Goal: Task Accomplishment & Management: Use online tool/utility

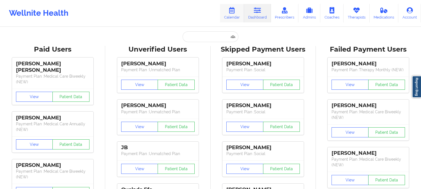
click at [229, 17] on link "Calendar" at bounding box center [232, 13] width 24 height 19
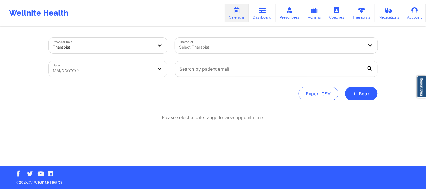
click at [122, 69] on body "Wellnite Health Calendar Dashboard Prescribers Admins Coaches Therapists Medica…" at bounding box center [213, 94] width 426 height 189
select select "2025-8"
select select "2025-9"
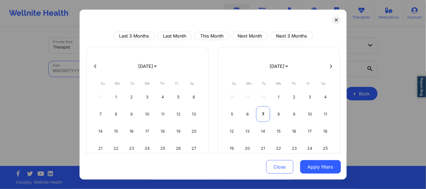
click at [256, 113] on div "7" at bounding box center [263, 114] width 14 height 16
select select "2025-9"
select select "2025-10"
select select "2025-9"
select select "2025-10"
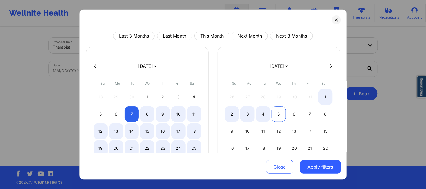
click at [279, 113] on div "5" at bounding box center [278, 114] width 14 height 16
select select "2025-9"
select select "2025-10"
click at [145, 111] on div "8" at bounding box center [147, 114] width 14 height 16
select select "2025-9"
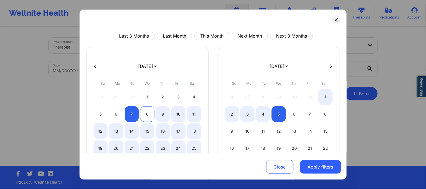
select select "2025-10"
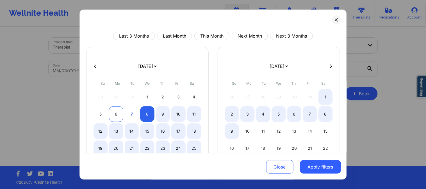
select select "2025-9"
select select "2025-10"
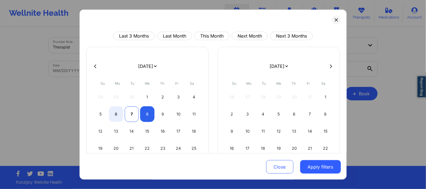
select select "2025-9"
select select "2025-10"
click at [133, 111] on div "7" at bounding box center [132, 114] width 14 height 16
select select "2025-9"
select select "2025-10"
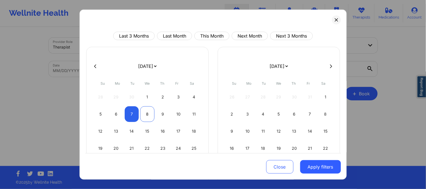
click at [143, 113] on div "8" at bounding box center [147, 114] width 14 height 16
select select "2025-9"
select select "2025-10"
click at [150, 116] on div "8" at bounding box center [147, 114] width 14 height 16
select select "2025-9"
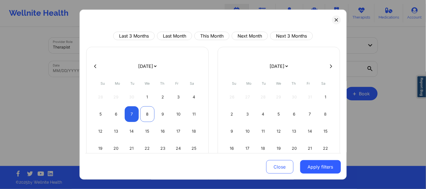
select select "2025-10"
select select "2025-9"
select select "2025-10"
click at [129, 113] on div "7" at bounding box center [132, 114] width 14 height 16
select select "2025-9"
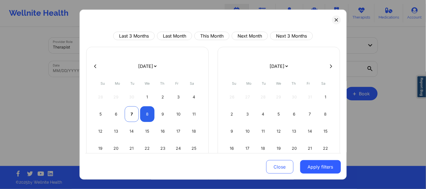
select select "2025-10"
select select "2025-9"
select select "2025-10"
click at [143, 116] on div "8" at bounding box center [147, 114] width 14 height 16
select select "2025-9"
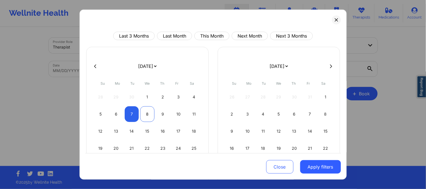
select select "2025-10"
click at [143, 116] on div "8" at bounding box center [147, 114] width 14 height 16
select select "2025-9"
select select "2025-10"
select select "2025-9"
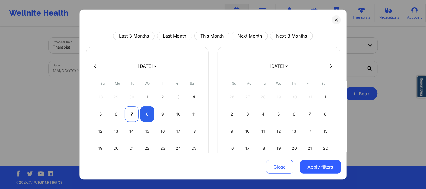
select select "2025-10"
click at [131, 115] on div "7" at bounding box center [132, 114] width 14 height 16
select select "2025-9"
select select "2025-10"
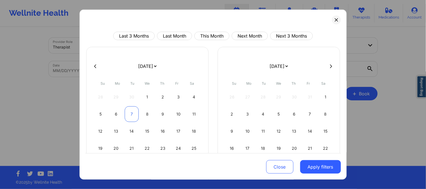
click at [137, 116] on div "7" at bounding box center [132, 114] width 14 height 16
select select "2025-9"
select select "2025-10"
select select "2025-9"
select select "2025-10"
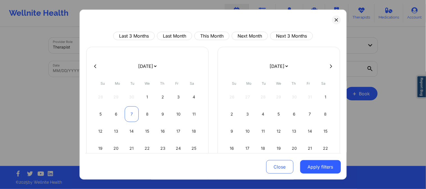
click at [136, 115] on div "7" at bounding box center [132, 114] width 14 height 16
select select "2025-9"
select select "2025-10"
click at [133, 116] on div "7" at bounding box center [132, 114] width 14 height 16
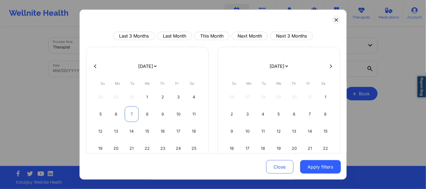
select select "2025-9"
select select "2025-10"
click at [149, 116] on div "8" at bounding box center [147, 114] width 14 height 16
select select "2025-9"
select select "2025-10"
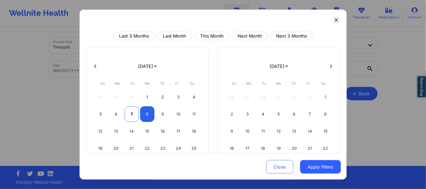
select select "2025-9"
select select "2025-10"
click at [131, 114] on div "7" at bounding box center [132, 114] width 14 height 16
select select "2025-9"
select select "2025-10"
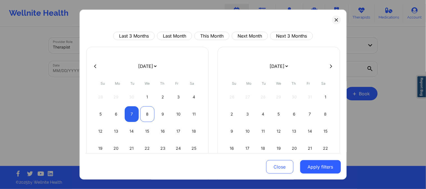
select select "2025-9"
select select "2025-10"
select select "2025-9"
select select "2025-10"
select select "2025-9"
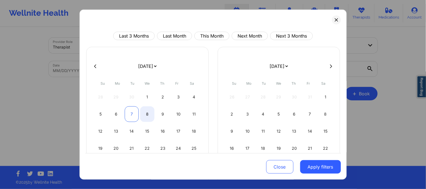
select select "2025-10"
click at [136, 116] on div "7" at bounding box center [132, 114] width 14 height 16
select select "2025-9"
select select "2025-10"
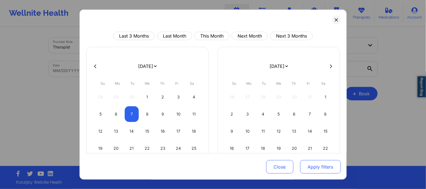
click at [312, 164] on button "Apply filters" at bounding box center [320, 166] width 41 height 13
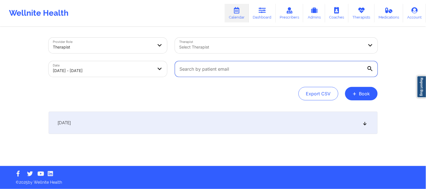
click at [189, 72] on input "text" at bounding box center [276, 69] width 203 height 16
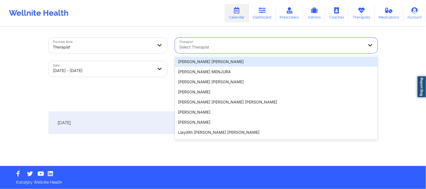
click at [209, 44] on div at bounding box center [271, 47] width 184 height 7
paste input "a"
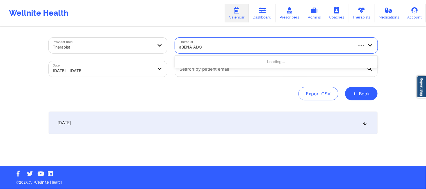
type input "aBENA ADOM"
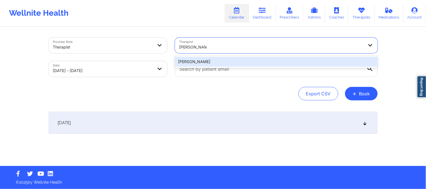
click at [209, 63] on div "Abena Adom" at bounding box center [276, 62] width 203 height 10
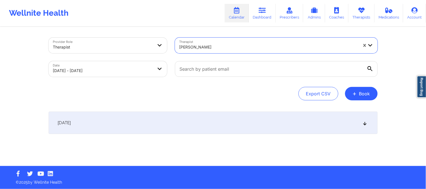
click at [234, 121] on div "[DATE]" at bounding box center [213, 123] width 329 height 22
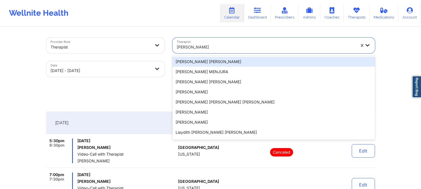
click at [212, 49] on div at bounding box center [266, 47] width 179 height 7
paste input "Alicia Green -Scott"
type input "Alicia Green -Scott"
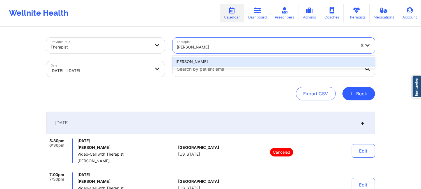
click at [216, 57] on div "Alicia Green -Scott" at bounding box center [274, 62] width 203 height 10
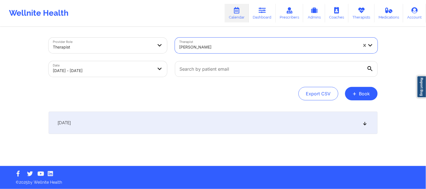
click at [225, 113] on div "[DATE]" at bounding box center [213, 123] width 329 height 22
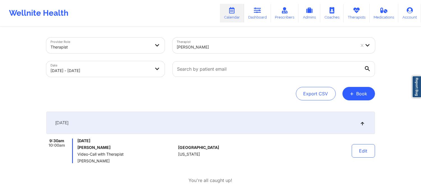
click at [229, 45] on div at bounding box center [266, 47] width 179 height 7
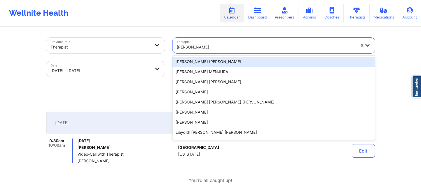
paste input "Alisia Fajinmi-Babalola"
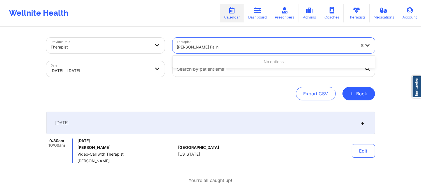
type input "Alisia Fajinmi-Babalola"
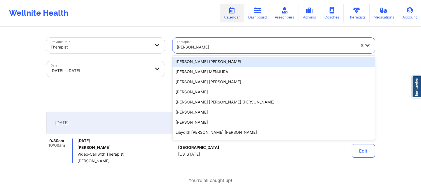
click at [218, 45] on div at bounding box center [266, 47] width 179 height 7
paste input "Alisia Fajinmi-Babalola"
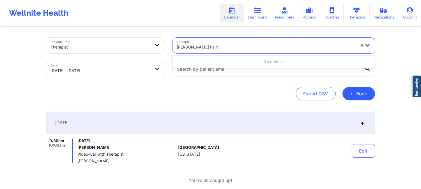
drag, startPoint x: 187, startPoint y: 47, endPoint x: 234, endPoint y: 48, distance: 46.3
click at [234, 48] on div "Alisia Fajinmi-Babalola" at bounding box center [266, 47] width 179 height 7
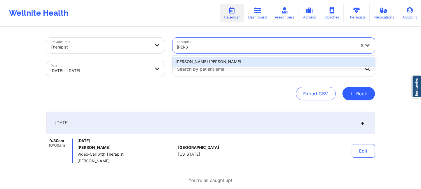
type input "Alisia"
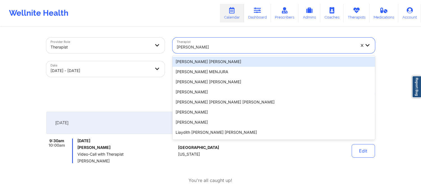
click at [228, 46] on div at bounding box center [266, 47] width 179 height 7
paste input "Alisia Fajinmi-Babalola"
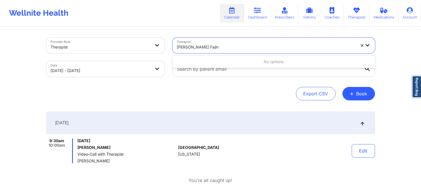
drag, startPoint x: 202, startPoint y: 46, endPoint x: 161, endPoint y: 46, distance: 41.0
click at [161, 46] on div "Provider Role Therapist Therapist Use Up and Down to choose options, press Ente…" at bounding box center [210, 57] width 337 height 47
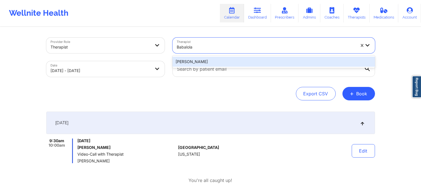
type input "Babalola"
click at [202, 101] on div "Provider Role Therapist Therapist 1 result available for search term Babalola. …" at bounding box center [210, 124] width 337 height 193
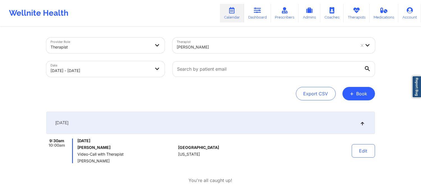
click at [249, 49] on div at bounding box center [266, 47] width 179 height 7
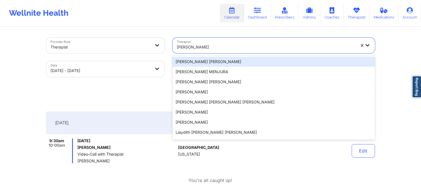
paste input "Amanda Bracaj"
type input "Amanda Bracaj"
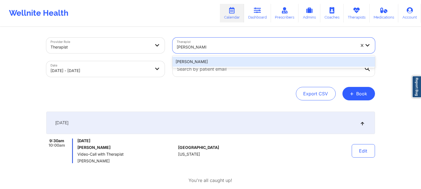
click at [243, 65] on div "Amanda Bracaj" at bounding box center [274, 62] width 203 height 10
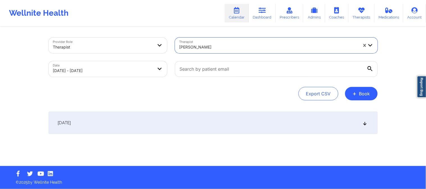
click at [212, 125] on div "[DATE]" at bounding box center [213, 123] width 329 height 22
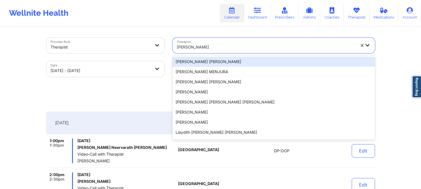
click at [208, 40] on div "Amanda Bracaj" at bounding box center [265, 46] width 184 height 16
paste input "amanda calandro"
type input "amanda calandro"
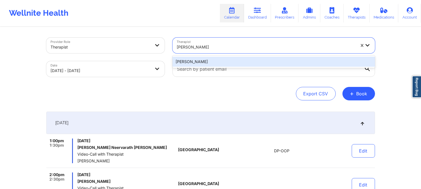
click at [217, 63] on div "amanda calandro" at bounding box center [274, 62] width 203 height 10
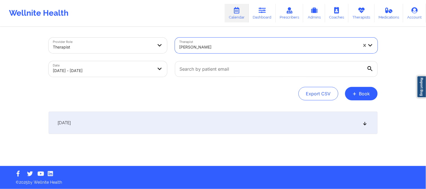
click at [206, 121] on div "[DATE]" at bounding box center [213, 123] width 329 height 22
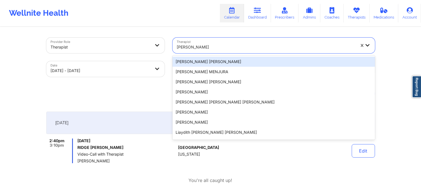
click at [211, 44] on div at bounding box center [266, 47] width 179 height 7
paste input "Amelia George"
type input "Amelia George"
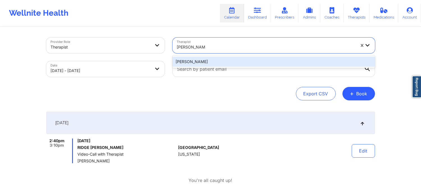
click at [209, 60] on div "Amelia George" at bounding box center [274, 62] width 203 height 10
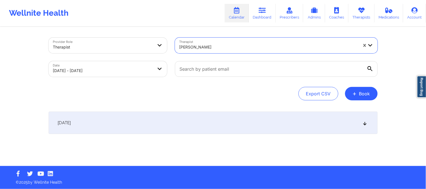
click at [229, 127] on div "[DATE]" at bounding box center [213, 123] width 329 height 22
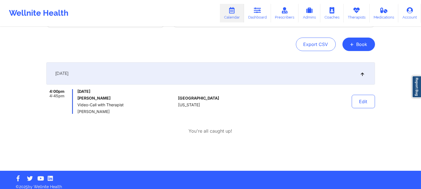
scroll to position [54, 0]
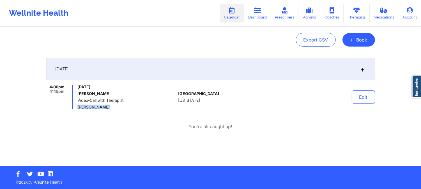
drag, startPoint x: 114, startPoint y: 105, endPoint x: 77, endPoint y: 107, distance: 36.8
click at [77, 107] on div "4:00pm 4:45pm Tuesday, October 7, 2025 Michelle Ozah Video-Call with Therapist …" at bounding box center [111, 97] width 130 height 25
copy span "Amelia George"
click at [132, 115] on div "4:00pm 4:45pm Tuesday, October 7, 2025 Michelle Ozah Video-Call with Therapist …" at bounding box center [210, 107] width 329 height 45
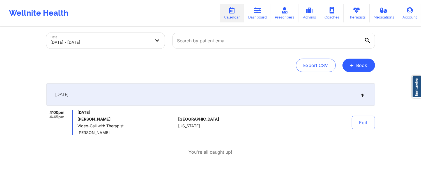
scroll to position [0, 0]
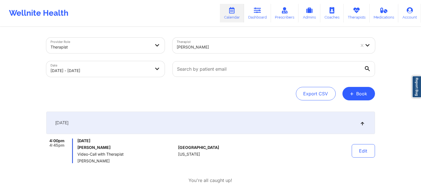
click at [116, 48] on div at bounding box center [101, 47] width 100 height 7
click at [122, 45] on div at bounding box center [101, 47] width 100 height 7
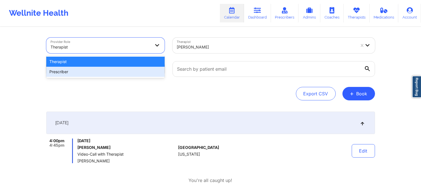
click at [111, 72] on div "Prescriber" at bounding box center [105, 72] width 118 height 10
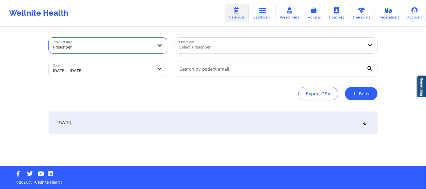
click at [209, 45] on div at bounding box center [271, 47] width 184 height 7
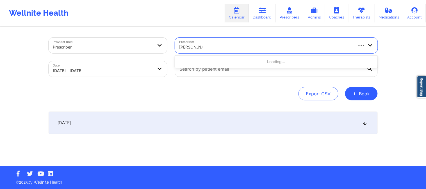
type input "Amy Halanski"
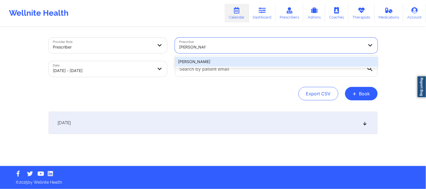
click at [199, 63] on div "Amy Halanski" at bounding box center [276, 62] width 203 height 10
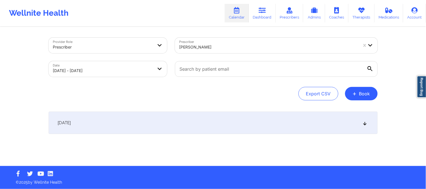
click at [214, 125] on div "[DATE]" at bounding box center [213, 123] width 329 height 22
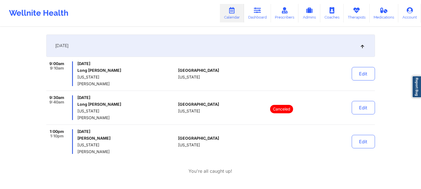
scroll to position [93, 0]
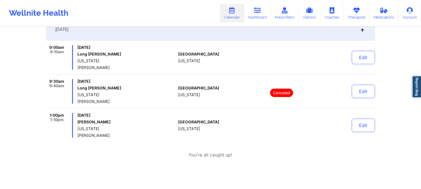
click at [4, 46] on div "Provider Role Prescriber Prescriber Amy Halanski Date 10/07/2025 - 10/07/2025 E…" at bounding box center [210, 51] width 421 height 288
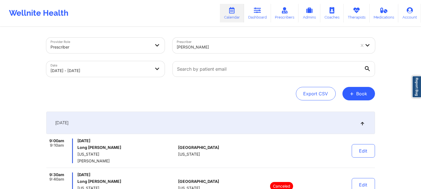
click at [117, 48] on div at bounding box center [101, 47] width 100 height 7
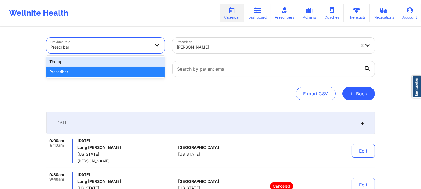
click at [114, 63] on div "Therapist" at bounding box center [105, 62] width 118 height 10
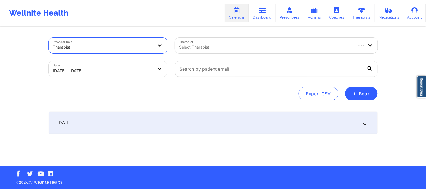
click at [232, 47] on div at bounding box center [265, 47] width 173 height 7
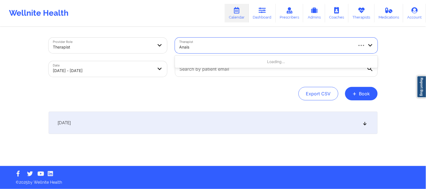
type input "Anais"
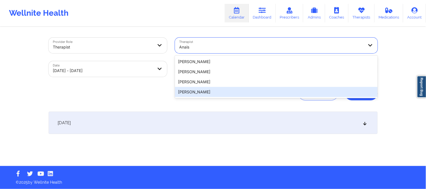
click at [214, 90] on div "Anais Quiñonez" at bounding box center [276, 92] width 203 height 10
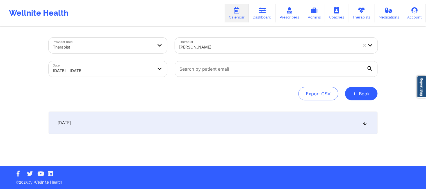
click at [188, 124] on div "[DATE]" at bounding box center [213, 123] width 329 height 22
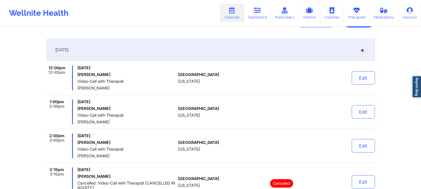
scroll to position [62, 0]
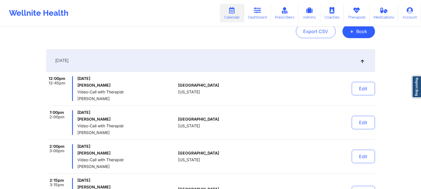
click at [194, 92] on span "[US_STATE]" at bounding box center [189, 92] width 22 height 4
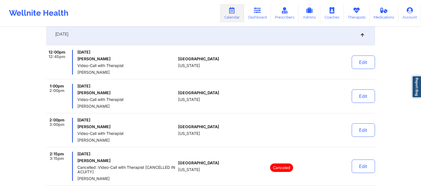
scroll to position [125, 0]
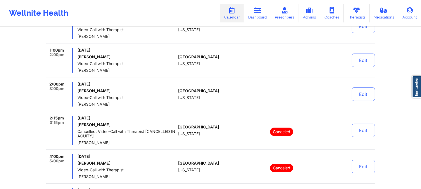
click at [147, 92] on h6 "Beatriz Hernandez-Gonza" at bounding box center [126, 91] width 99 height 4
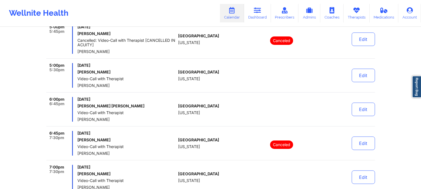
scroll to position [312, 0]
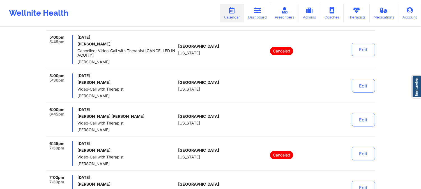
click at [120, 90] on span "Video-Call with Therapist" at bounding box center [126, 89] width 99 height 4
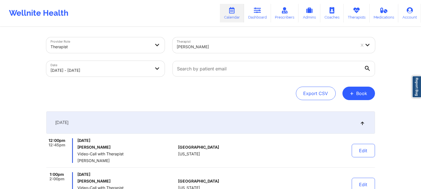
scroll to position [0, 0]
click at [228, 49] on div at bounding box center [266, 47] width 179 height 7
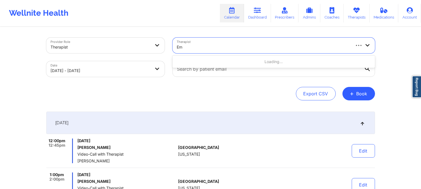
type input "E"
type input "Melissa Glen"
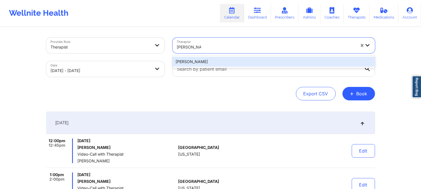
click at [225, 60] on div "Melissa Glenn" at bounding box center [274, 62] width 203 height 10
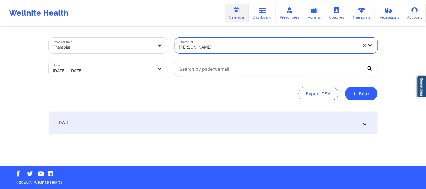
click at [181, 127] on div "[DATE]" at bounding box center [213, 123] width 329 height 22
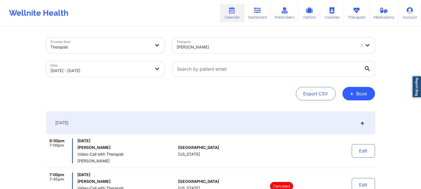
click at [214, 49] on div at bounding box center [266, 47] width 179 height 7
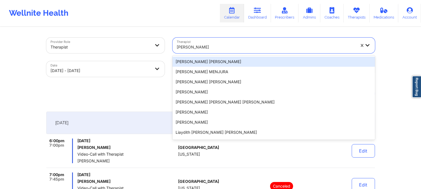
paste input "Angela Lisak"
type input "Angela Lisak"
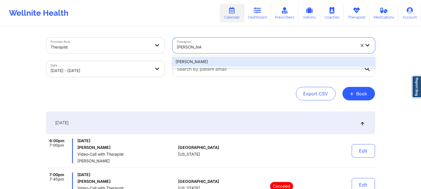
click at [217, 57] on div "Angela Lisak" at bounding box center [274, 62] width 203 height 10
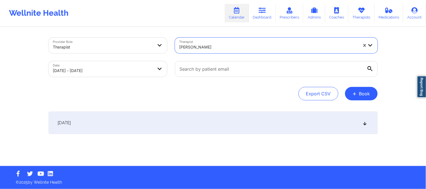
click at [206, 124] on div "[DATE]" at bounding box center [213, 123] width 329 height 22
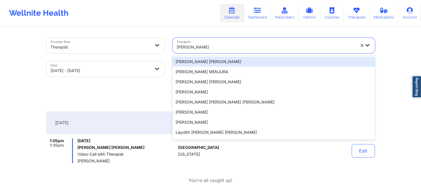
click at [204, 49] on div at bounding box center [266, 47] width 179 height 7
paste input "Angela Shaw"
type input "Angela Shaw"
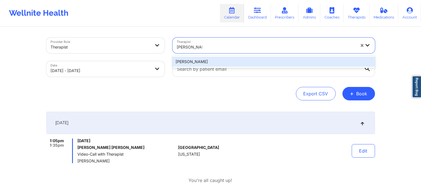
click at [207, 60] on div "Angela Shaw" at bounding box center [274, 62] width 203 height 10
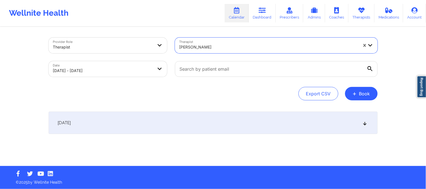
click at [218, 116] on div "[DATE]" at bounding box center [213, 123] width 329 height 22
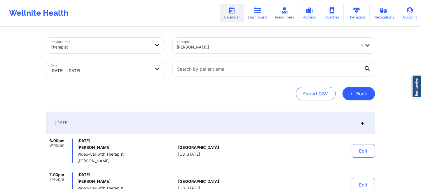
click at [208, 48] on div at bounding box center [266, 47] width 179 height 7
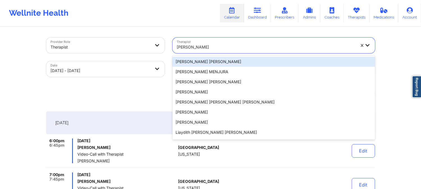
paste input "Angela Turner"
type input "Angela Turner"
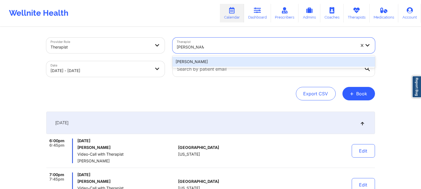
click at [216, 63] on div "Angela Turner" at bounding box center [274, 62] width 203 height 10
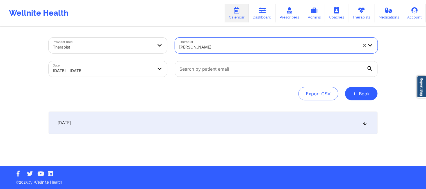
click at [206, 125] on div "[DATE]" at bounding box center [213, 123] width 329 height 22
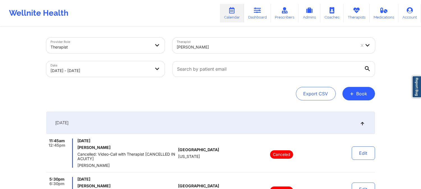
click at [214, 48] on div at bounding box center [266, 47] width 179 height 7
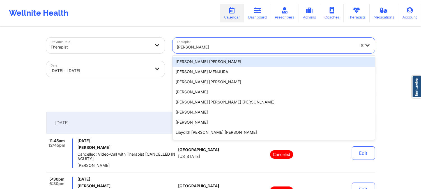
paste input "Angelica Marilyn Ronke"
type input "Angelica Marilyn Ronke"
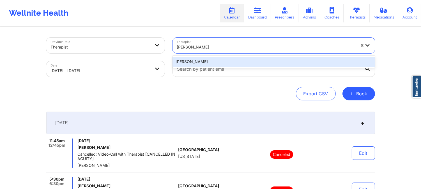
click at [223, 62] on div "Angelica Marilyn Ronke" at bounding box center [274, 62] width 203 height 10
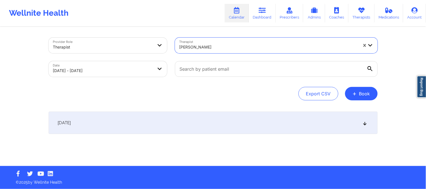
click at [218, 130] on div "[DATE]" at bounding box center [213, 123] width 329 height 22
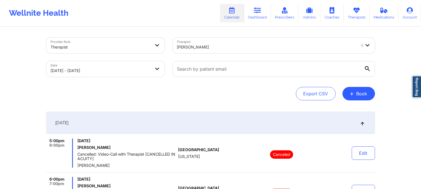
click at [212, 50] on div at bounding box center [266, 47] width 179 height 7
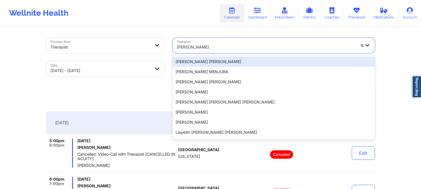
paste input "Anna Schofield"
type input "Anna Schofield"
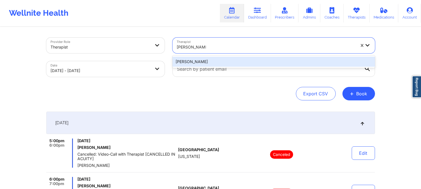
click at [217, 61] on div "Anna Schofield" at bounding box center [274, 62] width 203 height 10
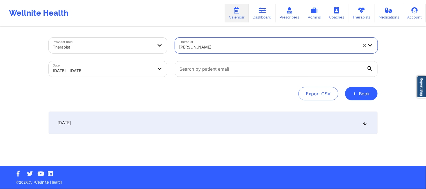
click at [226, 120] on div "[DATE]" at bounding box center [213, 123] width 329 height 22
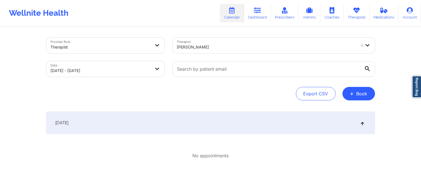
click at [228, 121] on div "[DATE]" at bounding box center [210, 123] width 329 height 22
click at [236, 44] on div at bounding box center [266, 47] width 179 height 7
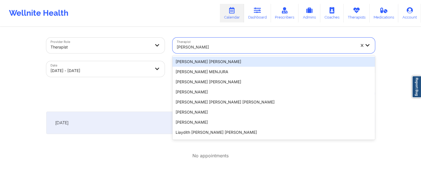
paste input "April Balzhiser"
type input "April Balzhiser"
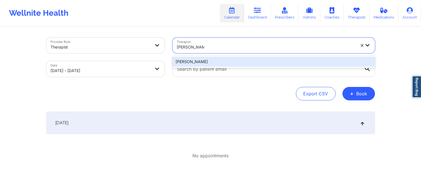
click at [231, 61] on div "April Balzhiser" at bounding box center [274, 62] width 203 height 10
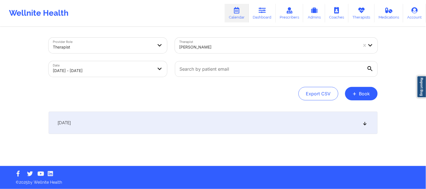
click at [232, 122] on div "[DATE]" at bounding box center [213, 123] width 329 height 22
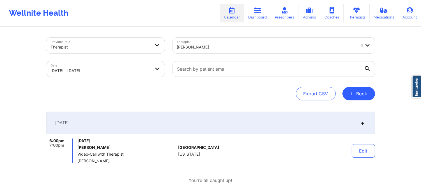
click at [212, 48] on div at bounding box center [266, 47] width 179 height 7
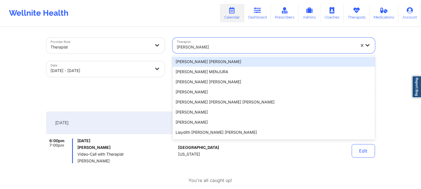
paste input "Aquilla Simmons"
type input "Aquilla Simmons"
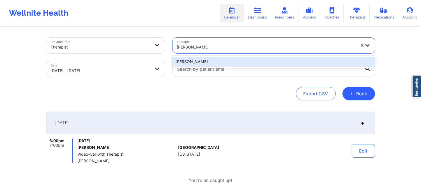
click at [215, 63] on div "Aquilla Simmons" at bounding box center [274, 62] width 203 height 10
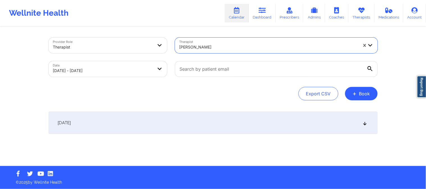
click at [244, 135] on div "October 7, 2025 No appointments" at bounding box center [213, 134] width 329 height 45
click at [248, 126] on div "[DATE]" at bounding box center [213, 123] width 329 height 22
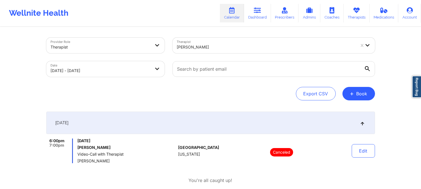
click at [186, 45] on div at bounding box center [266, 47] width 179 height 7
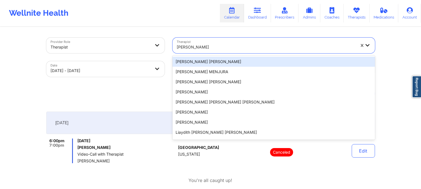
paste input "Arielle Karoub"
type input "Arielle Karoub"
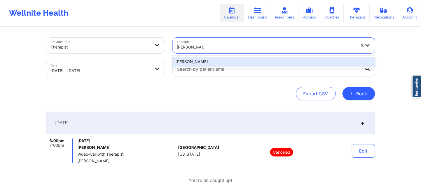
click at [212, 61] on div "Arielle Karoub" at bounding box center [274, 62] width 203 height 10
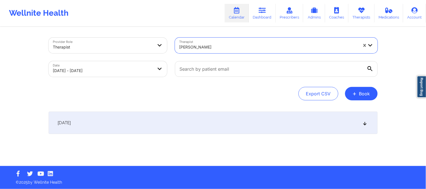
click at [215, 121] on div "[DATE]" at bounding box center [213, 123] width 329 height 22
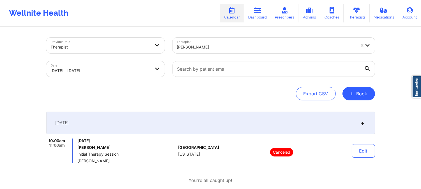
click at [204, 45] on div at bounding box center [266, 47] width 179 height 7
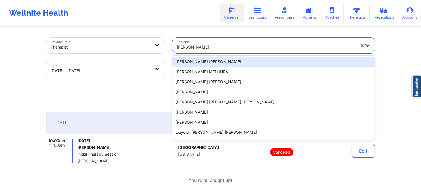
paste input "Audrey Fernandez-Fraser"
type input "Audrey Fernandez-Fraser"
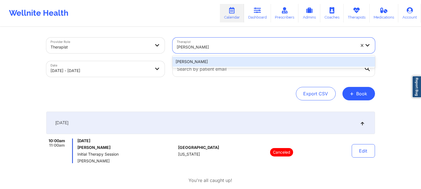
click at [214, 59] on div "Audrey Fernandez-Fraser" at bounding box center [274, 62] width 203 height 10
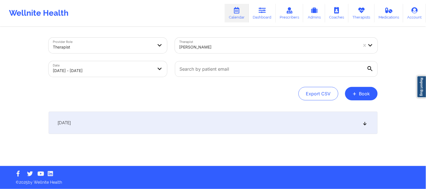
click at [206, 115] on div "[DATE]" at bounding box center [213, 123] width 329 height 22
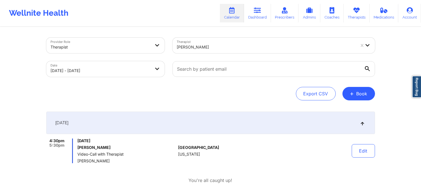
click at [222, 49] on div at bounding box center [266, 47] width 179 height 7
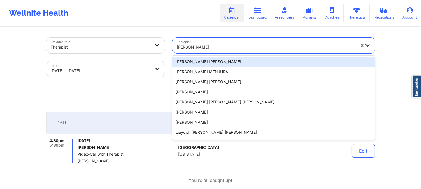
paste input "Belkis M Hernandez"
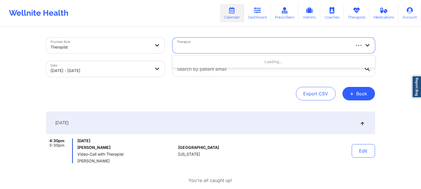
type input "Belkis M Hernandez"
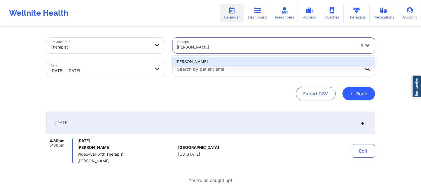
click at [223, 59] on div "Belkis M Hernandez" at bounding box center [274, 62] width 203 height 10
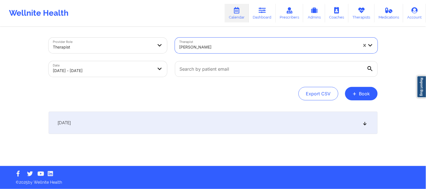
click at [211, 112] on div "[DATE]" at bounding box center [213, 123] width 329 height 22
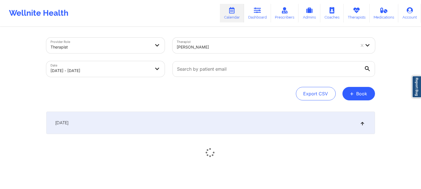
click at [208, 120] on div "[DATE]" at bounding box center [210, 123] width 329 height 22
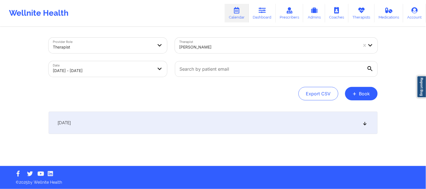
click at [208, 120] on div "[DATE]" at bounding box center [213, 123] width 329 height 22
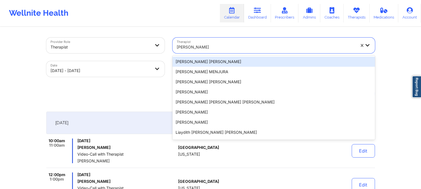
click at [218, 48] on div at bounding box center [266, 47] width 179 height 7
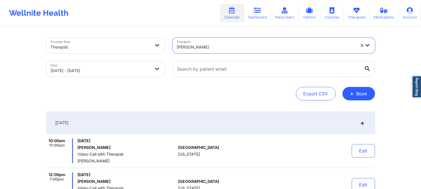
paste input "Beverly J. Oh"
type input "Beverly J. Oh"
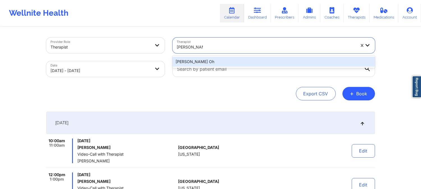
click at [216, 61] on div "Beverly J. Oh" at bounding box center [274, 62] width 203 height 10
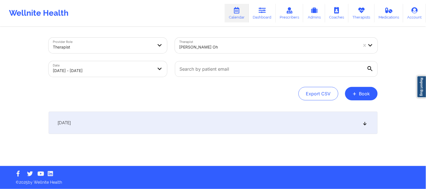
click at [212, 122] on div "[DATE]" at bounding box center [213, 123] width 329 height 22
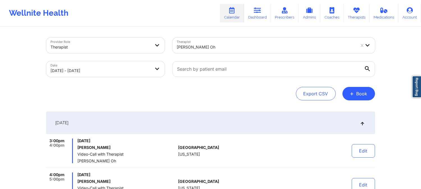
click at [220, 43] on div "Beverly J. Oh" at bounding box center [266, 47] width 179 height 12
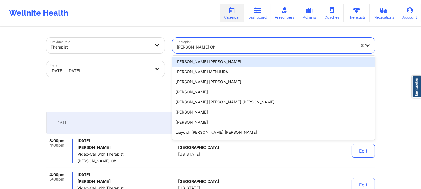
paste input "Beverly Solomon"
type input "Beverly Solomon"
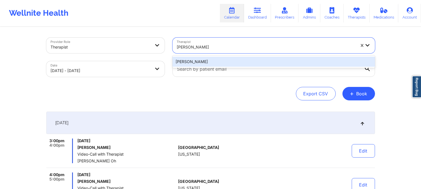
click at [222, 60] on div "Beverly Solomon" at bounding box center [274, 62] width 203 height 10
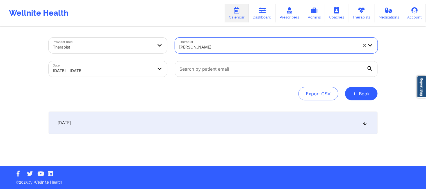
click at [232, 118] on div "[DATE]" at bounding box center [213, 123] width 329 height 22
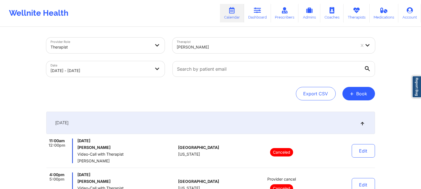
click at [232, 47] on div at bounding box center [266, 47] width 179 height 7
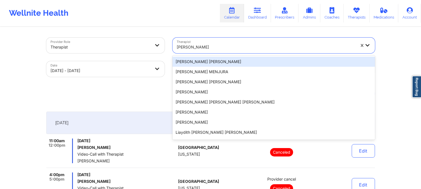
paste input "Brendan Gioello"
type input "Brendan Gioello"
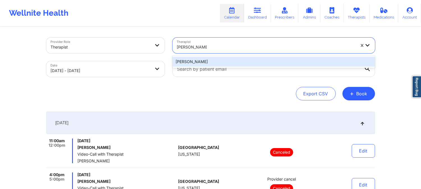
click at [223, 62] on div "Brendan Gioello" at bounding box center [274, 62] width 203 height 10
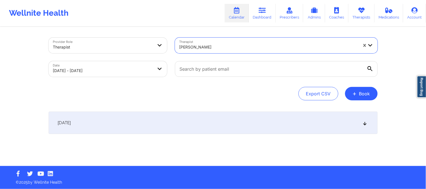
click at [219, 121] on div "[DATE]" at bounding box center [213, 123] width 329 height 22
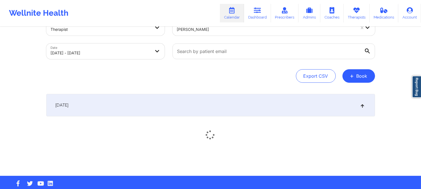
scroll to position [27, 0]
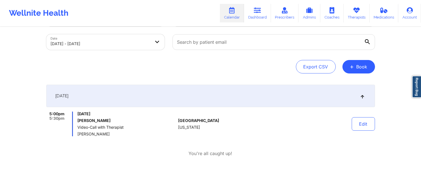
click at [214, 63] on div "Export CSV + Book" at bounding box center [210, 66] width 329 height 13
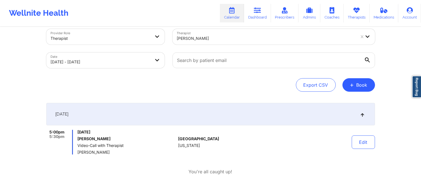
scroll to position [0, 0]
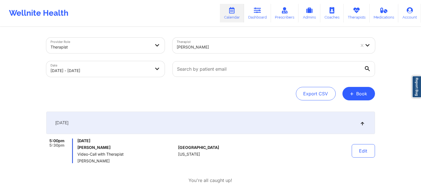
click at [206, 47] on div at bounding box center [266, 47] width 179 height 7
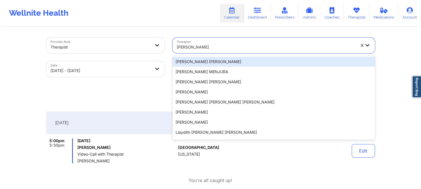
paste input "Brianna Mclaughlin"
type input "Brianna Mclaughlin"
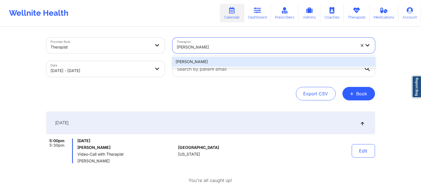
click at [222, 62] on div "Brianna Mclaughlin" at bounding box center [274, 62] width 203 height 10
click at [222, 62] on input "text" at bounding box center [274, 69] width 203 height 16
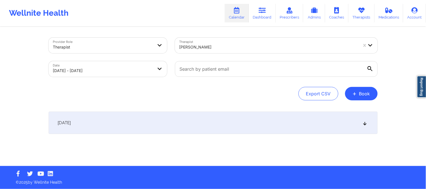
click at [210, 123] on div "[DATE]" at bounding box center [213, 123] width 329 height 22
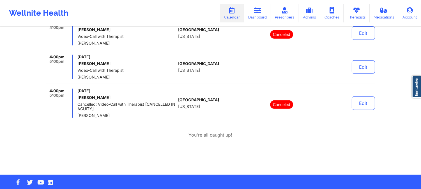
scroll to position [468, 0]
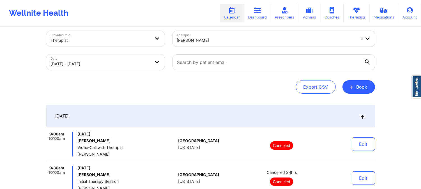
scroll to position [0, 0]
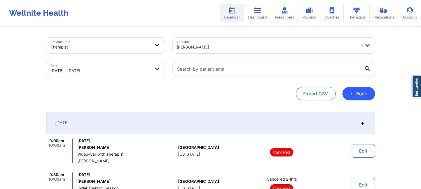
click at [200, 45] on div at bounding box center [266, 47] width 179 height 7
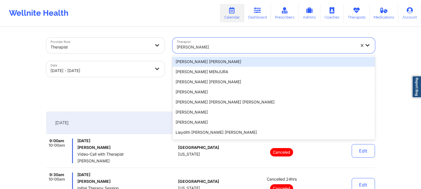
paste input "Bridgett Sims"
type input "Bridgett Sims"
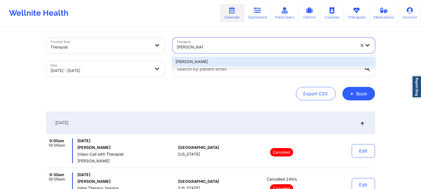
click at [204, 62] on div "Bridgett Sims" at bounding box center [274, 62] width 203 height 10
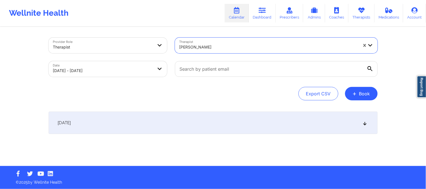
click at [204, 116] on div "[DATE]" at bounding box center [213, 123] width 329 height 22
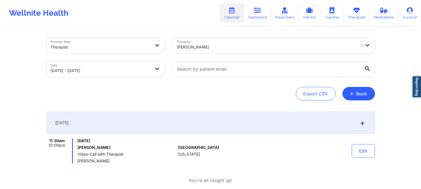
click at [223, 52] on div "Bridgett Sims" at bounding box center [266, 47] width 179 height 12
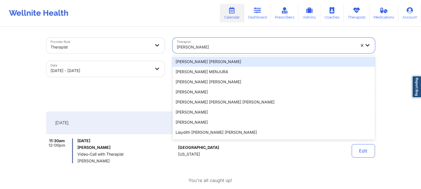
paste input "Camille Burke"
type input "Camille Burke"
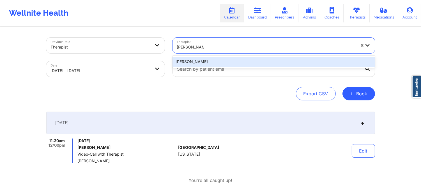
click at [218, 60] on div "Camille Burke" at bounding box center [274, 62] width 203 height 10
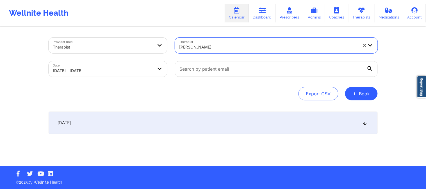
click at [220, 120] on div "[DATE]" at bounding box center [213, 123] width 329 height 22
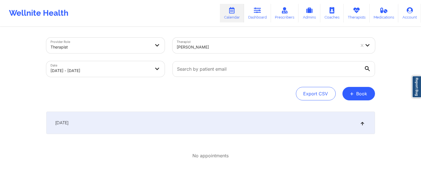
click at [201, 47] on div at bounding box center [266, 47] width 179 height 7
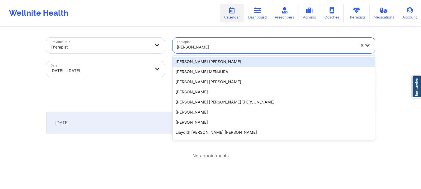
paste input "Carol Osher"
type input "Carol Osher"
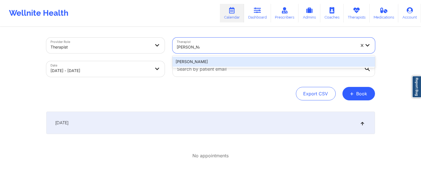
click at [199, 64] on div "Carol Osher" at bounding box center [274, 62] width 203 height 10
click at [199, 64] on input "text" at bounding box center [274, 69] width 203 height 16
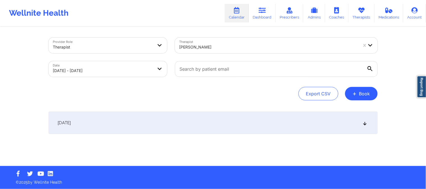
click at [198, 126] on div "[DATE]" at bounding box center [213, 123] width 329 height 22
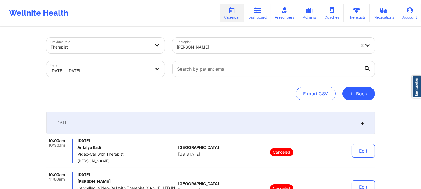
click at [205, 48] on div at bounding box center [266, 47] width 179 height 7
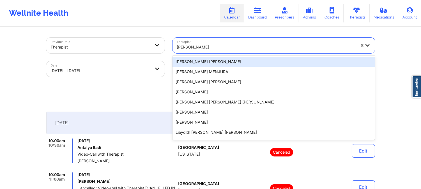
paste input "Capus Barnett"
type input "Capus Barnett"
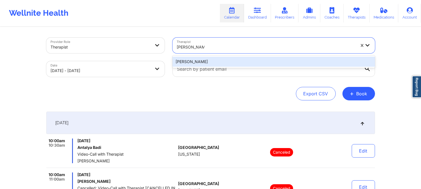
click at [210, 61] on div "Capus Barnett" at bounding box center [274, 62] width 203 height 10
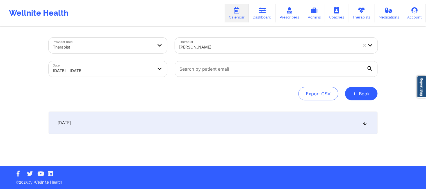
click at [211, 121] on div "[DATE]" at bounding box center [213, 123] width 329 height 22
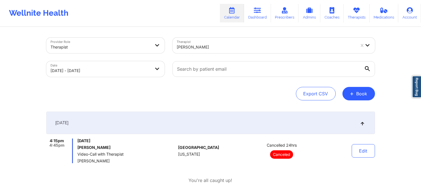
click at [219, 38] on div "Capus Barnett" at bounding box center [265, 46] width 184 height 16
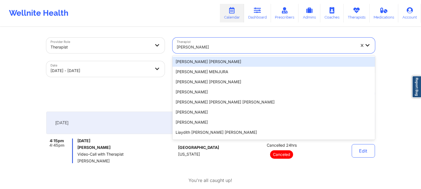
paste input "Cassandra Barnes RN, LPC, MA"
type input "Cassandra Barnes RN, LPC, MA"
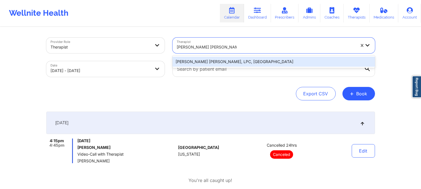
click at [224, 58] on div "Cassandra Barnes RN, LPC, MA" at bounding box center [274, 62] width 203 height 10
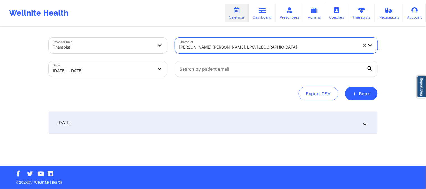
click at [223, 113] on div "[DATE]" at bounding box center [213, 123] width 329 height 22
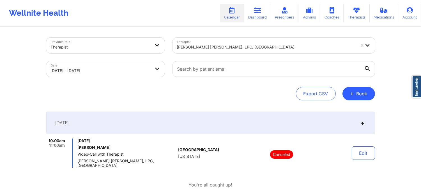
click at [188, 41] on div "Cassandra Barnes RN, LPC, MA" at bounding box center [266, 47] width 179 height 12
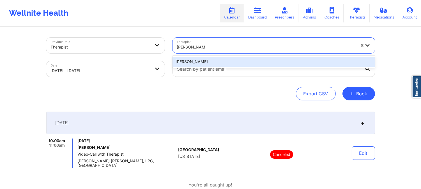
type input "Chandra Smith"
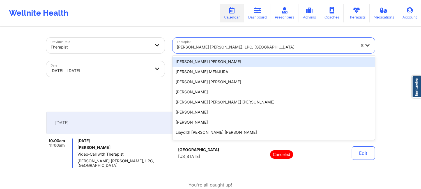
click at [245, 52] on div "Cassandra Barnes RN, LPC, MA" at bounding box center [266, 47] width 179 height 12
paste input "Chandra Smith"
type input "Chandra Smith"
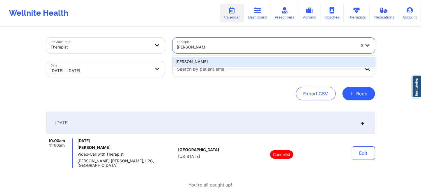
click at [216, 67] on div "Chandra Smith" at bounding box center [274, 62] width 203 height 10
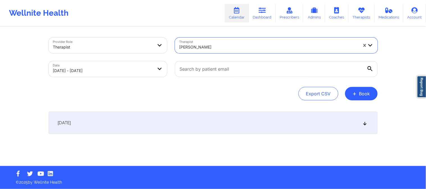
click at [215, 127] on div "[DATE]" at bounding box center [213, 123] width 329 height 22
click at [211, 117] on div "[DATE]" at bounding box center [213, 123] width 329 height 22
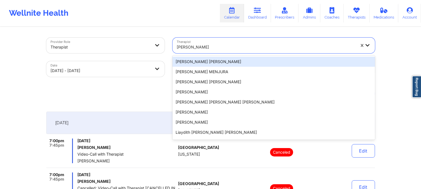
click at [206, 42] on div "Chandra Smith" at bounding box center [266, 47] width 179 height 12
paste input "Chermora Johnson"
type input "Chermora Johnson"
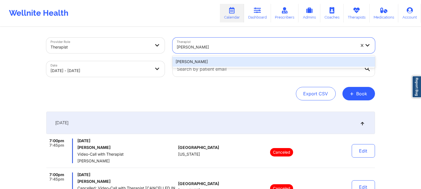
click at [222, 61] on div "Chermora Johnson" at bounding box center [274, 62] width 203 height 10
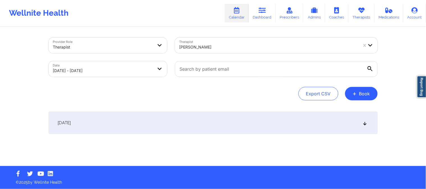
click at [229, 124] on div "[DATE]" at bounding box center [213, 123] width 329 height 22
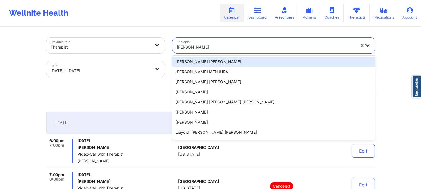
click at [196, 40] on div "Chermora Johnson" at bounding box center [265, 46] width 184 height 16
paste input "CHERRIE CAMPER"
type input "CHERRIE CAMPER"
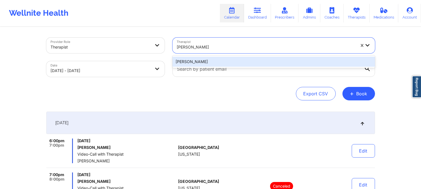
click at [207, 58] on div "CHERRIE CAMPER" at bounding box center [274, 62] width 203 height 10
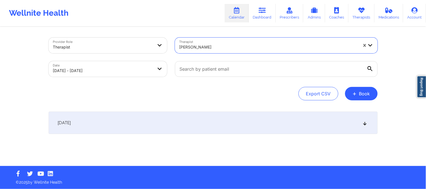
click at [209, 117] on div "[DATE]" at bounding box center [213, 123] width 329 height 22
click at [208, 124] on div "[DATE]" at bounding box center [213, 123] width 329 height 22
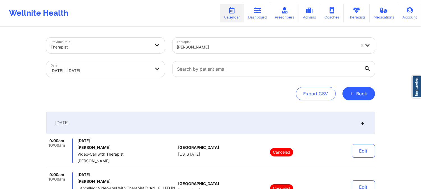
click at [240, 49] on div at bounding box center [266, 47] width 179 height 7
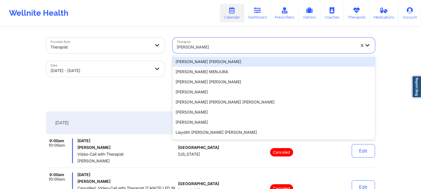
paste input "Christal Tucker"
type input "Christal Tucker"
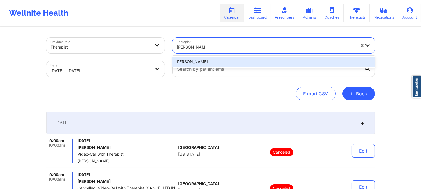
click at [232, 60] on div "Christal Tucker" at bounding box center [274, 62] width 203 height 10
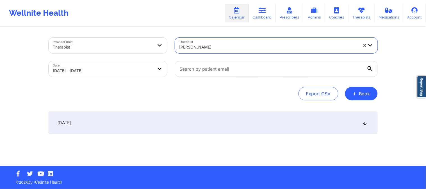
click at [221, 124] on div "[DATE]" at bounding box center [213, 123] width 329 height 22
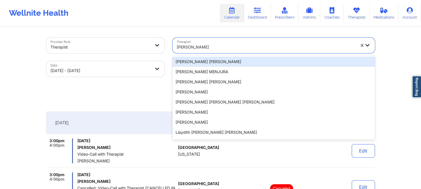
click at [203, 41] on div "Christal Tucker" at bounding box center [266, 47] width 179 height 12
paste input "Cindy L Baumann"
type input "Cindy L Baumann"
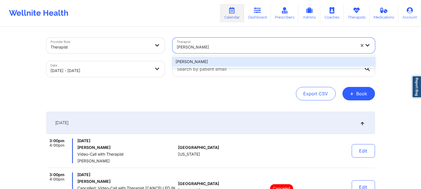
click at [217, 67] on div "Cindy L Baumann" at bounding box center [274, 62] width 203 height 10
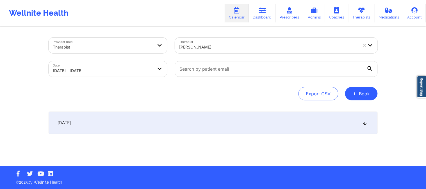
click at [219, 124] on div "[DATE]" at bounding box center [213, 123] width 329 height 22
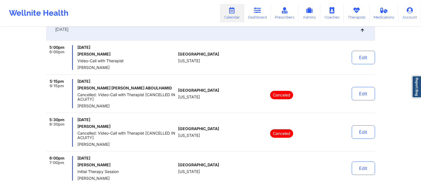
scroll to position [125, 0]
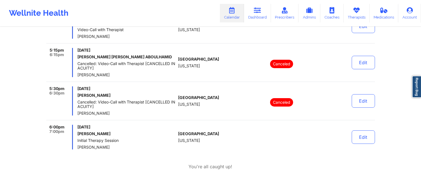
click at [233, 77] on div "5:15pm 6:15pm Tuesday, October 7, 2025 JENISE VICTORIA ABOULHAMID Cancelled: Vi…" at bounding box center [210, 65] width 329 height 34
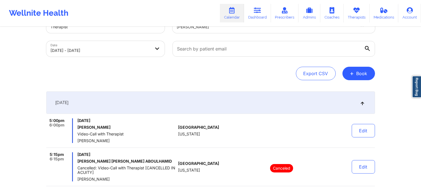
scroll to position [31, 0]
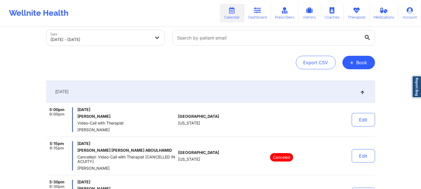
click at [173, 108] on span "[DATE]" at bounding box center [126, 110] width 99 height 4
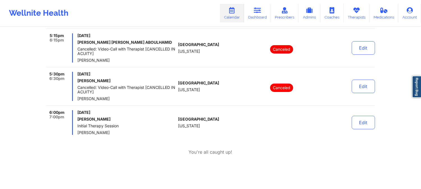
scroll to position [102, 0]
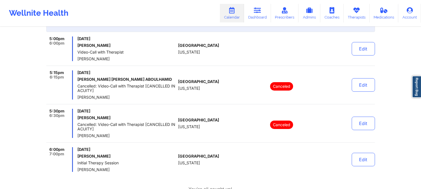
drag, startPoint x: 110, startPoint y: 159, endPoint x: 76, endPoint y: 157, distance: 34.3
click at [76, 157] on div "6:00pm 7:00pm Tuesday, October 7, 2025 Erica Pellegrini Initial Therapy Session…" at bounding box center [111, 159] width 130 height 25
copy h6 "Erica Pellegrini"
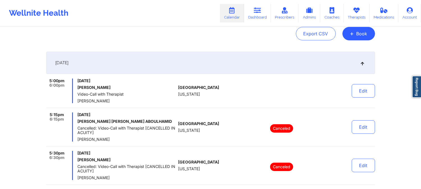
scroll to position [0, 0]
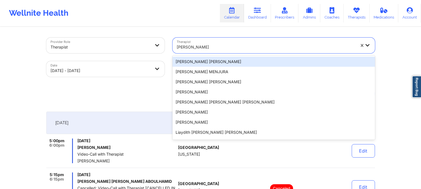
click at [225, 44] on div at bounding box center [266, 47] width 179 height 7
paste input "cletus deller"
type input "cletus deller"
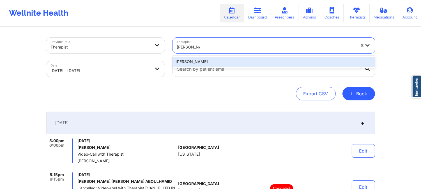
click at [225, 64] on div "cletus deller" at bounding box center [274, 62] width 203 height 10
click at [225, 64] on input "text" at bounding box center [274, 69] width 203 height 16
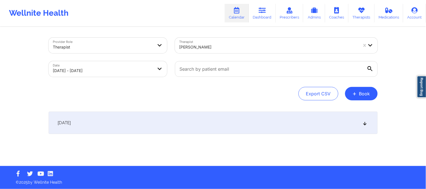
click at [221, 121] on div "[DATE]" at bounding box center [213, 123] width 329 height 22
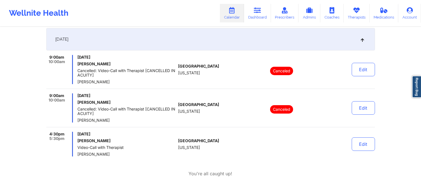
scroll to position [93, 0]
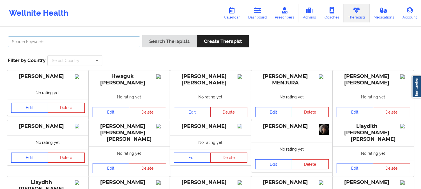
click at [125, 40] on input "text" at bounding box center [74, 41] width 133 height 11
paste input "Chermora Johnson"
type input "Chermora Johnson"
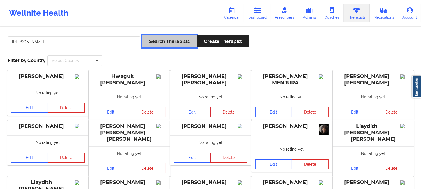
click at [182, 38] on button "Search Therapists" at bounding box center [169, 41] width 54 height 12
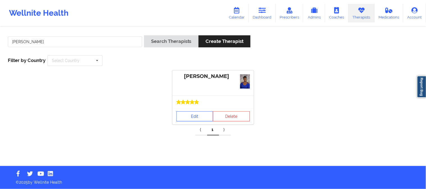
click at [198, 115] on link "Edit" at bounding box center [194, 116] width 37 height 10
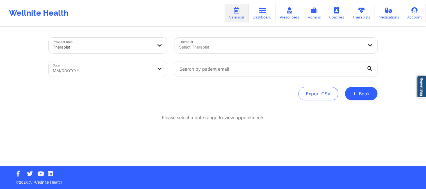
drag, startPoint x: 5, startPoint y: 36, endPoint x: 9, endPoint y: 28, distance: 9.2
click at [5, 36] on div "Provider Role Therapist Therapist Select Therapist Date MM/DD/YYYY Export CSV +…" at bounding box center [213, 83] width 426 height 166
click at [221, 44] on div "Select Therapist" at bounding box center [269, 46] width 189 height 16
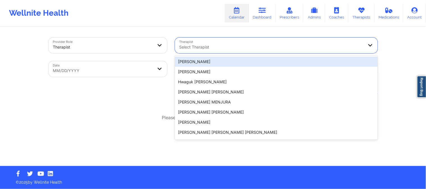
paste input "[PERSON_NAME]"
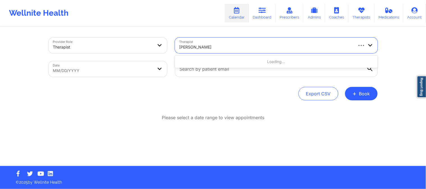
type input "[PERSON_NAME]"
click at [96, 72] on body "Wellnite Health Calendar Dashboard Prescribers Admins Coaches Therapists Medica…" at bounding box center [213, 94] width 426 height 189
select select "2025-8"
select select "2025-9"
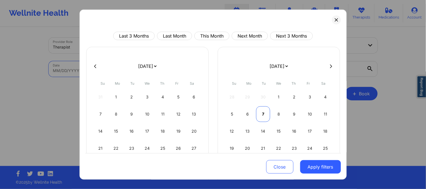
click at [264, 110] on div "7" at bounding box center [263, 114] width 14 height 16
select select "2025-9"
select select "2025-10"
select select "2025-9"
select select "2025-10"
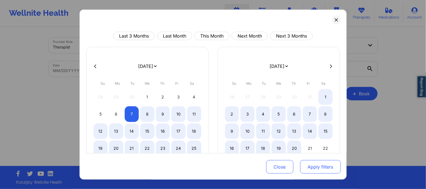
click at [318, 168] on button "Apply filters" at bounding box center [320, 166] width 41 height 13
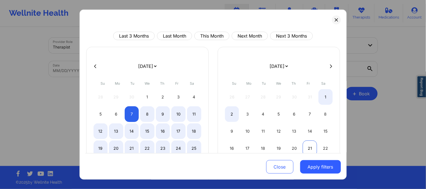
select select "2025-9"
select select "2025-10"
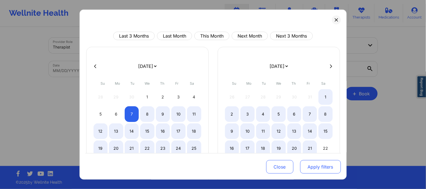
click at [315, 163] on button "Apply filters" at bounding box center [320, 166] width 41 height 13
select select "2025-9"
select select "2025-10"
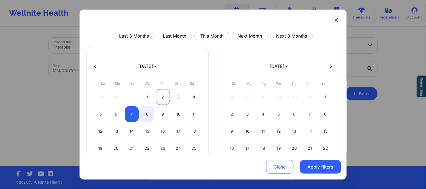
select select "2025-9"
select select "2025-10"
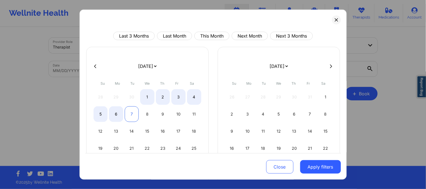
select select "2025-9"
select select "2025-10"
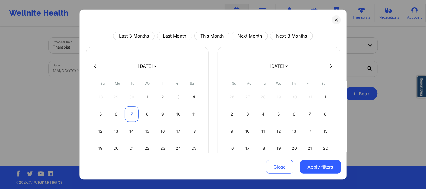
click at [131, 113] on div "7" at bounding box center [132, 114] width 14 height 16
select select "2025-9"
select select "2025-10"
click at [318, 162] on button "Apply filters" at bounding box center [320, 166] width 41 height 13
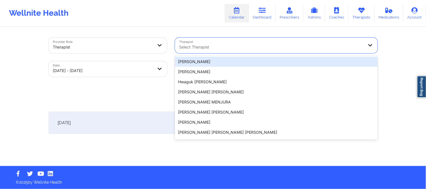
click at [242, 46] on div at bounding box center [271, 47] width 184 height 7
paste input "Courtney Milligan"
type input "Courtney Milligan"
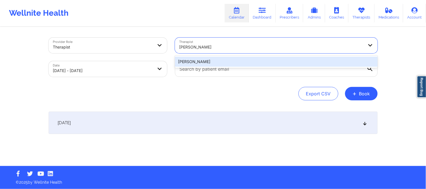
click at [235, 63] on div "Courtney Milligan" at bounding box center [276, 62] width 203 height 10
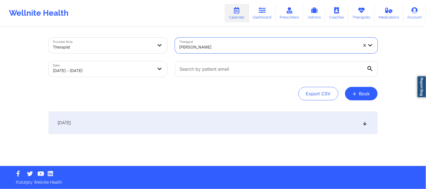
click at [228, 131] on div "[DATE]" at bounding box center [213, 123] width 329 height 22
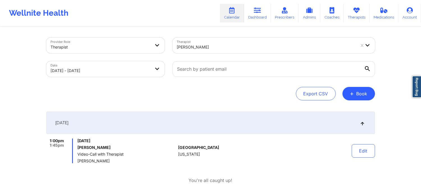
click at [229, 50] on div at bounding box center [266, 47] width 179 height 7
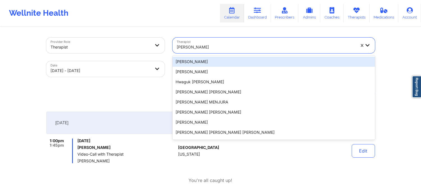
paste input "Daniella Tompkins"
type input "Daniella Tompkins"
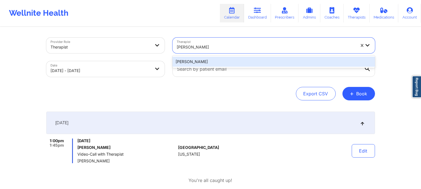
click at [236, 64] on div "Daniella Tompkins" at bounding box center [274, 62] width 203 height 10
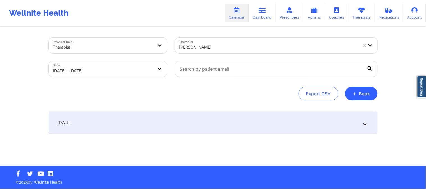
click at [244, 122] on div "[DATE]" at bounding box center [213, 123] width 329 height 22
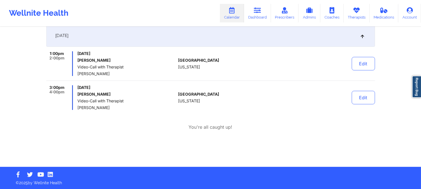
scroll to position [88, 0]
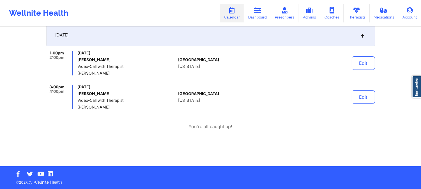
drag, startPoint x: 93, startPoint y: 109, endPoint x: 76, endPoint y: 106, distance: 16.8
click at [76, 106] on div "3:00pm 4:00pm Tuesday, October 7, 2025 Debbie Pennock Video-Call with Therapist…" at bounding box center [111, 97] width 130 height 25
copy span "Daniella Tompkins"
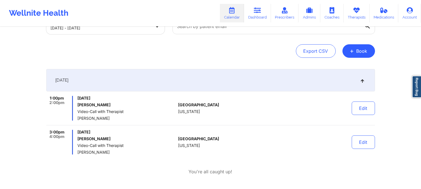
scroll to position [0, 0]
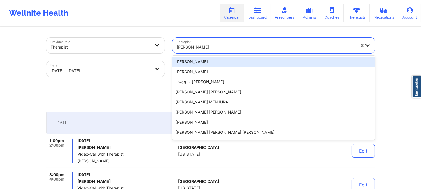
click at [230, 51] on div "Daniella Tompkins" at bounding box center [266, 47] width 179 height 12
paste input "Delaney Ortiz"
type input "Delaney Ortiz"
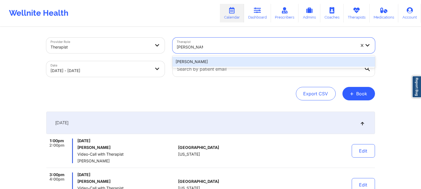
click at [230, 60] on div "Delaney Ortiz" at bounding box center [274, 62] width 203 height 10
click at [230, 60] on div at bounding box center [274, 69] width 211 height 24
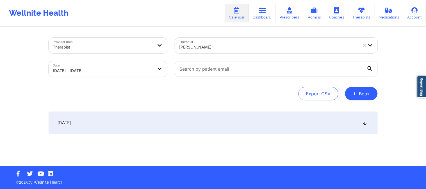
click at [216, 126] on div "[DATE]" at bounding box center [213, 123] width 329 height 22
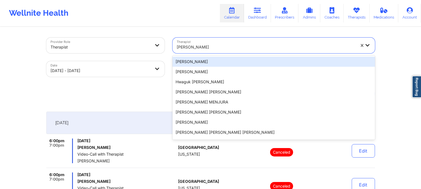
click at [222, 46] on div at bounding box center [266, 47] width 179 height 7
paste input "Denard Fenaud"
type input "Denard Fenaud"
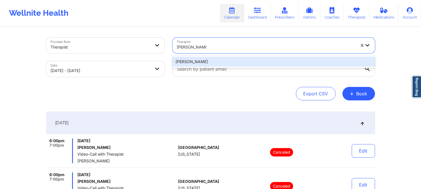
click at [224, 60] on div "Denard Fenaud" at bounding box center [274, 62] width 203 height 10
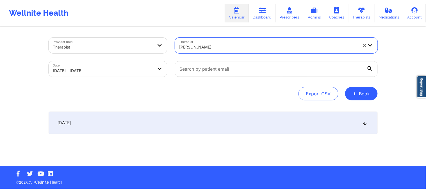
click at [253, 122] on div "[DATE]" at bounding box center [213, 123] width 329 height 22
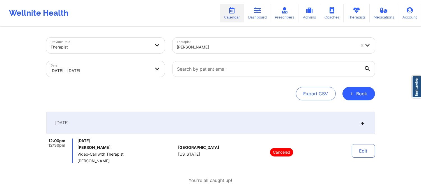
click at [206, 49] on div at bounding box center [266, 47] width 179 height 7
paste input "Donna Cipriani"
type input "Donna Cipriani"
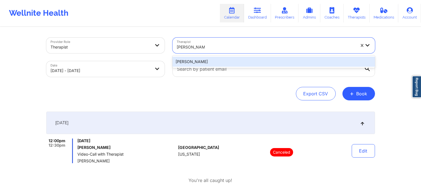
click at [225, 63] on div "Donna Cipriani" at bounding box center [274, 62] width 203 height 10
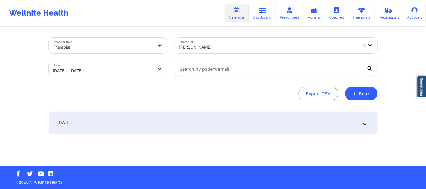
click at [225, 116] on div "[DATE]" at bounding box center [213, 123] width 329 height 22
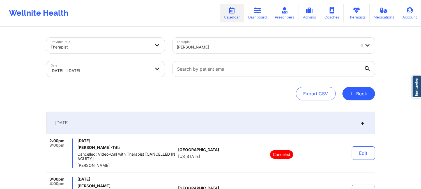
click at [214, 48] on div at bounding box center [266, 47] width 179 height 7
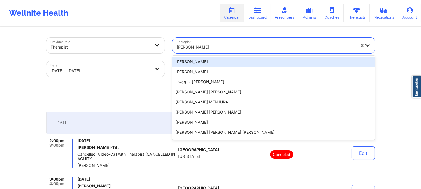
paste input "Donna San Salvador"
type input "Donna San Salvador"
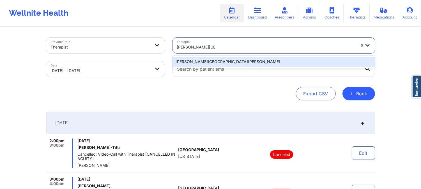
click at [226, 58] on div "Donna San Salvador" at bounding box center [274, 62] width 203 height 10
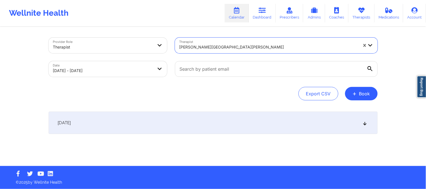
click at [231, 121] on div "[DATE]" at bounding box center [213, 123] width 329 height 22
click at [231, 119] on div "[DATE]" at bounding box center [213, 123] width 329 height 22
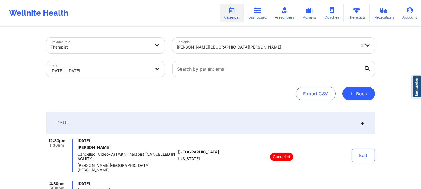
click at [238, 45] on div at bounding box center [266, 47] width 179 height 7
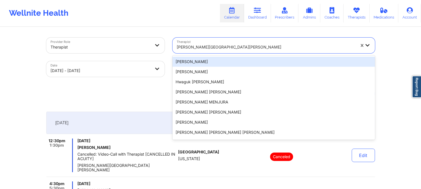
paste input "Dr Emelda Phillip"
type input "Dr Emelda Phillip"
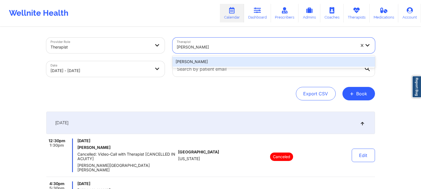
click at [230, 64] on div "Dr Emelda Phillip" at bounding box center [274, 62] width 203 height 10
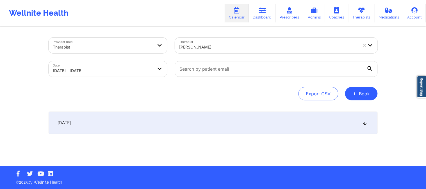
click at [228, 113] on div "[DATE]" at bounding box center [213, 123] width 329 height 22
click at [229, 129] on div "[DATE]" at bounding box center [213, 123] width 329 height 22
click at [230, 128] on div "[DATE]" at bounding box center [213, 123] width 329 height 22
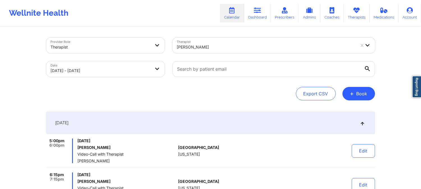
click at [254, 43] on div "Dr Emelda Phillip" at bounding box center [266, 47] width 179 height 12
paste input "Dr. Keith Crownover PhD"
type input "Dr. Keith Crownover PhD"
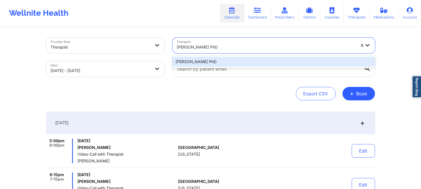
click at [247, 62] on div "Dr. Keith Crownover PhD" at bounding box center [274, 62] width 203 height 10
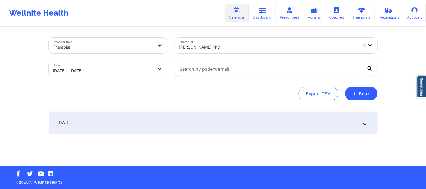
click at [239, 124] on div "[DATE]" at bounding box center [213, 123] width 329 height 22
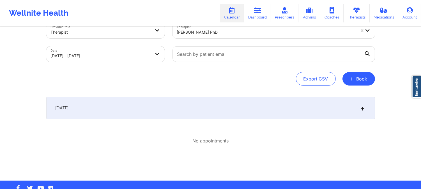
scroll to position [29, 0]
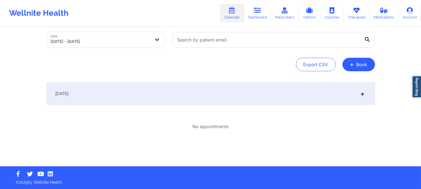
click at [227, 84] on div "[DATE]" at bounding box center [210, 94] width 329 height 22
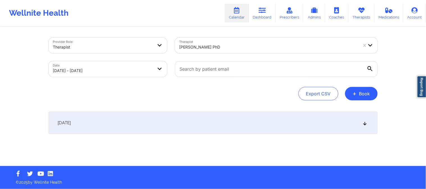
click at [153, 120] on div "[DATE]" at bounding box center [213, 123] width 329 height 22
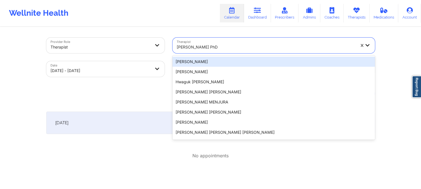
click at [217, 51] on div "Dr. Keith Crownover PhD" at bounding box center [266, 47] width 179 height 12
paste input "Eileen Schmidt"
type input "Eileen Schmidt"
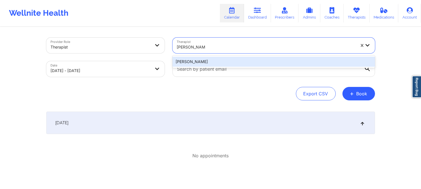
click at [211, 63] on div "Eileen Schmidt" at bounding box center [274, 62] width 203 height 10
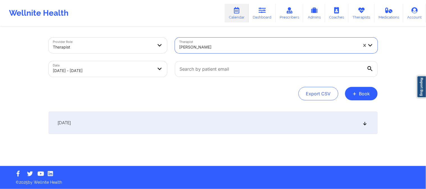
click at [202, 130] on div "[DATE]" at bounding box center [213, 123] width 329 height 22
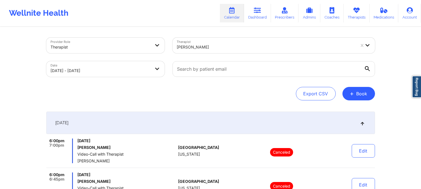
click at [205, 46] on div at bounding box center [266, 47] width 179 height 7
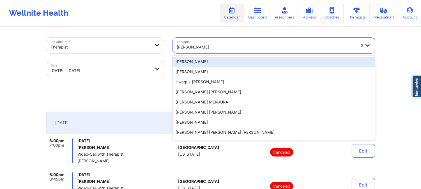
paste input "Elizabeth Pierre"
type input "Elizabeth Pierre"
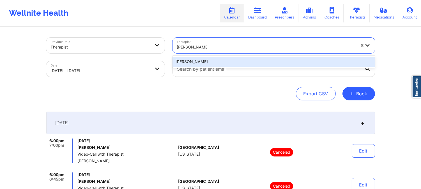
click at [213, 63] on div "Elizabeth Pierre" at bounding box center [274, 62] width 203 height 10
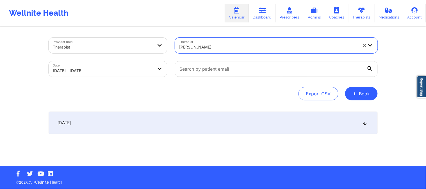
click at [200, 121] on div "[DATE]" at bounding box center [213, 123] width 329 height 22
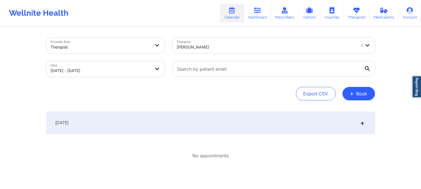
click at [221, 40] on div "Elizabeth Pierre" at bounding box center [265, 46] width 184 height 16
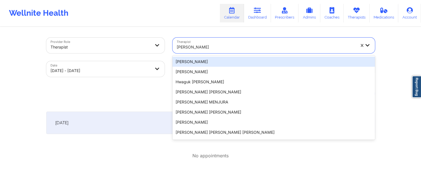
paste input "Erika M Harding"
type input "Erika M Harding"
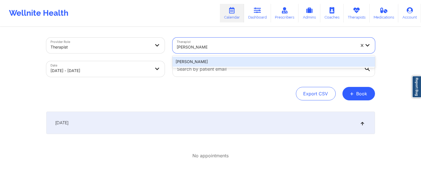
click at [220, 58] on div "Erika M Harding" at bounding box center [274, 62] width 203 height 10
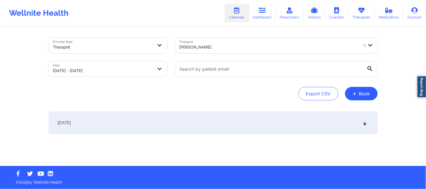
click at [218, 118] on div "[DATE]" at bounding box center [213, 123] width 329 height 22
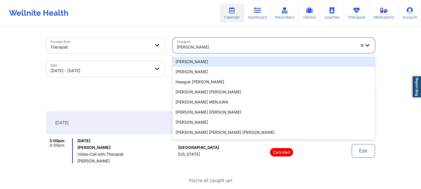
click at [190, 42] on div "Erika M Harding" at bounding box center [266, 47] width 179 height 12
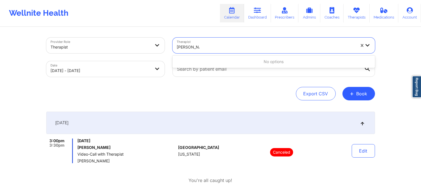
type input "Erin Armour"
click at [220, 43] on div "Erika M Harding" at bounding box center [266, 47] width 179 height 12
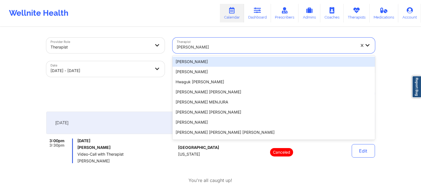
paste input "Erin N Armour"
type input "Erin N Armour"
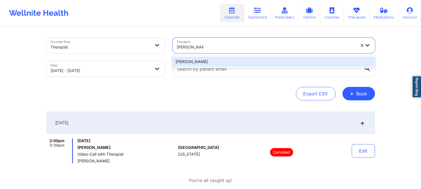
click at [222, 63] on div "Erin N Armour" at bounding box center [274, 62] width 203 height 10
click at [222, 63] on input "text" at bounding box center [274, 69] width 203 height 16
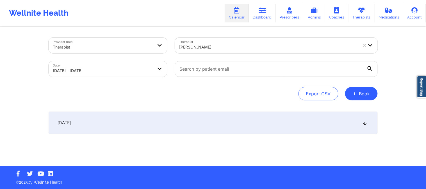
click at [211, 128] on div "[DATE]" at bounding box center [213, 123] width 329 height 22
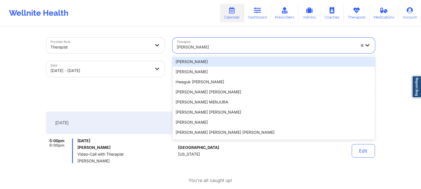
click at [204, 49] on div at bounding box center [266, 47] width 179 height 7
paste input "Nicole Nunziata"
type input "Nicole Nunziata"
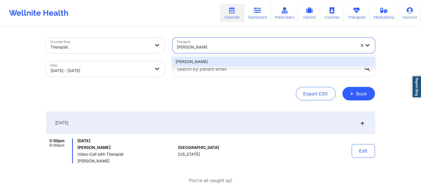
click at [209, 61] on div "Nicole Nunziata" at bounding box center [274, 62] width 203 height 10
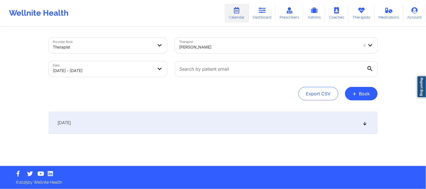
click at [204, 123] on div "[DATE]" at bounding box center [213, 123] width 329 height 22
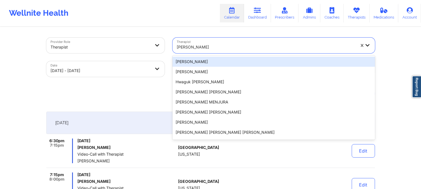
click at [191, 51] on div "Nicole Nunziata" at bounding box center [266, 47] width 179 height 12
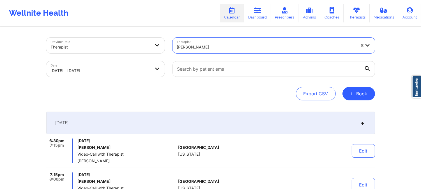
paste input "Erin Samples"
type input "Erin Samples"
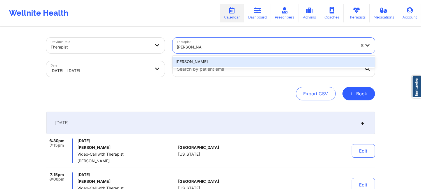
click at [208, 60] on div "Erin Samples" at bounding box center [274, 62] width 203 height 10
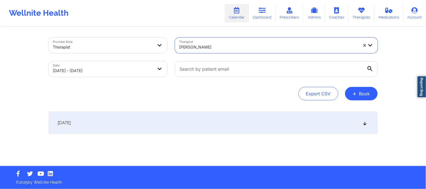
click at [212, 119] on div "[DATE]" at bounding box center [213, 123] width 329 height 22
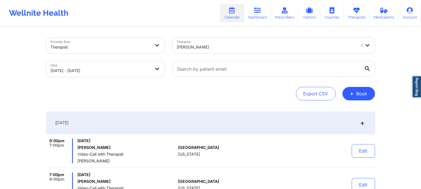
click at [226, 54] on div "Therapist Erin Samples" at bounding box center [274, 46] width 211 height 24
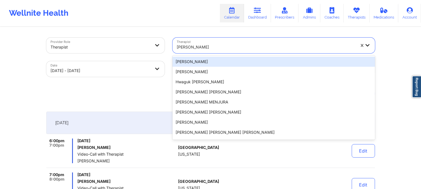
click at [225, 48] on div at bounding box center [266, 47] width 179 height 7
paste input "Ester Buchnik"
type input "Ester Buchnik"
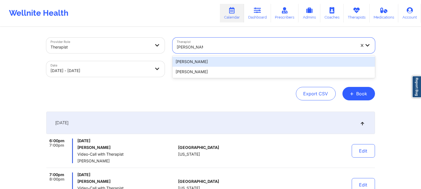
click at [221, 61] on div "Ester Buchnik" at bounding box center [274, 62] width 203 height 10
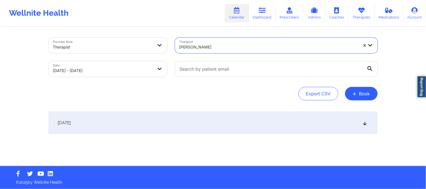
click at [212, 120] on div "[DATE]" at bounding box center [213, 123] width 329 height 22
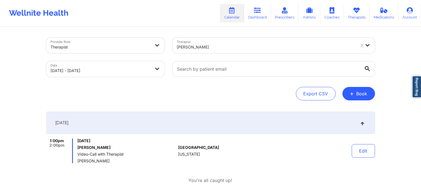
click at [248, 46] on div at bounding box center [266, 47] width 179 height 7
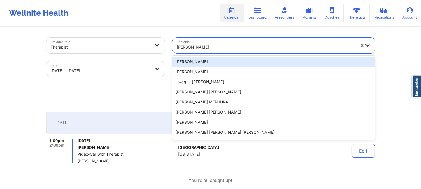
paste input "Fallon Coster"
type input "Fallon Coster"
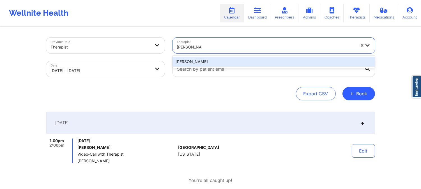
click at [223, 63] on div "Fallon Coster" at bounding box center [274, 62] width 203 height 10
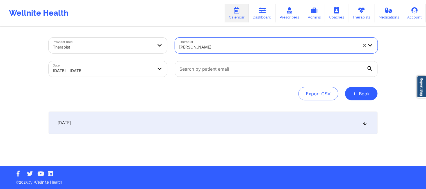
click at [196, 117] on div "[DATE]" at bounding box center [213, 123] width 329 height 22
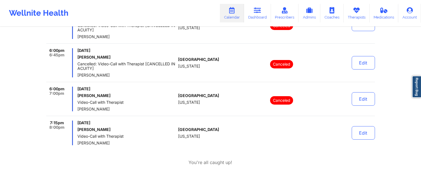
scroll to position [249, 0]
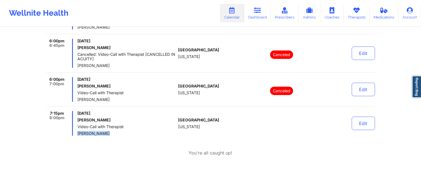
drag, startPoint x: 108, startPoint y: 133, endPoint x: 78, endPoint y: 134, distance: 29.8
click at [78, 134] on span "Fallon Coster" at bounding box center [126, 133] width 99 height 4
copy span "Fallon Coster"
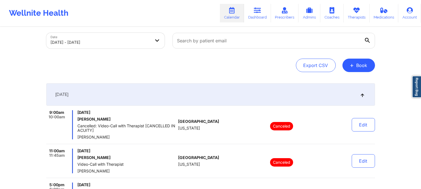
scroll to position [0, 0]
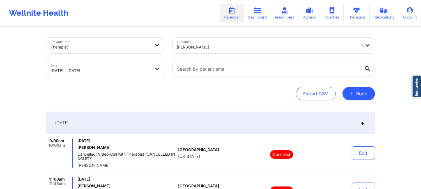
click at [223, 44] on div at bounding box center [266, 47] width 179 height 7
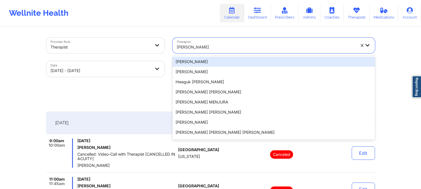
paste input "Fernando Jose Segovia Vera"
type input "Fernando Jose Segovia Vera"
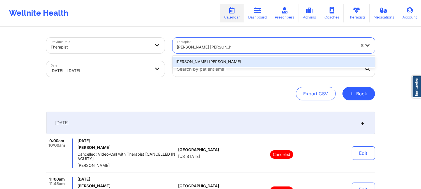
click at [222, 59] on div "Fernando Jose Segovia Vera" at bounding box center [274, 62] width 203 height 10
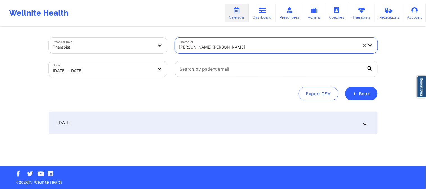
click at [229, 119] on div "[DATE]" at bounding box center [213, 123] width 329 height 22
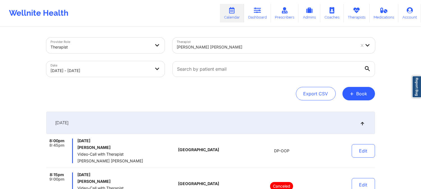
click at [214, 51] on div "Fernando Jose Segovia Vera" at bounding box center [266, 47] width 179 height 12
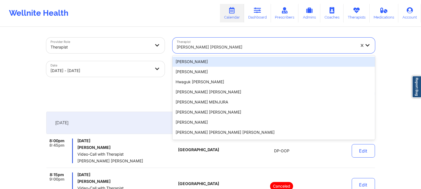
paste input "Francesca Premo"
type input "Francesca Premo"
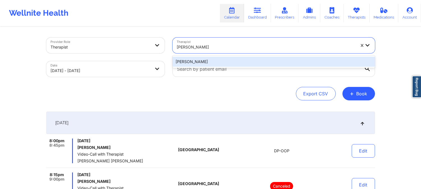
click at [210, 63] on div "Francesca Premo" at bounding box center [274, 62] width 203 height 10
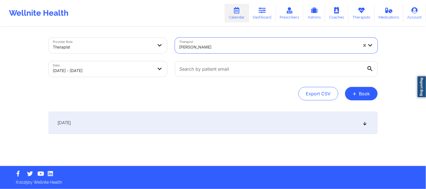
click at [211, 121] on div "[DATE]" at bounding box center [213, 123] width 329 height 22
click at [212, 121] on div "[DATE]" at bounding box center [213, 123] width 329 height 22
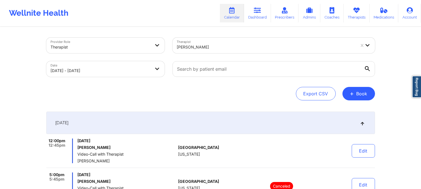
click at [247, 55] on div "Therapist Francesca Premo" at bounding box center [274, 46] width 211 height 24
click at [246, 48] on div at bounding box center [266, 47] width 179 height 7
paste input "Franchezka Boyer"
type input "Franchezka Boyer"
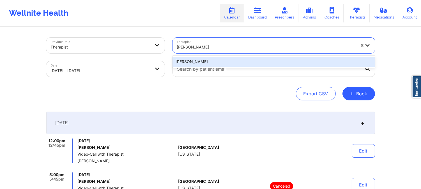
click at [235, 63] on div "Franchezka Boyer" at bounding box center [274, 62] width 203 height 10
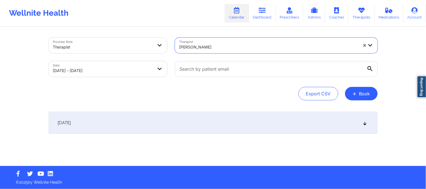
click at [231, 127] on div "[DATE]" at bounding box center [213, 123] width 329 height 22
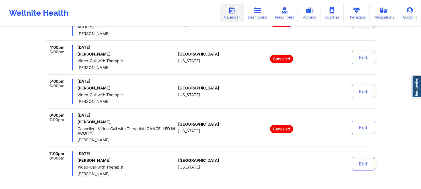
scroll to position [281, 0]
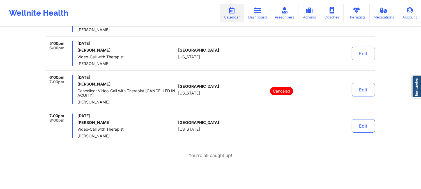
drag, startPoint x: 115, startPoint y: 135, endPoint x: 77, endPoint y: 135, distance: 38.5
click at [77, 135] on div "7:00pm 8:00pm Tuesday, October 7, 2025 Victor Varela Video-Call with Therapist …" at bounding box center [111, 126] width 130 height 25
copy span "Franchezka Boyer"
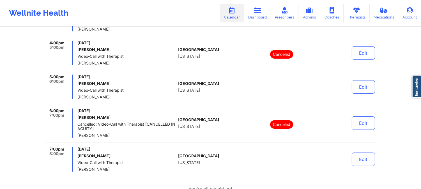
scroll to position [310, 0]
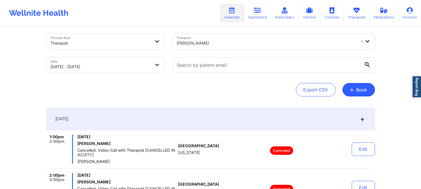
scroll to position [0, 0]
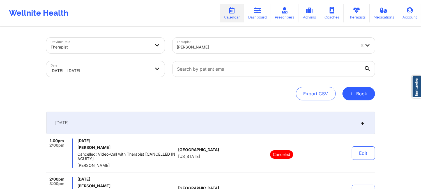
click at [210, 49] on div at bounding box center [266, 47] width 179 height 7
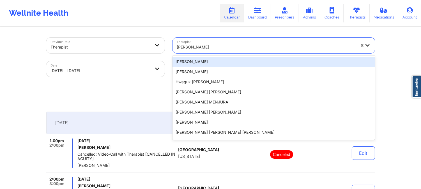
paste input "Ganime Nazif"
type input "Ganime Nazif"
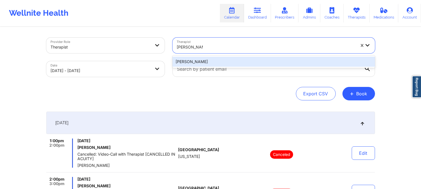
click at [250, 61] on div "Ganime Nazif" at bounding box center [274, 62] width 203 height 10
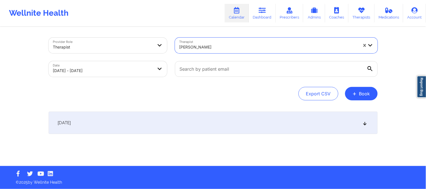
click at [214, 114] on div "[DATE]" at bounding box center [213, 123] width 329 height 22
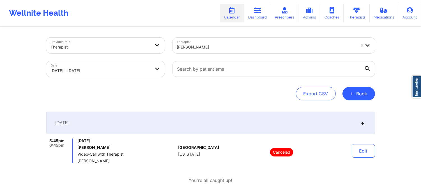
click at [225, 47] on div at bounding box center [266, 47] width 179 height 7
paste input "Hanyuan Zhang"
type input "Hanyuan Zhang"
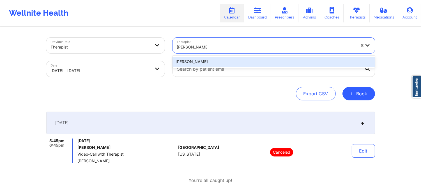
click at [220, 58] on div "Hanyuan Zhang" at bounding box center [274, 62] width 203 height 10
click at [220, 58] on div at bounding box center [274, 69] width 211 height 24
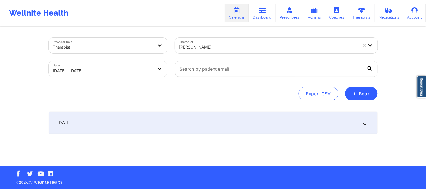
click at [222, 126] on div "[DATE]" at bounding box center [213, 123] width 329 height 22
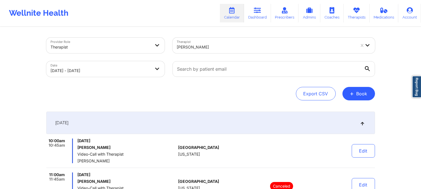
click at [207, 45] on div at bounding box center [266, 47] width 179 height 7
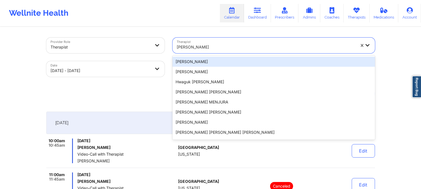
paste input "Helen G. Lehman"
type input "Helen G. Lehman"
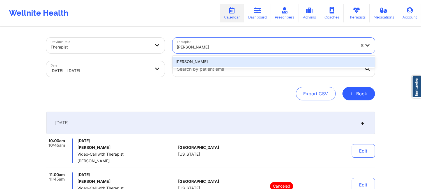
click at [206, 63] on div "Helen G. Lehman" at bounding box center [274, 62] width 203 height 10
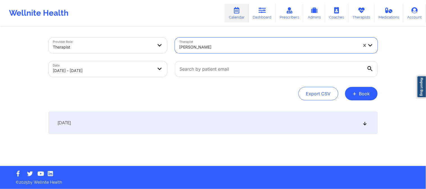
click at [204, 119] on div "[DATE]" at bounding box center [213, 123] width 329 height 22
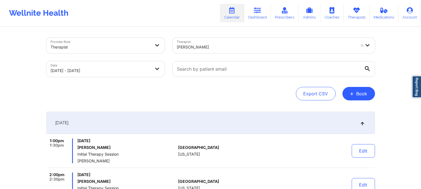
click at [221, 49] on div at bounding box center [266, 47] width 179 height 7
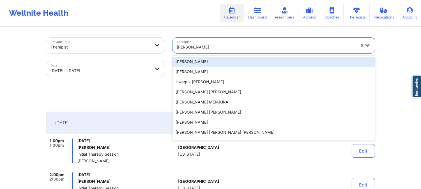
paste input "Hugh Wallace"
type input "Hugh Wallace"
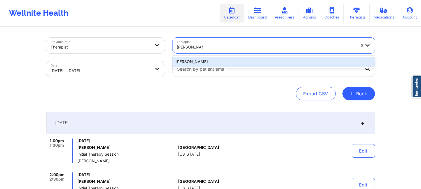
click at [218, 63] on div "Hugh Wallace" at bounding box center [274, 62] width 203 height 10
click at [218, 63] on input "text" at bounding box center [274, 69] width 203 height 16
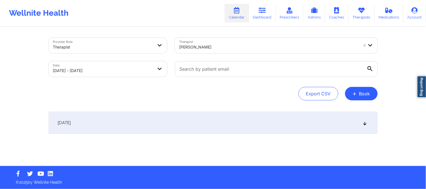
click at [210, 122] on div "[DATE]" at bounding box center [213, 123] width 329 height 22
click at [189, 127] on div "[DATE]" at bounding box center [213, 123] width 329 height 22
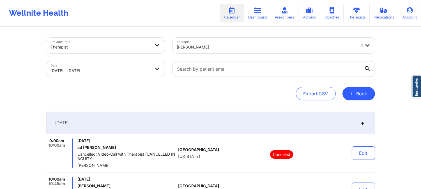
click at [206, 55] on div "Therapist Hugh Wallace" at bounding box center [274, 46] width 211 height 24
click at [223, 45] on div at bounding box center [266, 47] width 179 height 7
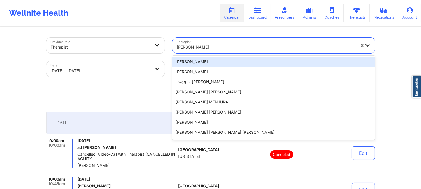
paste input "Isatta Rockman"
type input "Isatta Rockman"
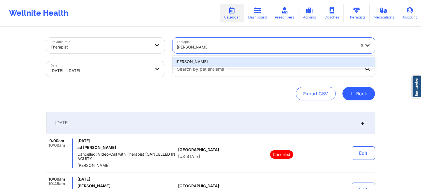
click at [218, 63] on div "Isatta Rockman" at bounding box center [274, 62] width 203 height 10
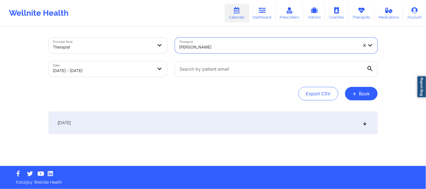
click at [155, 119] on div "[DATE]" at bounding box center [213, 123] width 329 height 22
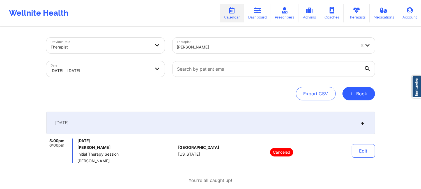
click at [198, 49] on div at bounding box center [266, 47] width 179 height 7
paste input "Ivory Brooks"
type input "Ivory Brooks"
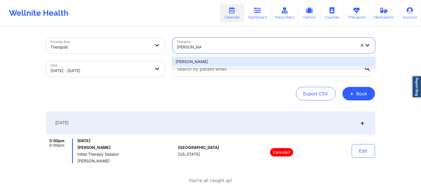
click at [197, 60] on div "Ivory Brooks" at bounding box center [274, 62] width 203 height 10
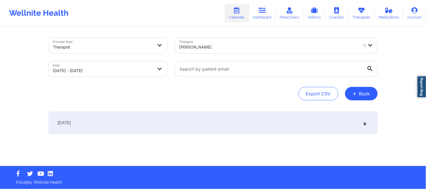
click at [189, 122] on div "[DATE]" at bounding box center [213, 123] width 329 height 22
click at [201, 126] on div "[DATE]" at bounding box center [213, 123] width 329 height 22
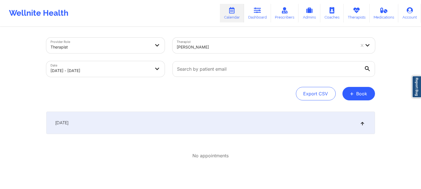
click at [230, 46] on div at bounding box center [266, 47] width 179 height 7
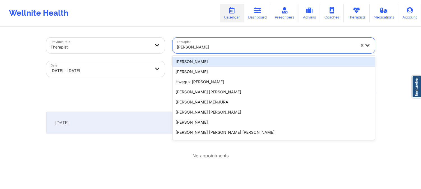
paste input "Janell Stallworth"
type input "Janell Stallworth"
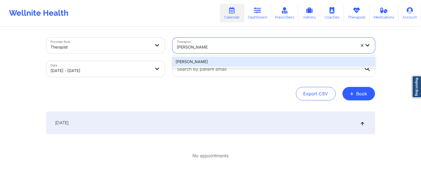
click at [223, 58] on div "Janell Stallworth" at bounding box center [274, 62] width 203 height 10
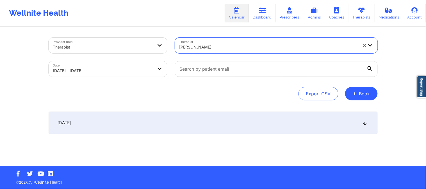
click at [218, 120] on div "[DATE]" at bounding box center [213, 123] width 329 height 22
click at [264, 136] on div "October 7, 2025 4:00pm 5:00pm Tuesday, October 7, 2025 Peyton Gunner Julian Can…" at bounding box center [213, 134] width 329 height 45
click at [275, 117] on div "[DATE]" at bounding box center [213, 123] width 329 height 22
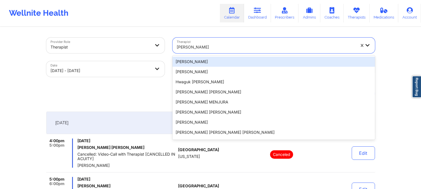
click at [216, 49] on div at bounding box center [266, 47] width 179 height 7
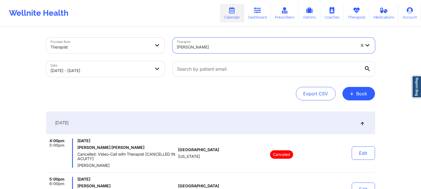
paste input "Janine Asante"
type input "Janine Asante"
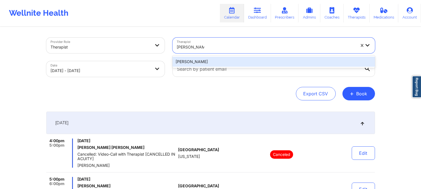
click at [217, 60] on div "Janine Asante" at bounding box center [274, 62] width 203 height 10
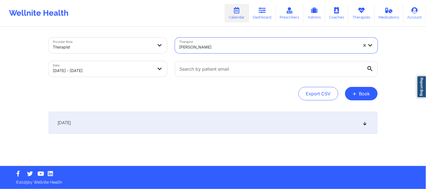
click at [207, 116] on div "[DATE]" at bounding box center [213, 123] width 329 height 22
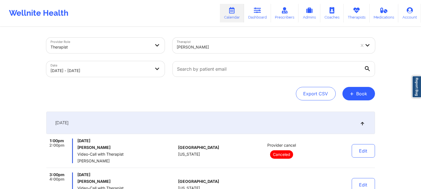
click at [197, 46] on div at bounding box center [266, 47] width 179 height 7
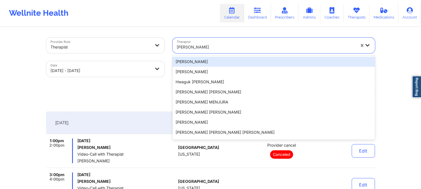
paste input "Jasmine Federick"
type input "Jasmine Federick"
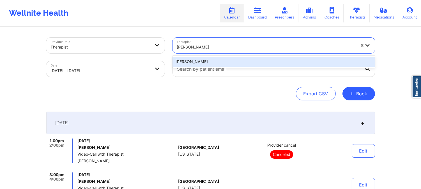
click at [222, 60] on div "Jasmine Federick" at bounding box center [274, 62] width 203 height 10
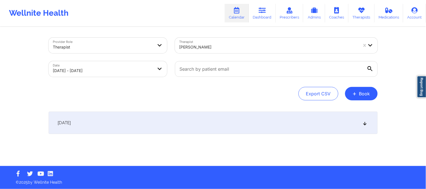
click at [229, 128] on div "[DATE]" at bounding box center [213, 123] width 329 height 22
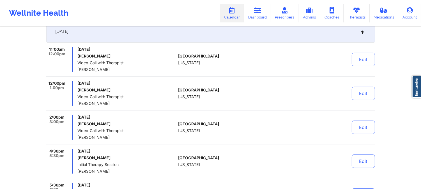
scroll to position [93, 0]
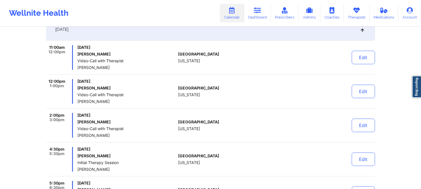
click at [206, 96] on div "[GEOGRAPHIC_DATA] [US_STATE]" at bounding box center [209, 91] width 62 height 25
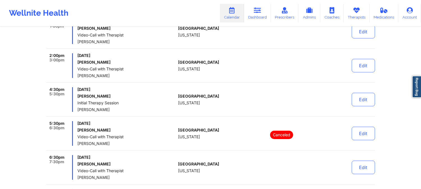
scroll to position [156, 0]
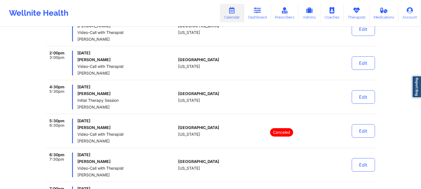
click at [134, 108] on span "Jasmine Federick" at bounding box center [126, 107] width 99 height 4
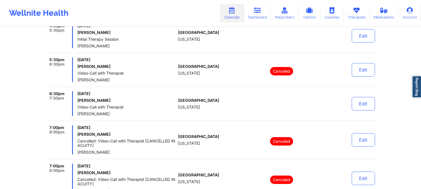
scroll to position [218, 0]
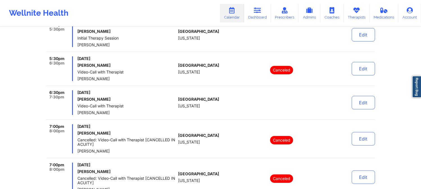
click at [191, 74] on div "[GEOGRAPHIC_DATA] [US_STATE]" at bounding box center [209, 68] width 62 height 25
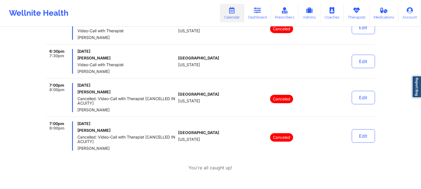
scroll to position [270, 0]
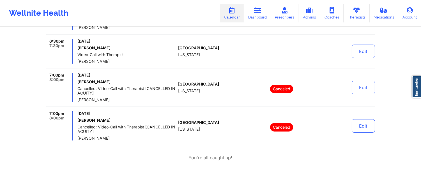
click at [242, 44] on div "6:30pm 7:30pm Tuesday, October 7, 2025 Brianna pierreval Video-Call with Therap…" at bounding box center [210, 53] width 329 height 29
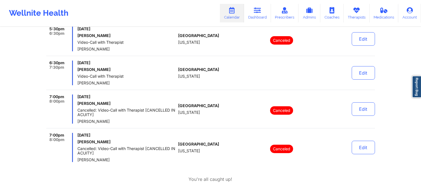
scroll to position [238, 0]
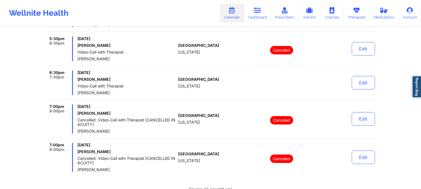
click at [222, 71] on div "[GEOGRAPHIC_DATA] [US_STATE]" at bounding box center [209, 82] width 62 height 25
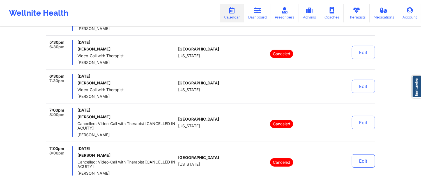
scroll to position [249, 0]
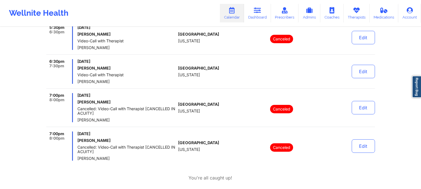
click at [205, 73] on div "[GEOGRAPHIC_DATA] [US_STATE]" at bounding box center [209, 71] width 62 height 25
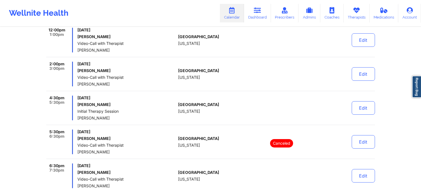
scroll to position [156, 0]
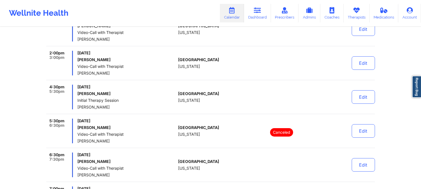
click at [214, 72] on div "[GEOGRAPHIC_DATA] [US_STATE]" at bounding box center [209, 63] width 62 height 25
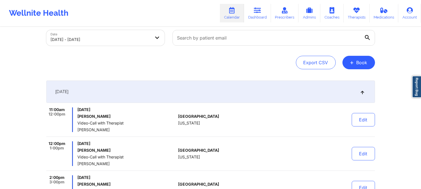
scroll to position [0, 0]
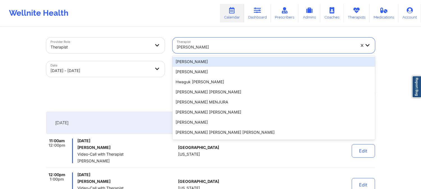
click at [215, 47] on div at bounding box center [266, 47] width 179 height 7
paste input "Jennifer Little"
type input "Jennifer Little"
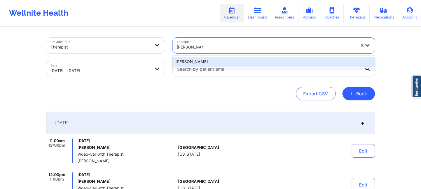
click at [213, 58] on div "Jennifer Little" at bounding box center [274, 62] width 203 height 10
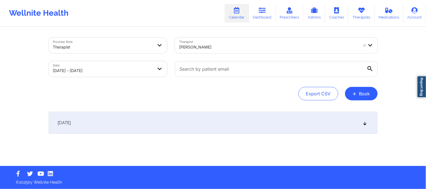
drag, startPoint x: 218, startPoint y: 119, endPoint x: 231, endPoint y: 123, distance: 13.1
click at [218, 119] on div "[DATE]" at bounding box center [213, 123] width 329 height 22
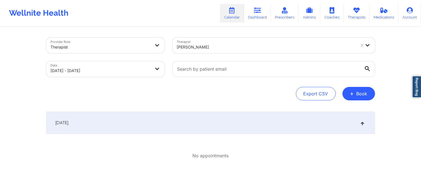
click at [213, 54] on div "Therapist Jennifer Little" at bounding box center [274, 46] width 211 height 24
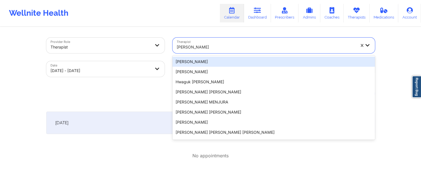
click at [212, 48] on div at bounding box center [266, 47] width 179 height 7
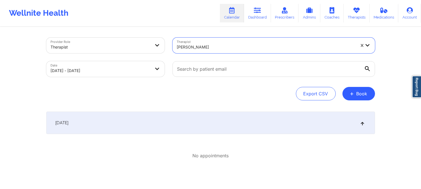
paste input "Jeri DeVale"
type input "Jeri DeVale"
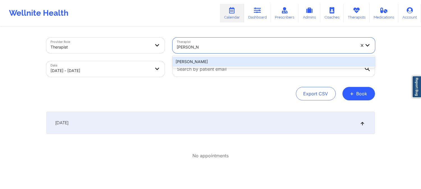
click at [211, 61] on div "Jeri DeVale" at bounding box center [274, 62] width 203 height 10
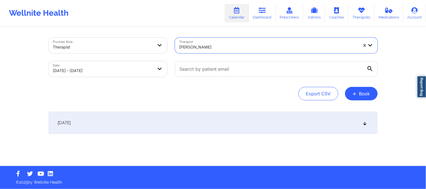
click at [202, 126] on div "[DATE]" at bounding box center [213, 123] width 329 height 22
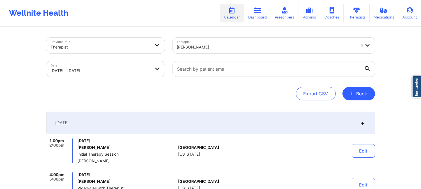
click at [211, 36] on div "Therapist Jeri DeVale" at bounding box center [274, 46] width 211 height 24
click at [210, 42] on div "Jeri DeVale" at bounding box center [266, 47] width 179 height 12
paste input "Jessica Falco"
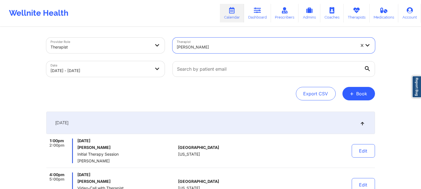
type input "Jessica Falco"
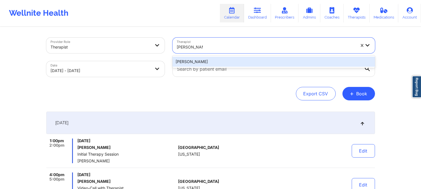
click at [222, 62] on div "Jessica Falco" at bounding box center [274, 62] width 203 height 10
click at [222, 62] on input "text" at bounding box center [274, 69] width 203 height 16
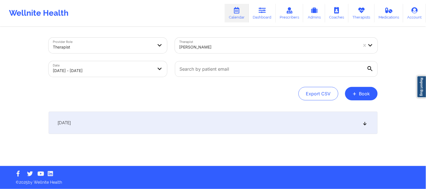
click at [224, 117] on div "[DATE]" at bounding box center [213, 123] width 329 height 22
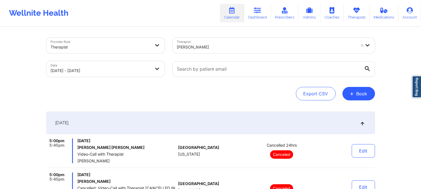
click at [218, 43] on div "Jessica Falco" at bounding box center [266, 47] width 179 height 12
paste input "Jill Scott"
type input "Jill Scott"
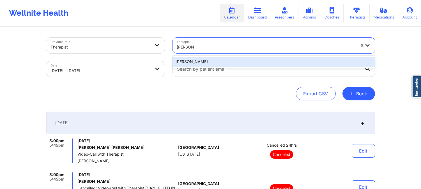
click at [219, 58] on div "Jill Scott" at bounding box center [274, 62] width 203 height 10
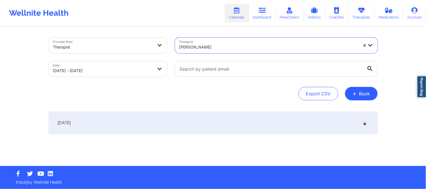
click at [214, 128] on div "[DATE]" at bounding box center [213, 123] width 329 height 22
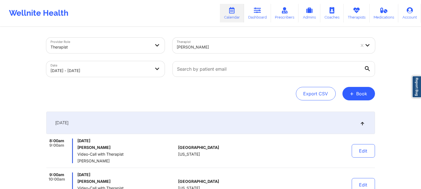
click at [211, 46] on div at bounding box center [266, 47] width 179 height 7
paste input "Jordan Castro"
type input "Jordan Castro"
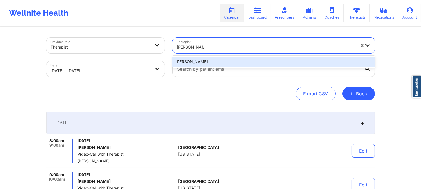
click at [214, 57] on div "Jordan Castro" at bounding box center [274, 62] width 203 height 10
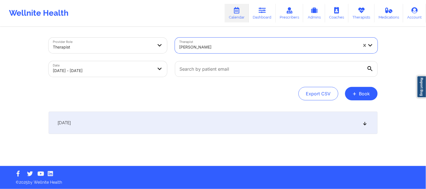
click at [219, 124] on div "[DATE]" at bounding box center [213, 123] width 329 height 22
drag, startPoint x: 219, startPoint y: 124, endPoint x: 236, endPoint y: 132, distance: 19.3
click at [219, 124] on div "[DATE]" at bounding box center [213, 123] width 329 height 22
click at [232, 123] on div "[DATE]" at bounding box center [213, 123] width 329 height 22
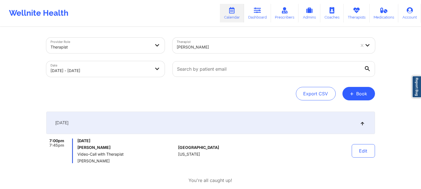
click at [205, 51] on div "Jordan Castro" at bounding box center [266, 47] width 179 height 12
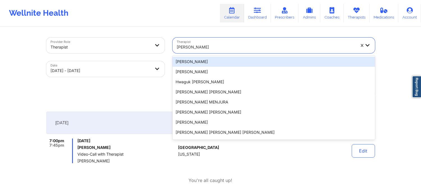
paste input "Judy Wills Lowder"
type input "Judy Wills Lowder"
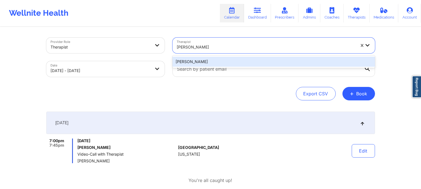
click at [208, 57] on div "Judy Wills Lowder" at bounding box center [274, 62] width 203 height 10
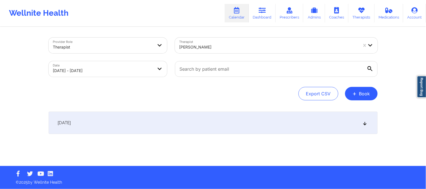
click at [217, 118] on div "[DATE]" at bounding box center [213, 123] width 329 height 22
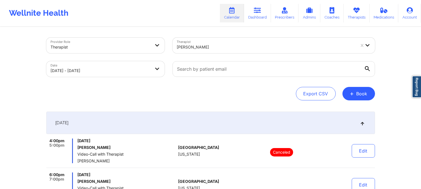
click at [248, 52] on div "Judy Wills Lowder" at bounding box center [266, 47] width 179 height 12
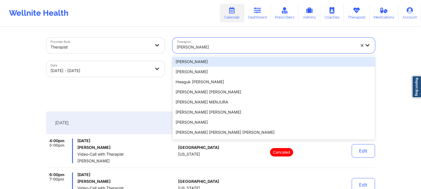
paste input "Julia Eusebio"
type input "Julia Eusebio"
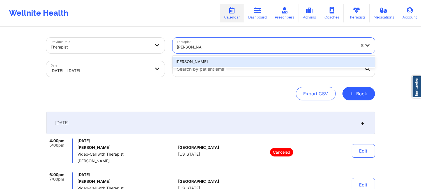
click at [229, 63] on div "Julia Eusebio" at bounding box center [274, 62] width 203 height 10
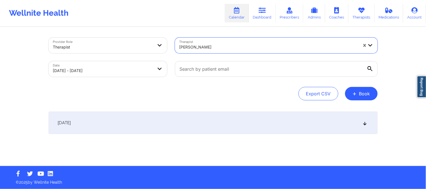
click at [229, 128] on div "[DATE]" at bounding box center [213, 123] width 329 height 22
click at [231, 125] on div "[DATE]" at bounding box center [213, 123] width 329 height 22
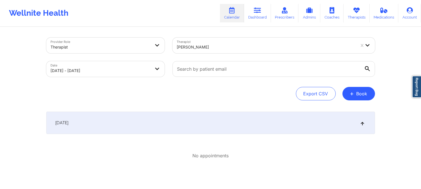
click at [240, 44] on div at bounding box center [266, 47] width 179 height 7
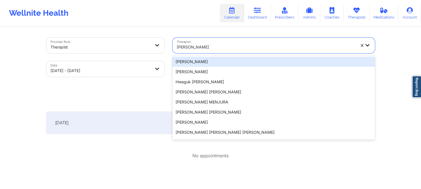
paste input "Kacynthia Bradley"
type input "Kacynthia Bradley"
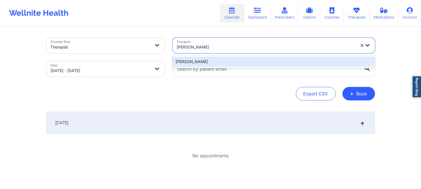
click at [241, 62] on div "Kacynthia Bradley" at bounding box center [274, 62] width 203 height 10
click at [241, 62] on input "text" at bounding box center [274, 69] width 203 height 16
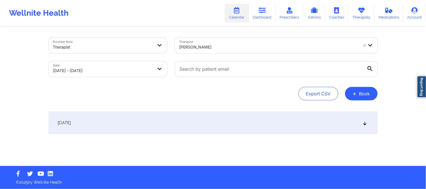
click at [237, 118] on div "[DATE]" at bounding box center [213, 123] width 329 height 22
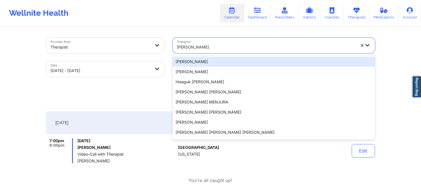
click at [204, 49] on div at bounding box center [266, 47] width 179 height 7
paste input "Karen Chambre"
type input "Karen Chambre"
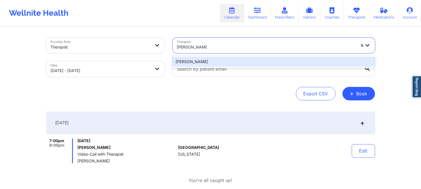
click at [209, 60] on div "Karen Chambre" at bounding box center [274, 62] width 203 height 10
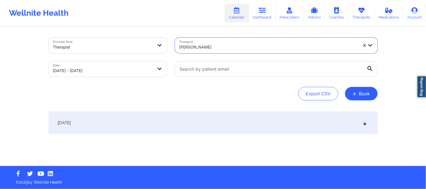
click at [211, 128] on div "[DATE]" at bounding box center [213, 123] width 329 height 22
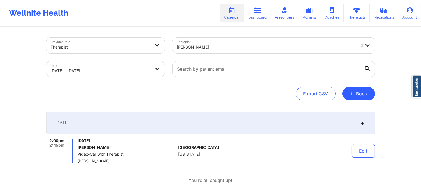
click at [225, 50] on div at bounding box center [266, 47] width 179 height 7
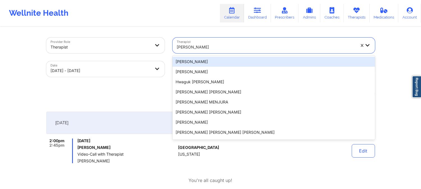
paste input "Kate Jaramillo"
type input "Kate Jaramillo"
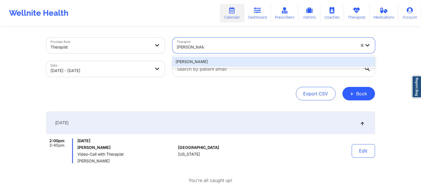
click at [216, 62] on div "Kate Jaramillo" at bounding box center [274, 62] width 203 height 10
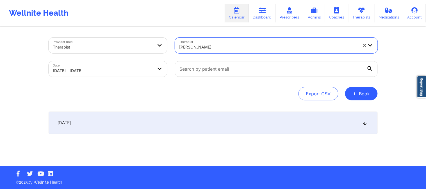
click at [220, 124] on div "[DATE]" at bounding box center [213, 123] width 329 height 22
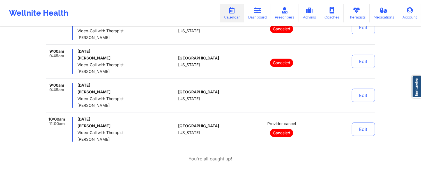
scroll to position [93, 0]
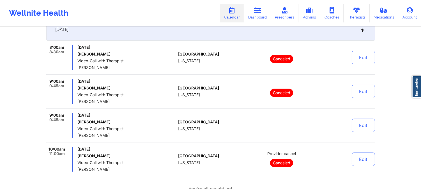
click at [167, 57] on div "Tuesday, October 7, 2025 Christopher Gerard Mitchell Video-Call with Therapist …" at bounding box center [126, 57] width 99 height 25
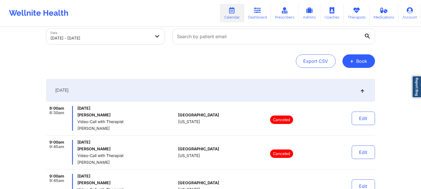
scroll to position [0, 0]
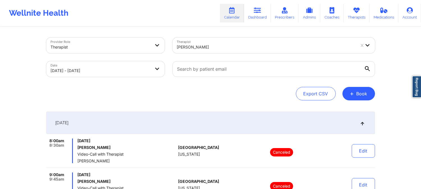
click at [200, 38] on div "Kate Jaramillo" at bounding box center [265, 46] width 184 height 16
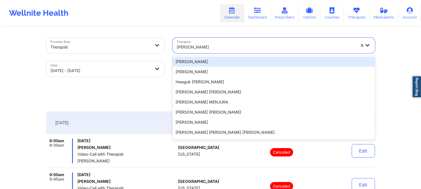
paste input "Kathleen Rodriguez"
type input "Kathleen Rodriguez"
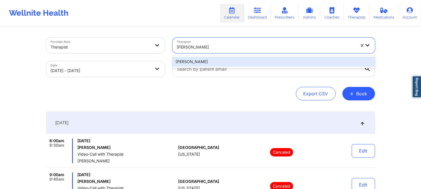
click at [209, 60] on div "Kathleen Rodriguez" at bounding box center [274, 62] width 203 height 10
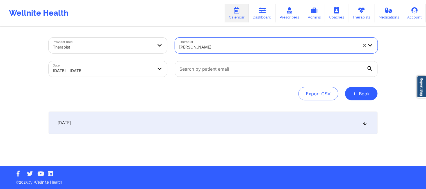
click at [214, 120] on div "[DATE]" at bounding box center [213, 123] width 329 height 22
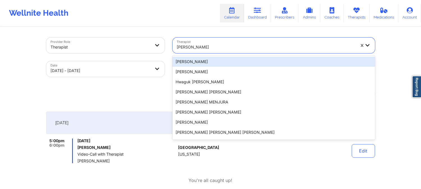
click at [246, 48] on div at bounding box center [266, 47] width 179 height 7
paste input "Katrina Rushing"
type input "Katrina Rushing"
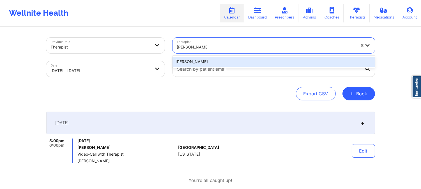
click at [229, 62] on div "Katrina Rushing" at bounding box center [274, 62] width 203 height 10
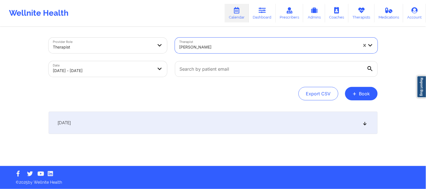
click at [218, 111] on div "Provider Role Therapist Therapist option Katrina Rushing, selected. Katrina Rus…" at bounding box center [213, 97] width 337 height 139
click at [216, 120] on div "[DATE]" at bounding box center [213, 123] width 329 height 22
click at [208, 120] on div "[DATE]" at bounding box center [213, 123] width 329 height 22
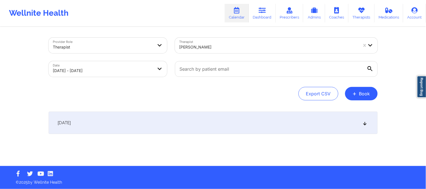
click at [208, 120] on div "[DATE]" at bounding box center [213, 123] width 329 height 22
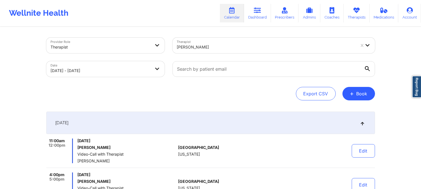
click at [212, 51] on div "Katrina Rushing" at bounding box center [266, 47] width 179 height 12
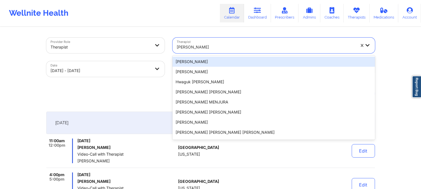
paste input "Keith Harris"
type input "Keith Harris"
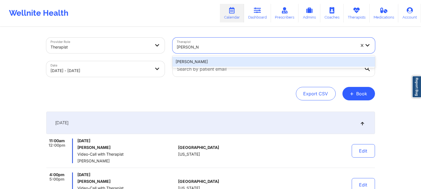
click at [214, 60] on div "Keith Harris" at bounding box center [274, 62] width 203 height 10
click at [214, 60] on div at bounding box center [274, 69] width 211 height 24
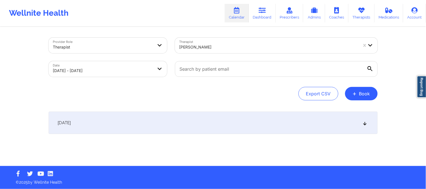
click at [232, 125] on div "[DATE]" at bounding box center [213, 123] width 329 height 22
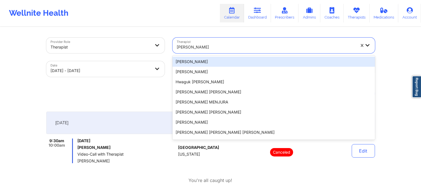
click at [214, 51] on div "Keith Harris" at bounding box center [266, 47] width 179 height 12
paste input "Kellyn Roiko"
type input "Kellyn Roiko"
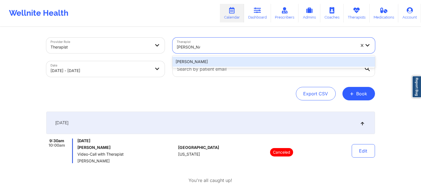
click at [210, 57] on div "Kellyn Roiko" at bounding box center [274, 62] width 203 height 10
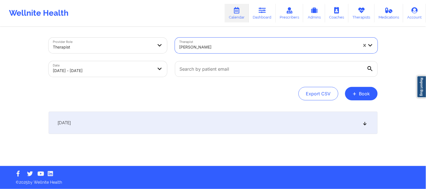
click at [222, 113] on div "[DATE]" at bounding box center [213, 123] width 329 height 22
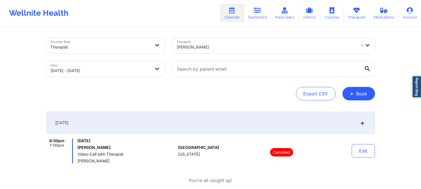
click at [228, 48] on div at bounding box center [266, 47] width 179 height 7
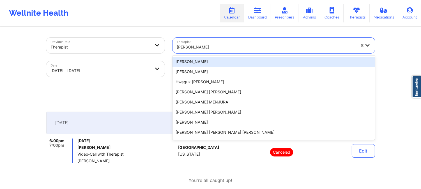
paste input "Kerrie "Vee" Martin"
type input "Kerrie "Vee" Martin"
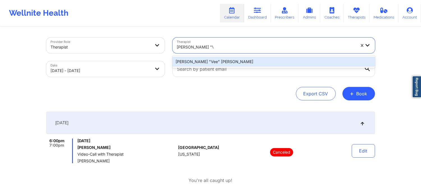
click at [224, 64] on div "Kerrie "Vee" Martin" at bounding box center [274, 62] width 203 height 10
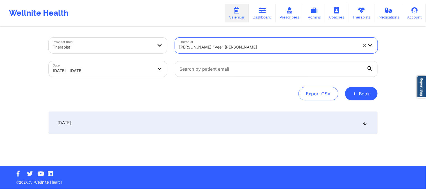
click at [229, 128] on div "[DATE]" at bounding box center [213, 123] width 329 height 22
click at [231, 127] on div "[DATE]" at bounding box center [213, 123] width 329 height 22
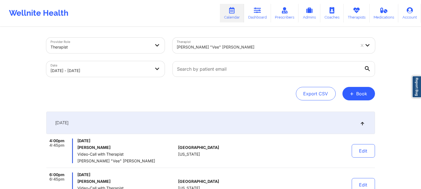
click at [211, 46] on div at bounding box center [266, 47] width 179 height 7
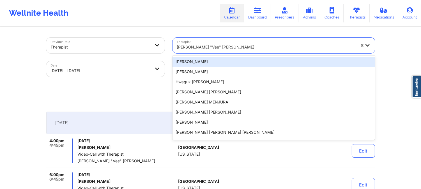
paste input "Kristina Nemard"
type input "Kristina Nemard"
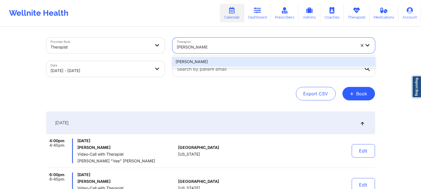
click at [220, 65] on div "Kristina Nemard" at bounding box center [274, 62] width 203 height 10
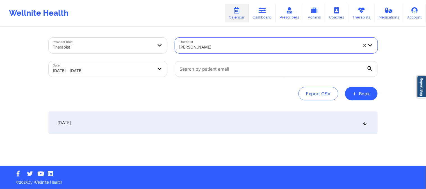
click at [221, 107] on div "Provider Role Therapist Therapist option Kristina Nemard , selected. Kristina N…" at bounding box center [213, 97] width 337 height 139
click at [220, 117] on div "[DATE]" at bounding box center [213, 123] width 329 height 22
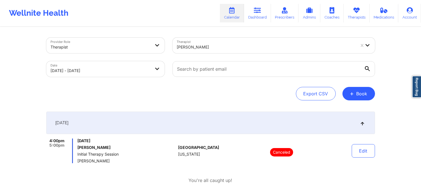
click at [206, 48] on div at bounding box center [266, 47] width 179 height 7
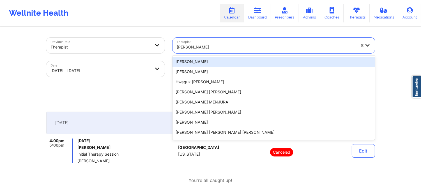
paste input "Laura Clarke-Mayabb"
type input "Laura Clarke-Mayabb"
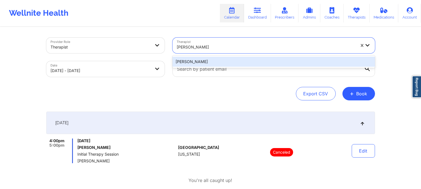
click at [216, 62] on div "Laura Clarke-Mayabb" at bounding box center [274, 62] width 203 height 10
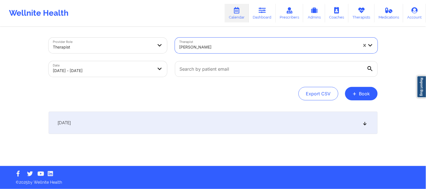
click at [222, 124] on div "[DATE]" at bounding box center [213, 123] width 329 height 22
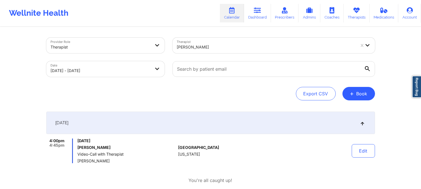
click at [220, 49] on div at bounding box center [266, 47] width 179 height 7
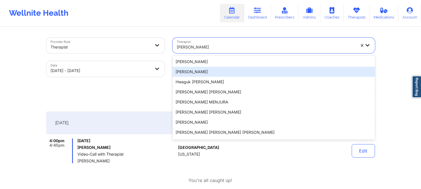
click at [139, 100] on div "Export CSV + Book" at bounding box center [210, 93] width 329 height 13
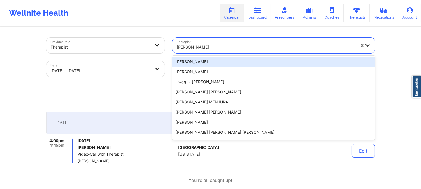
click at [221, 46] on div at bounding box center [266, 47] width 179 height 7
paste input "Laura Jenkins"
type input "Laura Jenkins"
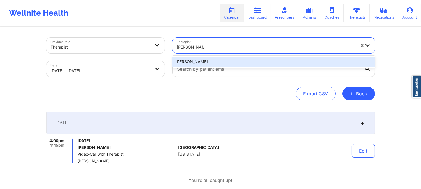
click at [207, 65] on div "Laura Jenkins" at bounding box center [274, 62] width 203 height 10
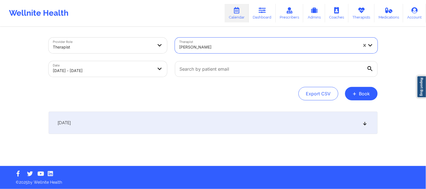
click at [188, 127] on div "[DATE]" at bounding box center [213, 123] width 329 height 22
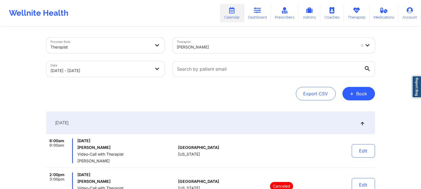
click at [272, 44] on div at bounding box center [266, 47] width 179 height 7
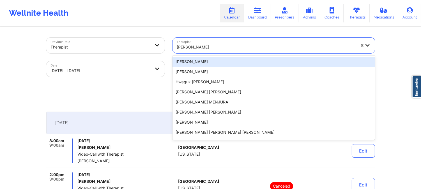
paste input "Laura Sophocleous"
type input "Laura Sophocleous"
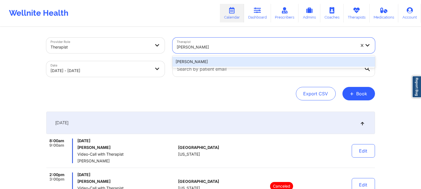
click at [235, 59] on div "Laura Sophocleous" at bounding box center [274, 62] width 203 height 10
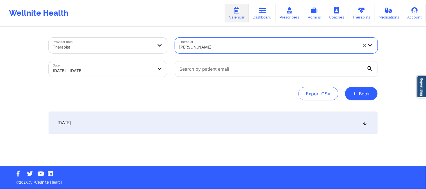
click at [240, 128] on div "[DATE]" at bounding box center [213, 123] width 329 height 22
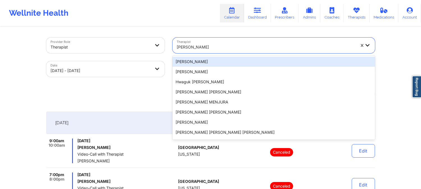
click at [208, 48] on div at bounding box center [266, 47] width 179 height 7
paste input "Lenique C. Bligen"
type input "Lenique C. Bligen"
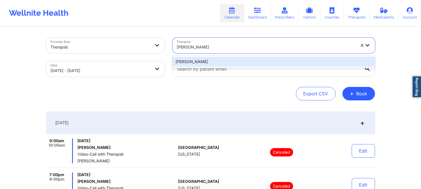
click at [219, 58] on div "Lenique C. Bligen" at bounding box center [274, 62] width 203 height 10
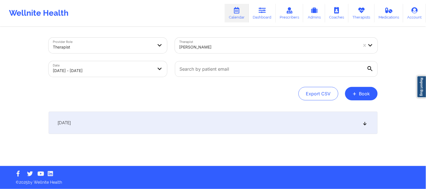
click at [208, 126] on div "[DATE]" at bounding box center [213, 123] width 329 height 22
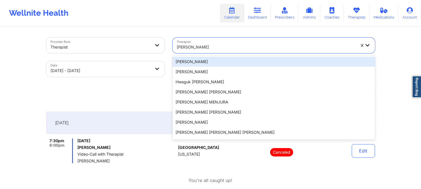
click at [254, 46] on div at bounding box center [266, 47] width 179 height 7
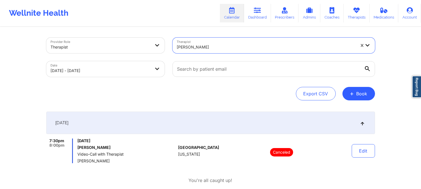
paste input "Leslie Bess"
type input "Leslie Bess"
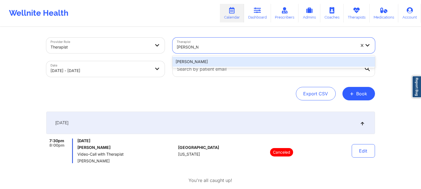
click at [245, 58] on div "Leslie Bess" at bounding box center [274, 62] width 203 height 10
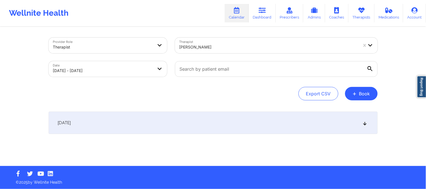
click at [225, 119] on div "[DATE]" at bounding box center [213, 123] width 329 height 22
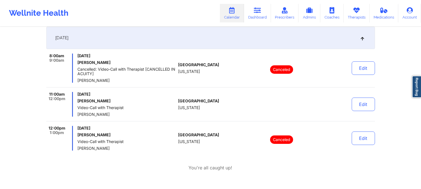
scroll to position [93, 0]
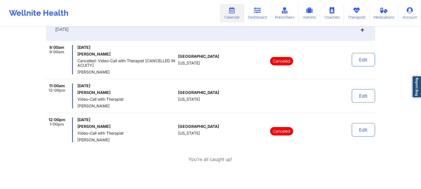
click at [196, 75] on div "8:00am 9:00am Tuesday, October 7, 2025 Donna M Amador Cancelled: Video-Call wit…" at bounding box center [210, 62] width 329 height 34
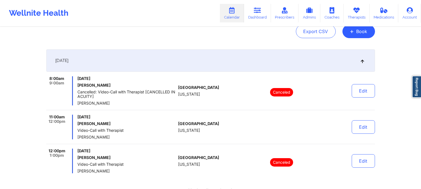
scroll to position [0, 0]
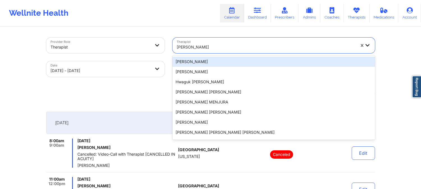
click at [266, 49] on div at bounding box center [266, 47] width 179 height 7
paste input "Leslie Gallagher"
type input "Leslie Gallagher"
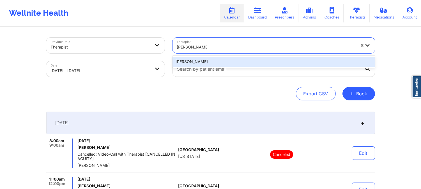
click at [211, 61] on div "Leslie Gallagher" at bounding box center [274, 62] width 203 height 10
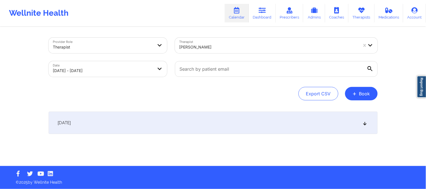
click at [227, 125] on div "[DATE]" at bounding box center [213, 123] width 329 height 22
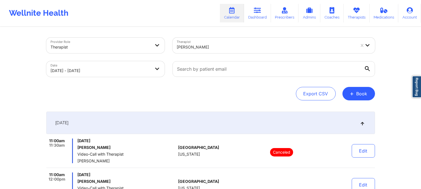
click at [229, 57] on div at bounding box center [274, 69] width 211 height 24
click at [230, 53] on div "Therapist Leslie Gallagher" at bounding box center [274, 46] width 211 height 24
click at [232, 46] on div at bounding box center [266, 47] width 179 height 7
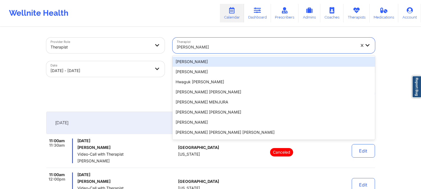
paste input "Lourdes Joseph"
type input "Lourdes Joseph"
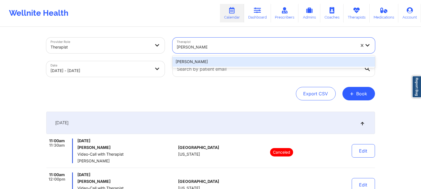
click at [234, 61] on div "Lourdes Joseph" at bounding box center [274, 62] width 203 height 10
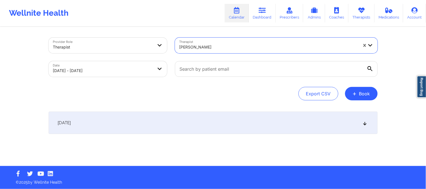
click at [232, 119] on div "[DATE]" at bounding box center [213, 123] width 329 height 22
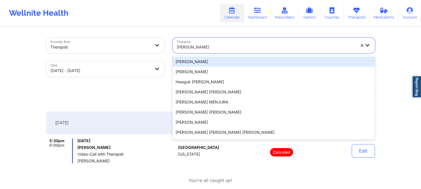
click at [209, 48] on div at bounding box center [266, 47] width 179 height 7
paste input "Lynda Woods"
type input "Lynda Woods"
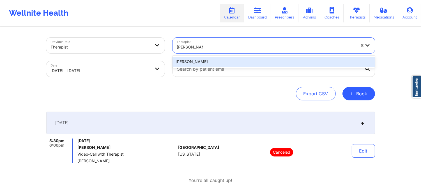
click at [230, 60] on div "Lynda Woods" at bounding box center [274, 62] width 203 height 10
click at [230, 60] on div at bounding box center [274, 69] width 211 height 24
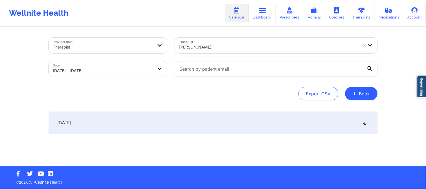
click at [232, 119] on div "[DATE]" at bounding box center [213, 123] width 329 height 22
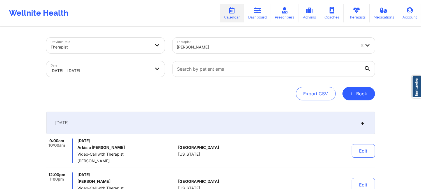
click at [226, 42] on div "Lynda Woods" at bounding box center [266, 47] width 179 height 12
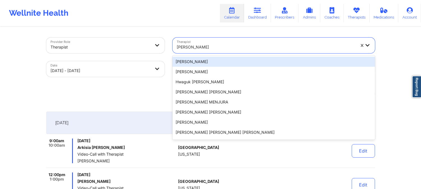
paste input "Marjorie Landron"
type input "Marjorie Landron"
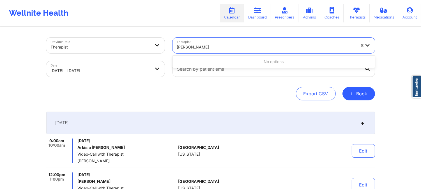
click at [223, 61] on div "No options" at bounding box center [274, 62] width 203 height 10
click at [213, 46] on div at bounding box center [266, 47] width 179 height 7
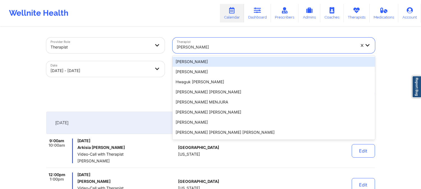
click at [217, 46] on div at bounding box center [266, 47] width 179 height 7
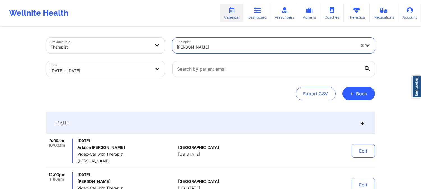
paste input "Mashonda Waddell"
type input "Mashonda Waddell"
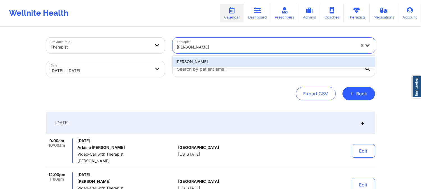
click at [220, 58] on div "Mashonda Waddell" at bounding box center [274, 62] width 203 height 10
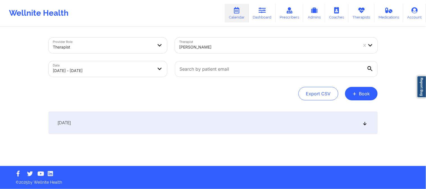
click at [192, 121] on div "[DATE]" at bounding box center [213, 123] width 329 height 22
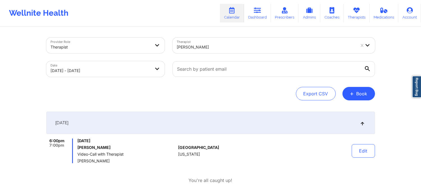
click at [234, 47] on div at bounding box center [266, 47] width 179 height 7
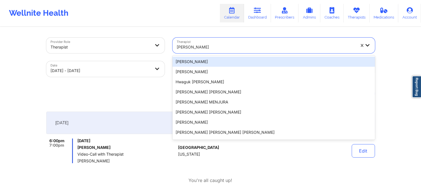
paste input "Megan Gasparotto"
type input "Megan Gasparotto"
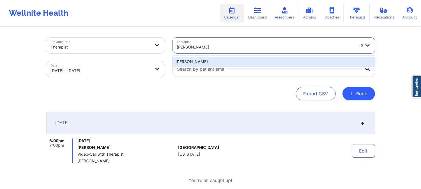
click at [233, 60] on div "Megan Gasparotto" at bounding box center [274, 62] width 203 height 10
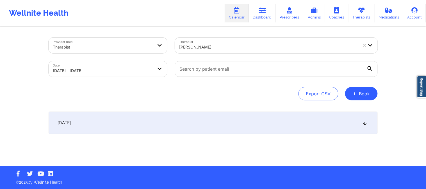
click at [230, 114] on div "[DATE]" at bounding box center [213, 123] width 329 height 22
click at [231, 118] on div "[DATE]" at bounding box center [210, 123] width 329 height 22
click at [232, 118] on div "[DATE]" at bounding box center [213, 123] width 329 height 22
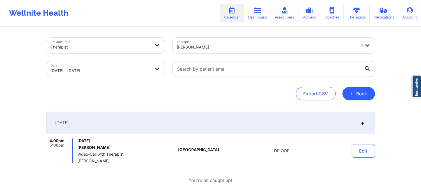
click at [205, 45] on div at bounding box center [266, 47] width 179 height 7
drag, startPoint x: 205, startPoint y: 45, endPoint x: 213, endPoint y: 46, distance: 8.2
click at [205, 45] on div at bounding box center [266, 47] width 179 height 7
paste input "Melissa McVan"
type input "Melissa McVan"
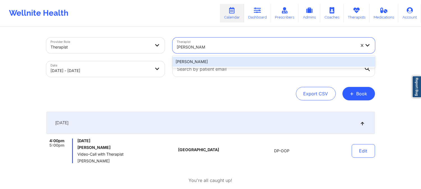
click at [218, 62] on div "Melissa McVan" at bounding box center [274, 62] width 203 height 10
click at [218, 62] on input "text" at bounding box center [274, 69] width 203 height 16
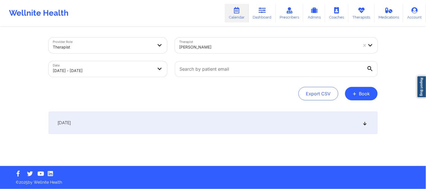
click at [202, 130] on div "[DATE]" at bounding box center [213, 123] width 329 height 22
click at [201, 125] on div "[DATE]" at bounding box center [213, 123] width 329 height 22
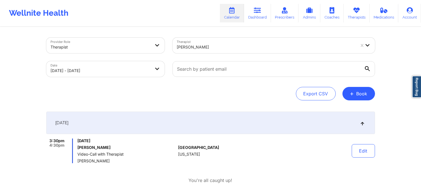
click at [226, 46] on div at bounding box center [266, 47] width 179 height 7
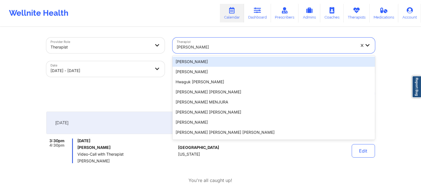
paste input "Micheal Weuste"
type input "Micheal Weuste"
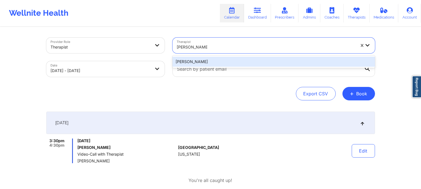
click at [227, 59] on div "Micheal Weuste" at bounding box center [274, 62] width 203 height 10
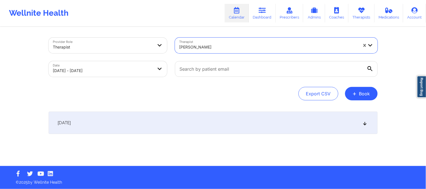
click at [210, 128] on div "[DATE]" at bounding box center [213, 123] width 329 height 22
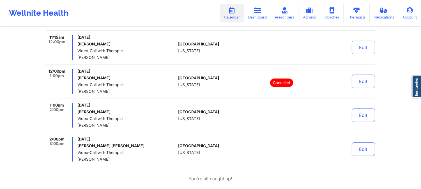
scroll to position [187, 0]
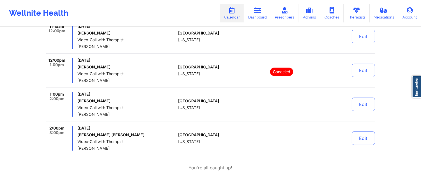
click at [204, 103] on div "United States California" at bounding box center [209, 104] width 62 height 25
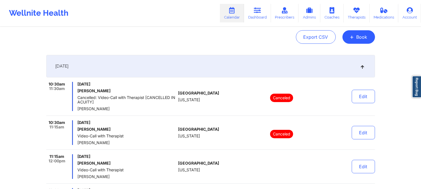
scroll to position [0, 0]
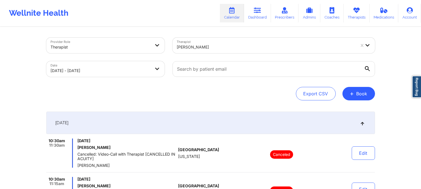
click at [204, 46] on div at bounding box center [266, 47] width 179 height 7
paste input "Michelle Marie Garcia"
type input "Michelle Marie Garcia"
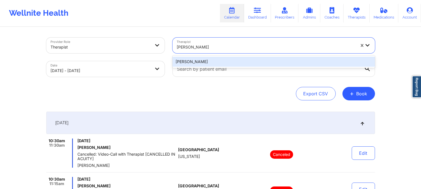
click at [214, 58] on div "Michelle Marie Garcia" at bounding box center [274, 62] width 203 height 10
click at [214, 58] on div at bounding box center [274, 69] width 211 height 24
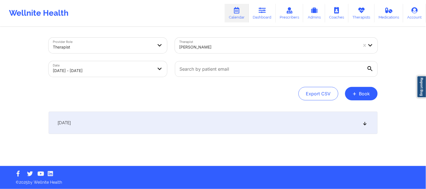
click at [206, 118] on div "[DATE]" at bounding box center [213, 123] width 329 height 22
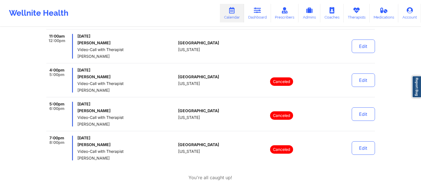
scroll to position [65, 0]
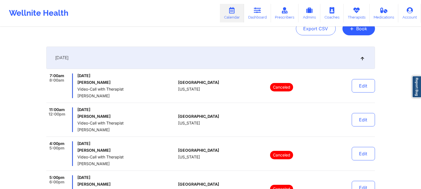
click at [218, 110] on div "[GEOGRAPHIC_DATA] [US_STATE]" at bounding box center [209, 120] width 62 height 25
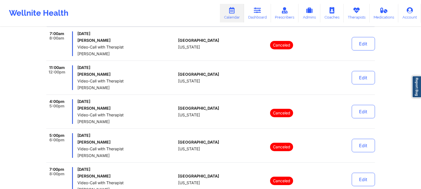
scroll to position [96, 0]
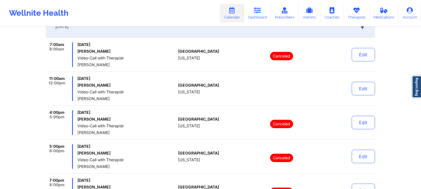
drag, startPoint x: 109, startPoint y: 99, endPoint x: 79, endPoint y: 97, distance: 29.8
click at [79, 97] on span "Michelle Marie Garcia" at bounding box center [126, 99] width 99 height 4
copy span "Michelle Marie Garcia"
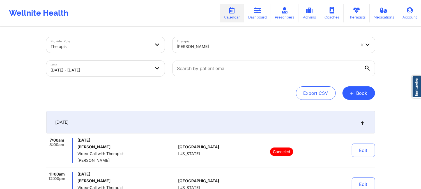
scroll to position [0, 0]
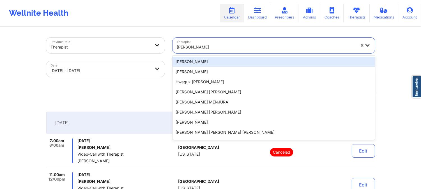
click at [218, 44] on div at bounding box center [266, 47] width 179 height 7
paste input "Monica Samper"
type input "Monica Samper"
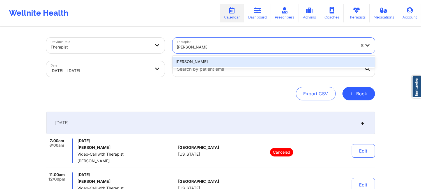
click at [218, 61] on div "Monica Samper" at bounding box center [274, 62] width 203 height 10
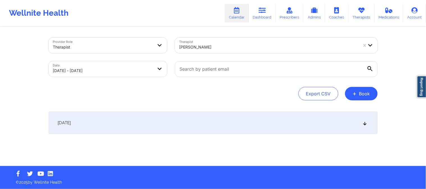
click at [183, 120] on div "[DATE]" at bounding box center [213, 123] width 329 height 22
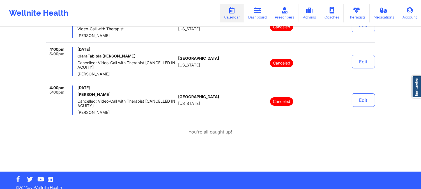
scroll to position [343, 0]
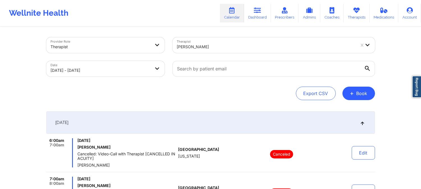
scroll to position [0, 0]
click at [210, 48] on div at bounding box center [266, 47] width 179 height 7
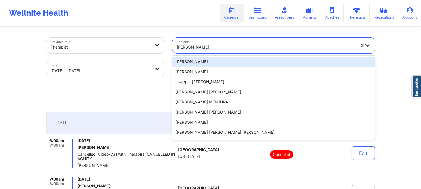
paste input "Nakia Muhasa Brown"
type input "Nakia Muhasa Brown"
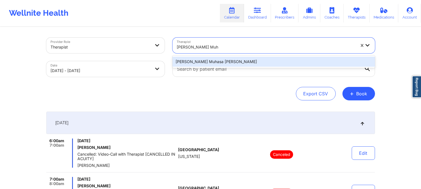
click at [225, 60] on div "Nakia Muhasa Brown" at bounding box center [274, 62] width 203 height 10
drag, startPoint x: 234, startPoint y: 55, endPoint x: 226, endPoint y: 60, distance: 8.7
click at [225, 60] on div at bounding box center [274, 69] width 211 height 24
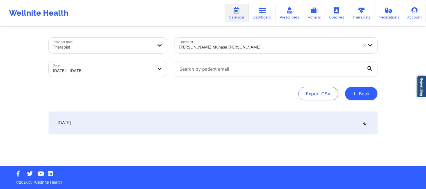
click at [174, 115] on div "[DATE]" at bounding box center [213, 123] width 329 height 22
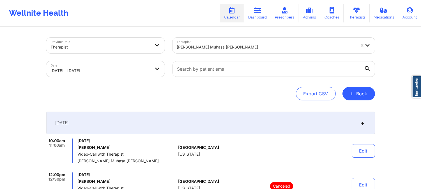
click at [226, 48] on div at bounding box center [266, 47] width 179 height 7
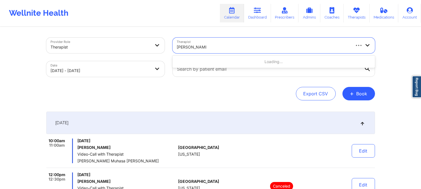
type input "monica samper"
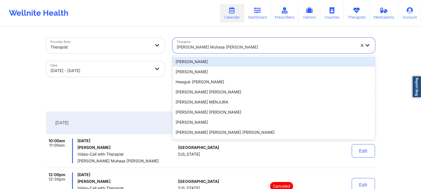
click at [217, 48] on div at bounding box center [266, 47] width 179 height 7
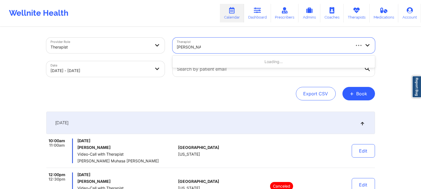
type input "Monica Samper"
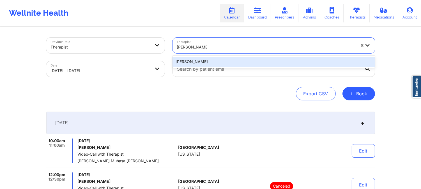
click at [209, 60] on div "Monica Samper" at bounding box center [274, 62] width 203 height 10
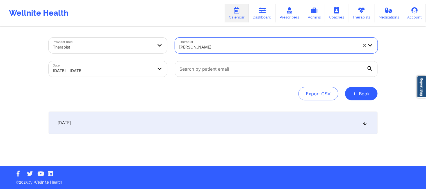
click at [208, 114] on div "[DATE]" at bounding box center [213, 123] width 329 height 22
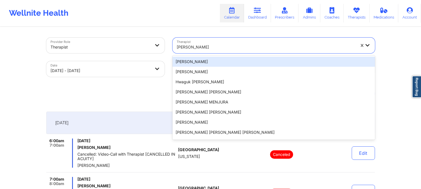
click at [217, 45] on div at bounding box center [266, 47] width 179 height 7
paste input "Nakia Muhasa Brown"
type input "Nakia Muhasa Brown"
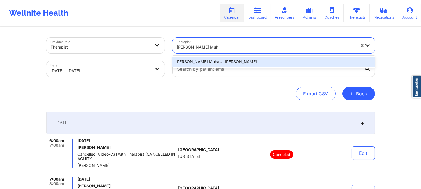
click at [216, 60] on div "Nakia Muhasa Brown" at bounding box center [274, 62] width 203 height 10
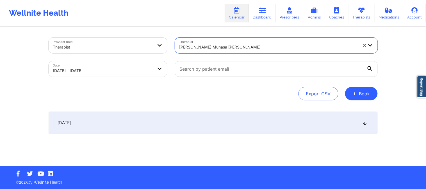
click at [267, 120] on div "[DATE]" at bounding box center [213, 123] width 329 height 22
click at [253, 122] on div "[DATE]" at bounding box center [213, 123] width 329 height 22
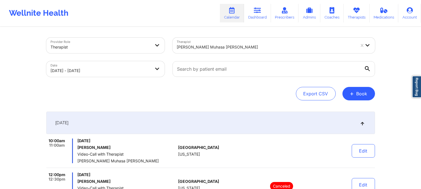
click at [242, 48] on div at bounding box center [266, 47] width 179 height 7
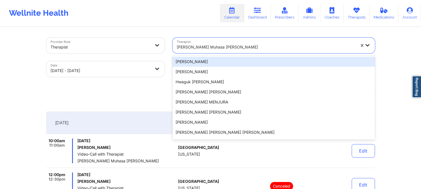
paste input "Nannette Ryan"
type input "Nannette Ryan"
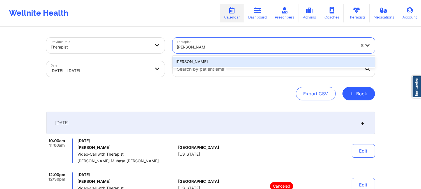
click at [223, 62] on div "Nannette Ryan" at bounding box center [274, 62] width 203 height 10
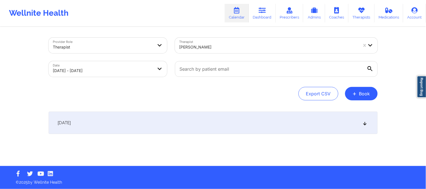
click at [212, 124] on div "[DATE]" at bounding box center [213, 123] width 329 height 22
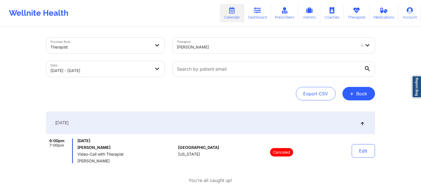
click at [222, 43] on div "Nannette Ryan" at bounding box center [266, 47] width 179 height 12
paste input "Natalia Dankwa"
type input "Natalia Dankwa"
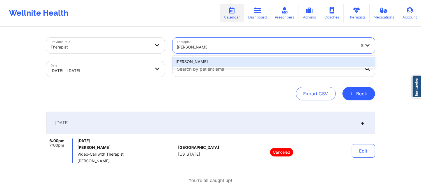
click at [218, 58] on div "Natalia Dankwa" at bounding box center [274, 62] width 203 height 10
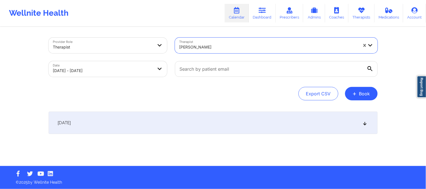
click at [226, 123] on div "[DATE]" at bounding box center [213, 123] width 329 height 22
click at [227, 123] on div "[DATE]" at bounding box center [213, 123] width 329 height 22
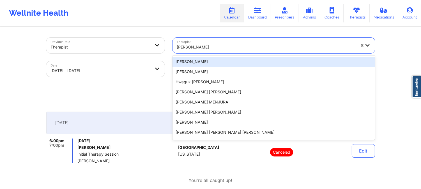
drag, startPoint x: 201, startPoint y: 51, endPoint x: 204, endPoint y: 49, distance: 3.4
click at [202, 51] on div "Natalia Dankwa" at bounding box center [266, 47] width 179 height 12
paste input "Natalia Padilla Rodriguez"
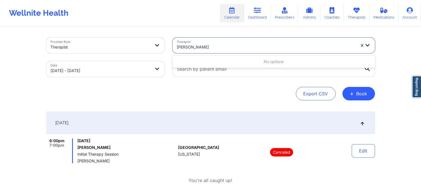
drag, startPoint x: 205, startPoint y: 46, endPoint x: 232, endPoint y: 46, distance: 27.2
click at [232, 46] on div "Natalia Padilla Rodriguez" at bounding box center [266, 47] width 179 height 7
paste input "Natalia Padilla Rodriguez"
type input "Natalia Rodriguez"
click at [209, 94] on div "Export CSV + Book" at bounding box center [210, 93] width 329 height 13
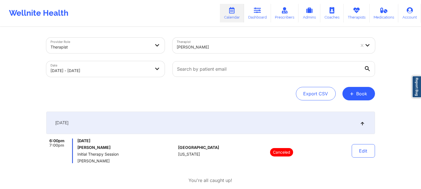
click at [215, 50] on div at bounding box center [266, 47] width 179 height 7
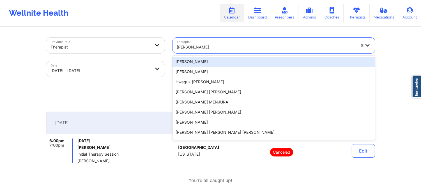
paste input "Natisha Davis-Wilson"
type input "Natisha Davis-Wilson"
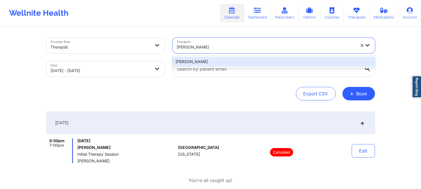
click at [225, 65] on div "Natisha Davis-Wilson" at bounding box center [274, 62] width 203 height 10
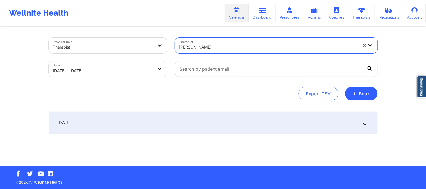
click at [222, 112] on div "[DATE]" at bounding box center [213, 123] width 329 height 22
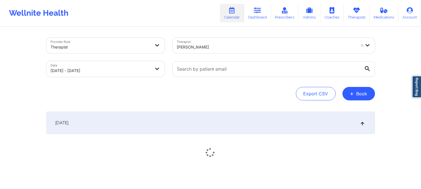
click at [221, 113] on div "[DATE]" at bounding box center [210, 123] width 329 height 22
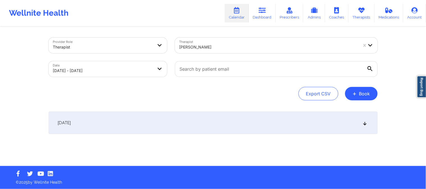
click at [221, 116] on div "[DATE]" at bounding box center [213, 123] width 329 height 22
click at [221, 117] on div "[DATE]" at bounding box center [213, 123] width 329 height 22
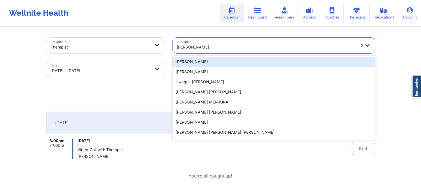
click at [226, 43] on div "Natisha Davis-Wilson" at bounding box center [266, 47] width 179 height 12
paste input "Nicole Guerrero"
type input "Nicole Guerrero"
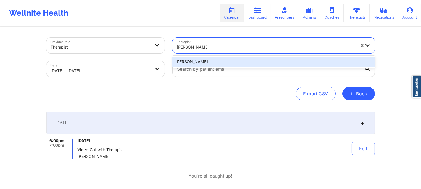
click at [223, 65] on div "Nicole Guerrero" at bounding box center [274, 62] width 203 height 10
click at [223, 65] on input "text" at bounding box center [274, 69] width 203 height 16
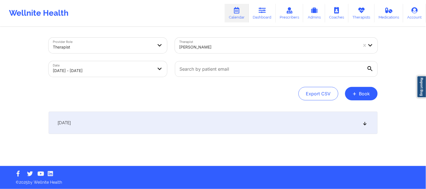
click at [226, 124] on div "[DATE]" at bounding box center [213, 123] width 329 height 22
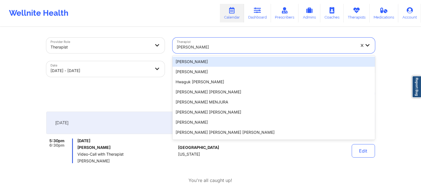
click at [214, 51] on div "Nicole Guerrero" at bounding box center [266, 47] width 179 height 12
paste input "Nicole Thweatt"
type input "Nicole Thweatt"
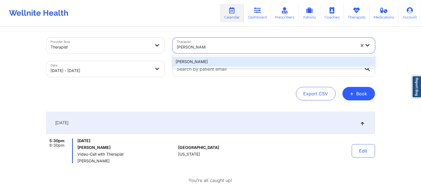
click at [211, 60] on div "Nicole Thweatt" at bounding box center [274, 62] width 203 height 10
drag, startPoint x: 211, startPoint y: 60, endPoint x: 209, endPoint y: 79, distance: 18.9
click at [211, 60] on div at bounding box center [274, 69] width 211 height 24
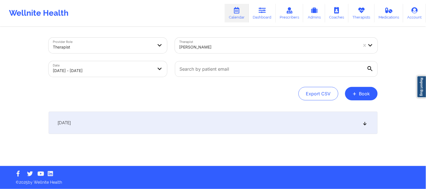
click at [208, 129] on div "[DATE]" at bounding box center [213, 123] width 329 height 22
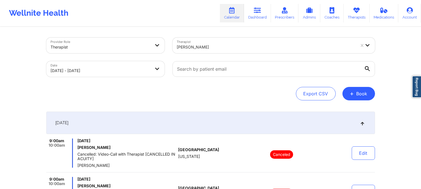
click at [227, 44] on div at bounding box center [266, 47] width 179 height 7
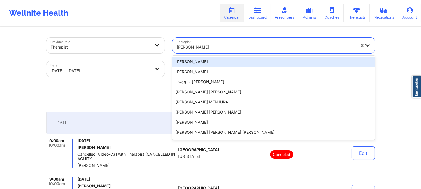
paste input "Noelle Nero"
type input "Noelle Nero"
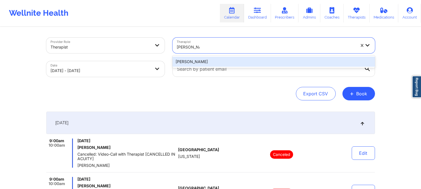
click at [222, 62] on div "Noelle Nero" at bounding box center [274, 62] width 203 height 10
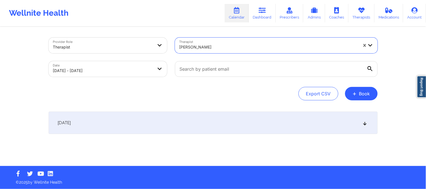
click at [214, 120] on div "[DATE]" at bounding box center [213, 123] width 329 height 22
click at [227, 127] on div "[DATE]" at bounding box center [213, 123] width 329 height 22
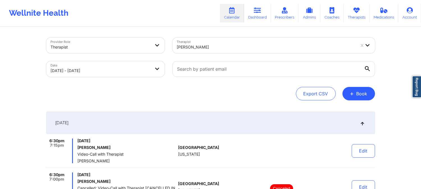
click at [217, 48] on div at bounding box center [266, 47] width 179 height 7
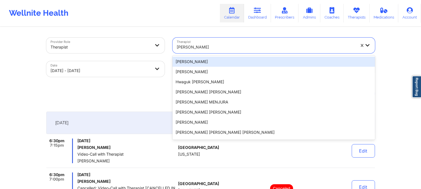
paste input "Philip Forson"
type input "Philip Forson"
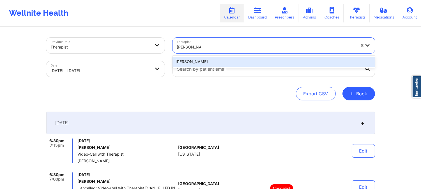
click at [215, 57] on div "Philip Forson" at bounding box center [274, 62] width 203 height 10
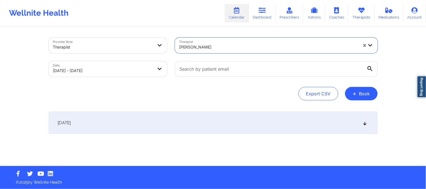
click at [234, 128] on div "[DATE]" at bounding box center [213, 123] width 329 height 22
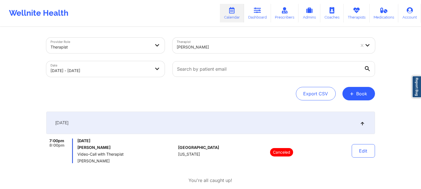
click at [209, 50] on div at bounding box center [266, 47] width 179 height 7
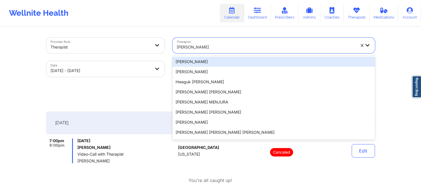
paste input "Quanita Hailey"
type input "Quanita Hailey"
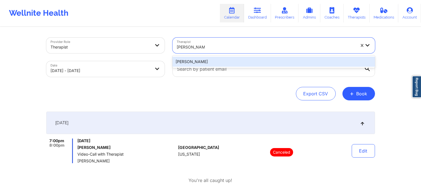
click at [212, 60] on div "Quanita Hailey" at bounding box center [274, 62] width 203 height 10
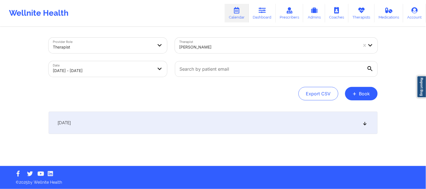
click at [213, 127] on div "[DATE]" at bounding box center [213, 123] width 329 height 22
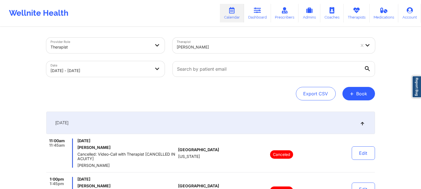
click at [224, 54] on div "Therapist Quanita Hailey" at bounding box center [274, 46] width 211 height 24
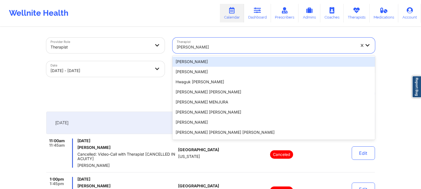
click at [226, 51] on div "Quanita Hailey" at bounding box center [266, 47] width 179 height 12
paste input "Quilette Middlebrooks"
type input "Quilette Middlebrooks"
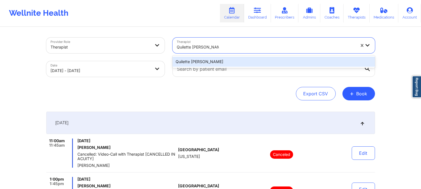
click at [224, 62] on div "Quilette Middlebrooks" at bounding box center [274, 62] width 203 height 10
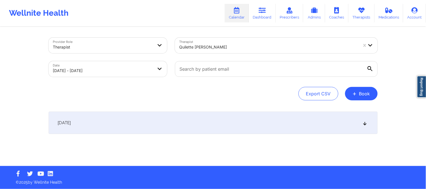
click at [231, 127] on div "[DATE]" at bounding box center [213, 123] width 329 height 22
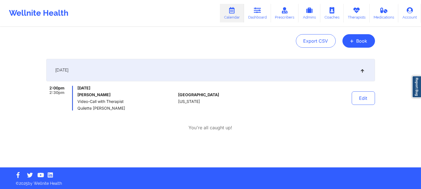
scroll to position [54, 0]
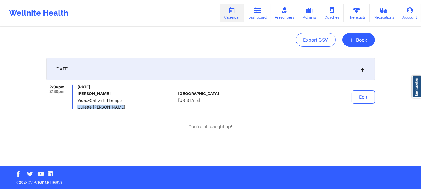
drag, startPoint x: 123, startPoint y: 106, endPoint x: 78, endPoint y: 104, distance: 44.7
click at [78, 105] on span "Quilette Middlebrooks" at bounding box center [126, 107] width 99 height 4
copy span "Quilette Middlebrooks"
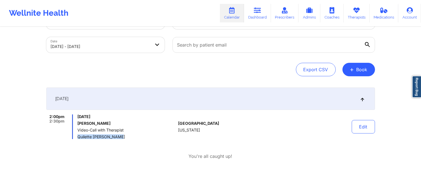
scroll to position [0, 0]
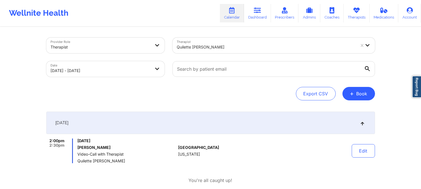
click at [204, 44] on div at bounding box center [266, 47] width 179 height 7
paste input "Raquel Pereda"
type input "Raquel Pereda"
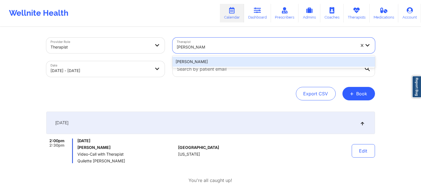
click at [209, 61] on div "Raquel Pereda" at bounding box center [274, 62] width 203 height 10
click at [209, 61] on input "text" at bounding box center [274, 69] width 203 height 16
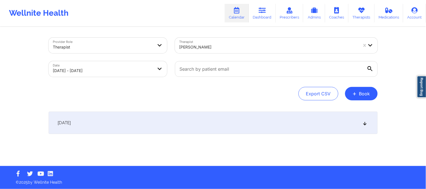
click at [214, 124] on div "[DATE]" at bounding box center [213, 123] width 329 height 22
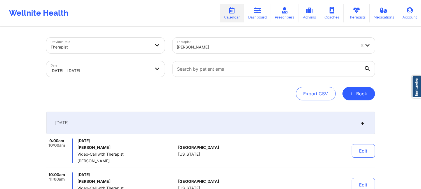
click at [229, 40] on div "Raquel Pereda" at bounding box center [265, 46] width 184 height 16
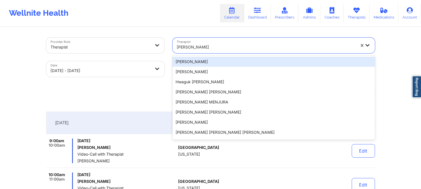
paste input "Rashawnda Carey"
type input "Rashawnda Carey"
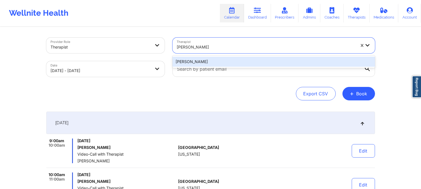
click at [225, 60] on div "Rashawnda Carey" at bounding box center [274, 62] width 203 height 10
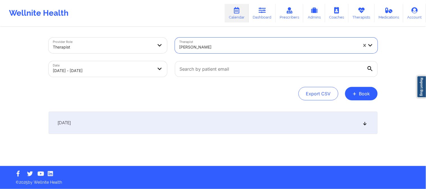
click at [253, 125] on div "[DATE]" at bounding box center [213, 123] width 329 height 22
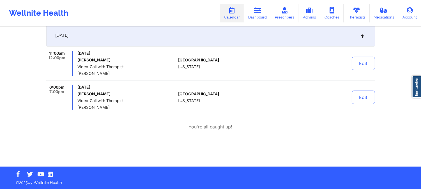
scroll to position [88, 0]
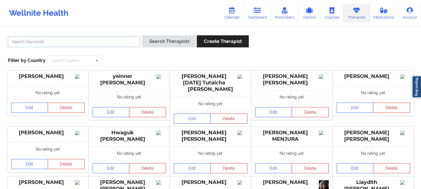
click at [113, 40] on input "text" at bounding box center [74, 41] width 133 height 11
paste input "[PERSON_NAME] [PERSON_NAME]"
type input "[PERSON_NAME] [PERSON_NAME]"
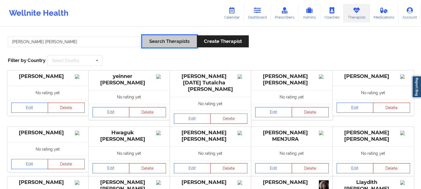
click at [154, 41] on button "Search Therapists" at bounding box center [169, 41] width 54 height 12
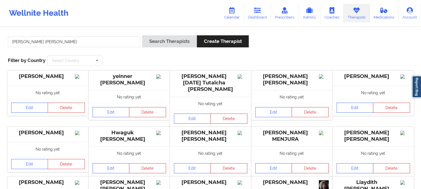
click at [154, 41] on div "Fernando Jose Segovia Vera Search Therapists Create Therapist Filter by Country…" at bounding box center [210, 166] width 421 height 277
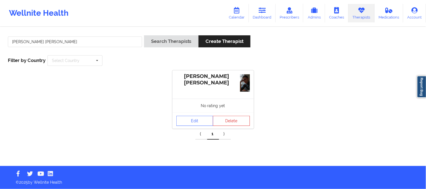
click at [197, 110] on div "No rating yet" at bounding box center [212, 106] width 81 height 14
click at [198, 121] on link "Edit" at bounding box center [194, 121] width 37 height 10
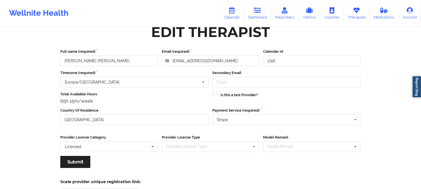
scroll to position [4, 0]
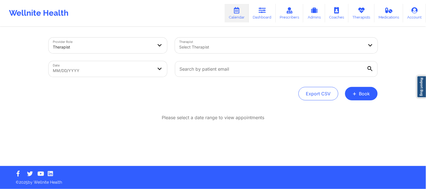
click at [141, 68] on body "Wellnite Health Calendar Dashboard Prescribers Admins Coaches Therapists Medica…" at bounding box center [213, 94] width 426 height 189
select select "2025-8"
select select "2025-9"
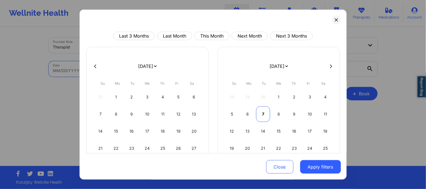
click at [261, 116] on div "7" at bounding box center [263, 114] width 14 height 16
select select "2025-9"
select select "2025-10"
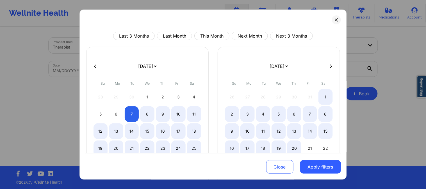
select select "2025-9"
select select "2025-10"
click at [314, 162] on button "Apply filters" at bounding box center [320, 166] width 41 height 13
click at [324, 167] on button "Apply filters" at bounding box center [320, 166] width 41 height 13
click at [324, 166] on button "Apply filters" at bounding box center [320, 166] width 41 height 13
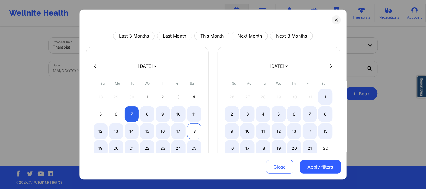
select select "2025-9"
select select "2025-10"
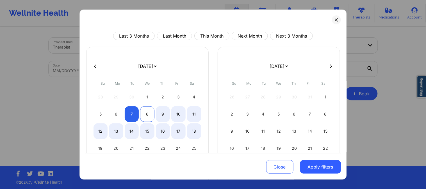
select select "2025-9"
select select "2025-10"
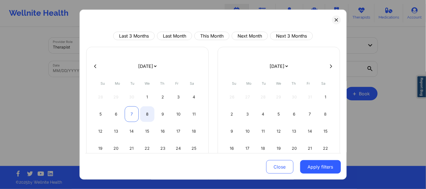
select select "2025-9"
select select "2025-10"
click at [131, 108] on div "7" at bounding box center [132, 114] width 14 height 16
select select "2025-9"
select select "2025-10"
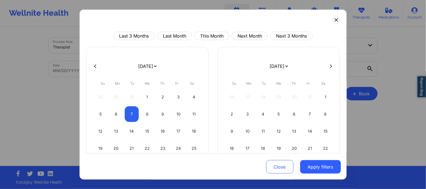
click at [323, 168] on button "Apply filters" at bounding box center [320, 166] width 41 height 13
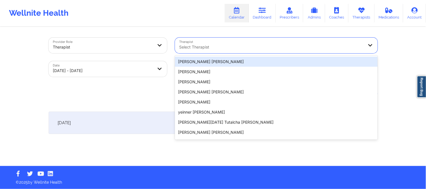
click at [233, 45] on div at bounding box center [271, 47] width 184 height 7
paste input "[PERSON_NAME]"
type input "[PERSON_NAME]"
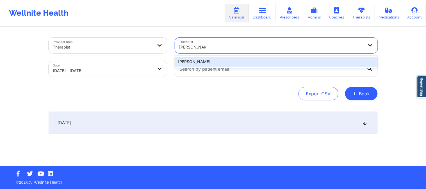
click at [234, 57] on div "[PERSON_NAME]" at bounding box center [276, 62] width 203 height 10
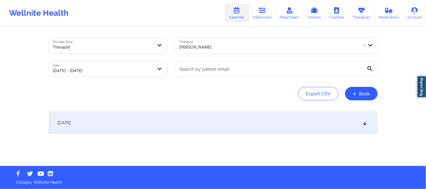
click at [229, 125] on div "[DATE]" at bounding box center [213, 123] width 329 height 22
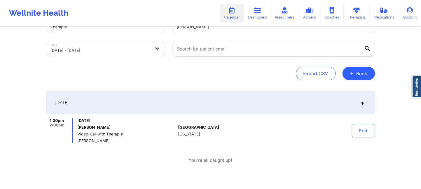
scroll to position [31, 0]
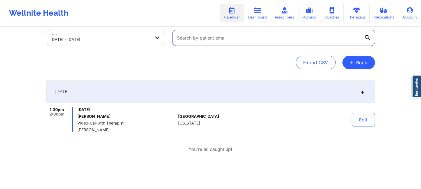
click at [209, 34] on input "text" at bounding box center [274, 38] width 203 height 16
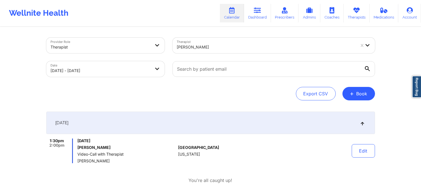
click at [209, 40] on div "[PERSON_NAME]" at bounding box center [265, 46] width 184 height 16
paste input "[PERSON_NAME]"
type input "[PERSON_NAME]"
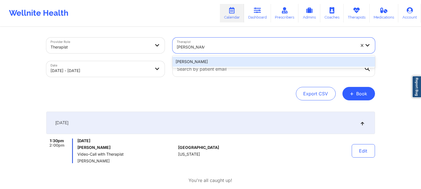
click at [209, 67] on div "[PERSON_NAME]" at bounding box center [274, 62] width 203 height 10
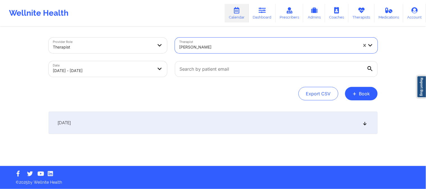
click at [197, 112] on div "[DATE]" at bounding box center [213, 123] width 329 height 22
click at [196, 113] on div "[DATE]" at bounding box center [213, 123] width 329 height 22
click at [195, 119] on div "[DATE]" at bounding box center [213, 123] width 329 height 22
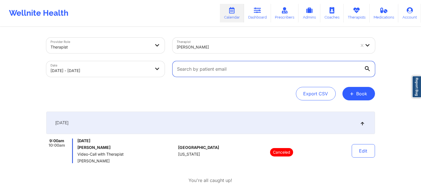
click at [243, 69] on input "text" at bounding box center [274, 69] width 203 height 16
click at [238, 49] on div at bounding box center [266, 47] width 179 height 7
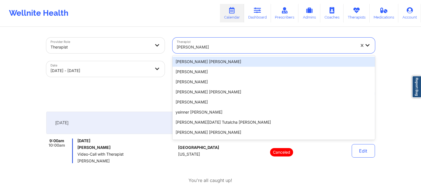
paste input "[PERSON_NAME] [PERSON_NAME]"
type input "[PERSON_NAME] [PERSON_NAME]"
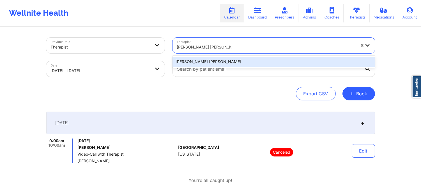
click at [239, 56] on div "[PERSON_NAME] [PERSON_NAME]" at bounding box center [274, 62] width 203 height 12
click at [239, 59] on div "[PERSON_NAME] [PERSON_NAME]" at bounding box center [274, 62] width 203 height 10
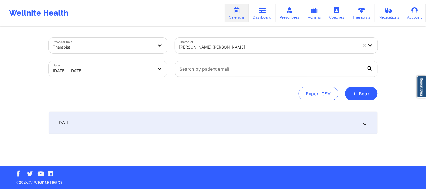
click at [220, 125] on div "[DATE]" at bounding box center [213, 123] width 329 height 22
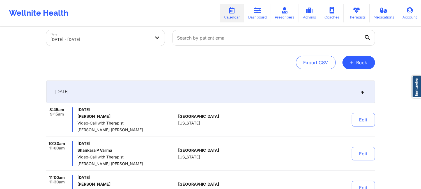
scroll to position [93, 0]
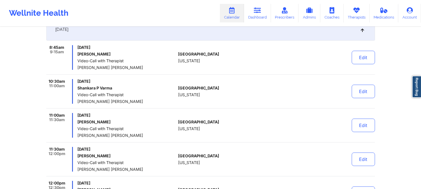
click at [188, 80] on div "[GEOGRAPHIC_DATA] [US_STATE]" at bounding box center [209, 91] width 62 height 25
click at [184, 92] on div "[GEOGRAPHIC_DATA] [US_STATE]" at bounding box center [209, 91] width 62 height 25
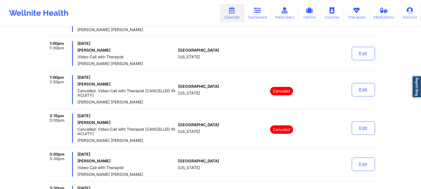
scroll to position [343, 0]
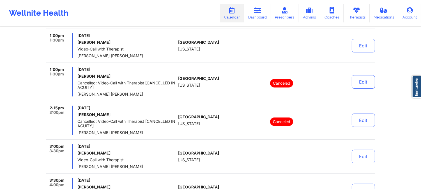
click at [193, 69] on div "[GEOGRAPHIC_DATA] [US_STATE]" at bounding box center [209, 81] width 62 height 29
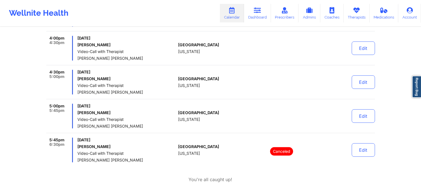
scroll to position [530, 0]
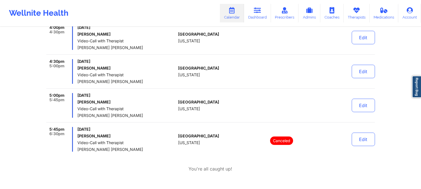
click at [209, 71] on div "[GEOGRAPHIC_DATA] [US_STATE]" at bounding box center [209, 71] width 62 height 25
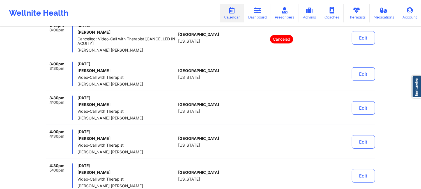
scroll to position [437, 0]
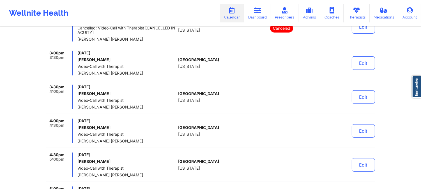
click at [186, 85] on div "[GEOGRAPHIC_DATA] [US_STATE]" at bounding box center [209, 97] width 62 height 25
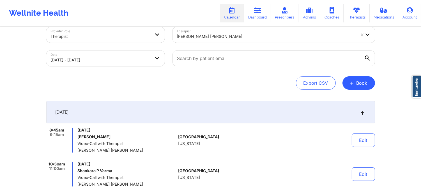
scroll to position [0, 0]
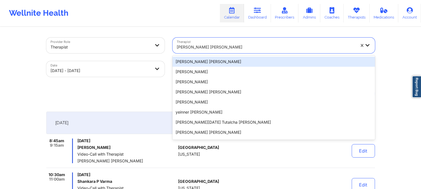
click at [222, 51] on div "[PERSON_NAME] [PERSON_NAME]" at bounding box center [266, 47] width 179 height 12
paste input "[PERSON_NAME]"
type input "[PERSON_NAME]"
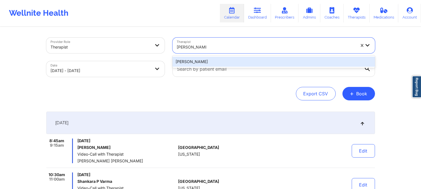
click at [218, 59] on div "[PERSON_NAME]" at bounding box center [274, 62] width 203 height 10
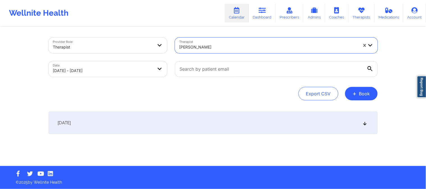
click at [213, 128] on div "[DATE]" at bounding box center [213, 123] width 329 height 22
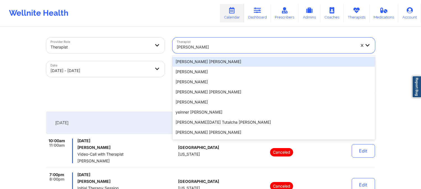
click at [222, 52] on div "[PERSON_NAME]" at bounding box center [266, 47] width 179 height 12
paste input "[PERSON_NAME]"
type input "[PERSON_NAME]"
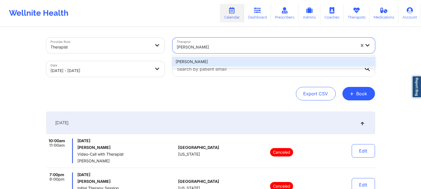
click at [222, 60] on div "[PERSON_NAME]" at bounding box center [274, 62] width 203 height 10
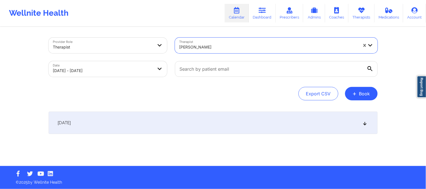
click at [218, 113] on div "[DATE]" at bounding box center [213, 123] width 329 height 22
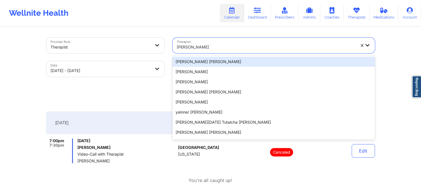
click at [207, 51] on div "[PERSON_NAME]" at bounding box center [266, 47] width 179 height 12
paste input "[PERSON_NAME]"
type input "[PERSON_NAME]"
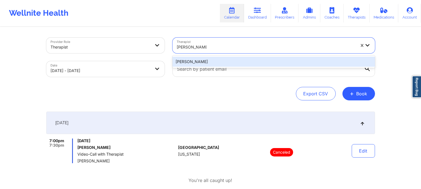
click at [208, 58] on div "[PERSON_NAME]" at bounding box center [274, 62] width 203 height 10
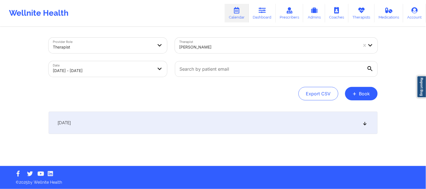
click at [219, 132] on div "[DATE]" at bounding box center [213, 123] width 329 height 22
click at [220, 125] on div "[DATE]" at bounding box center [213, 123] width 329 height 22
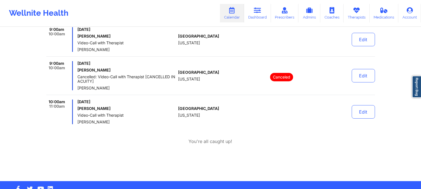
scroll to position [156, 0]
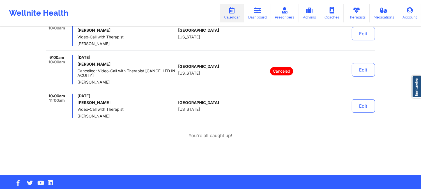
click at [190, 57] on div "[GEOGRAPHIC_DATA] [US_STATE]" at bounding box center [209, 69] width 62 height 29
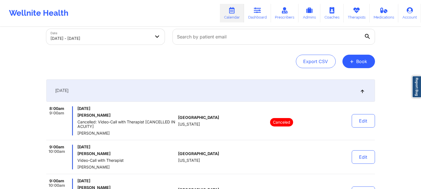
scroll to position [0, 0]
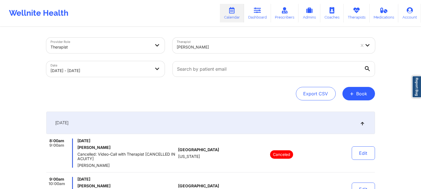
click at [245, 42] on div "[PERSON_NAME]" at bounding box center [266, 47] width 179 height 12
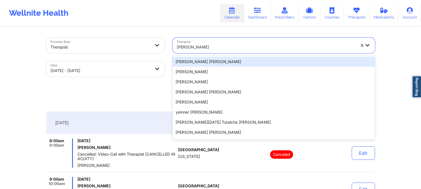
paste input "[PERSON_NAME]"
type input "[PERSON_NAME]"
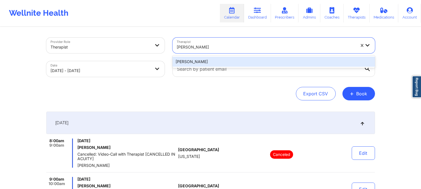
click at [237, 61] on div "[PERSON_NAME]" at bounding box center [274, 62] width 203 height 10
click at [237, 61] on input "text" at bounding box center [274, 69] width 203 height 16
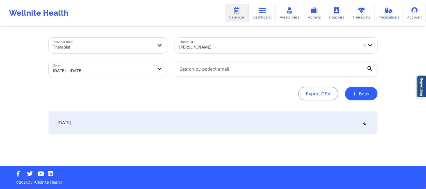
click at [241, 125] on div "[DATE]" at bounding box center [213, 123] width 329 height 22
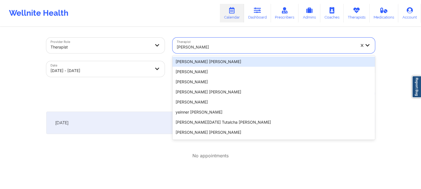
click at [217, 47] on div at bounding box center [266, 47] width 179 height 7
paste input "[PERSON_NAME]"
type input "[PERSON_NAME]"
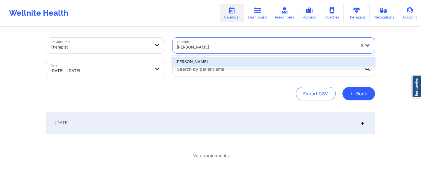
click at [225, 60] on div "[PERSON_NAME]" at bounding box center [274, 62] width 203 height 10
click at [225, 60] on div at bounding box center [274, 69] width 211 height 24
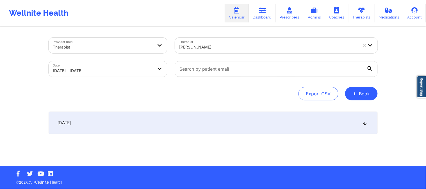
click at [220, 126] on div "[DATE]" at bounding box center [213, 123] width 329 height 22
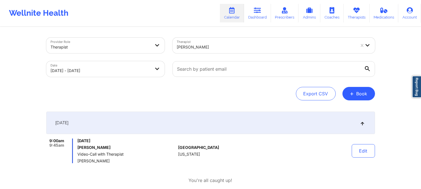
click at [259, 50] on div at bounding box center [266, 47] width 179 height 7
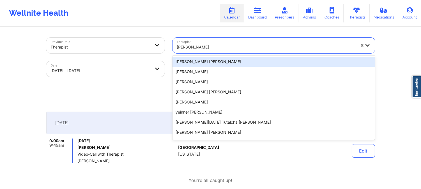
paste input "[PERSON_NAME]"
type input "[PERSON_NAME]"
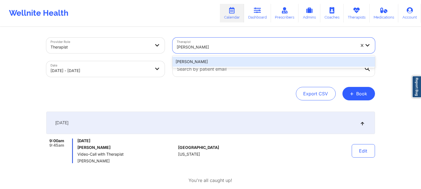
click at [248, 62] on div "[PERSON_NAME]" at bounding box center [274, 62] width 203 height 10
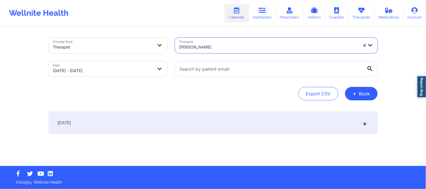
click at [248, 117] on div "[DATE]" at bounding box center [213, 123] width 329 height 22
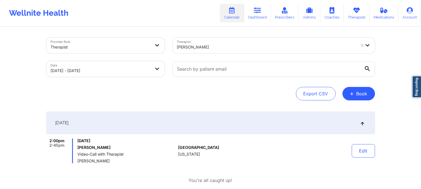
click at [223, 43] on div "[PERSON_NAME]" at bounding box center [266, 47] width 179 height 12
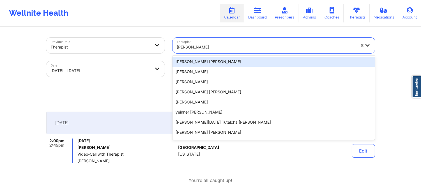
paste input "[PERSON_NAME]"
type input "[PERSON_NAME]"
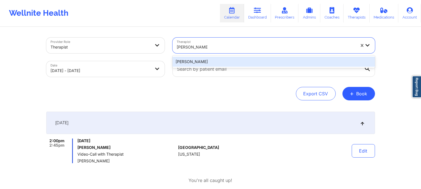
click at [225, 58] on div "[PERSON_NAME]" at bounding box center [274, 62] width 203 height 10
click at [225, 58] on div at bounding box center [274, 69] width 211 height 24
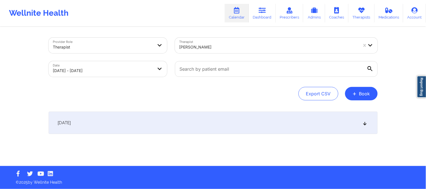
click at [237, 129] on div "[DATE]" at bounding box center [213, 123] width 329 height 22
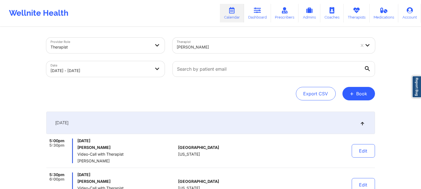
click at [224, 52] on div "[PERSON_NAME]" at bounding box center [266, 47] width 179 height 12
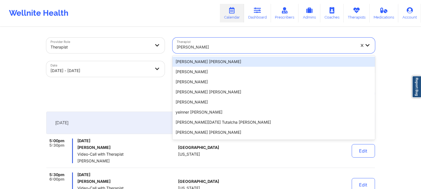
paste input "[PERSON_NAME]"
type input "[PERSON_NAME]"
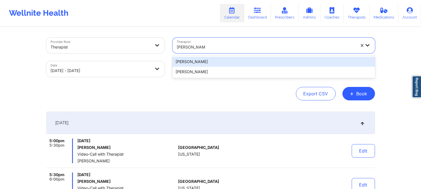
click at [220, 62] on div "[PERSON_NAME]" at bounding box center [274, 62] width 203 height 10
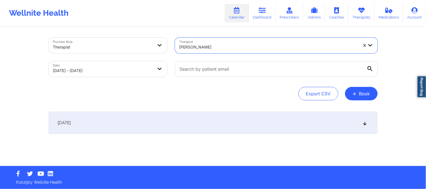
click at [211, 118] on div "[DATE]" at bounding box center [213, 123] width 329 height 22
click at [214, 118] on div "[DATE]" at bounding box center [213, 123] width 329 height 22
click at [214, 116] on div "[DATE]" at bounding box center [213, 123] width 329 height 22
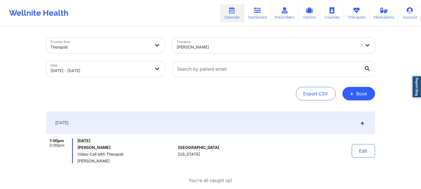
click at [205, 51] on div "[PERSON_NAME]" at bounding box center [266, 47] width 179 height 12
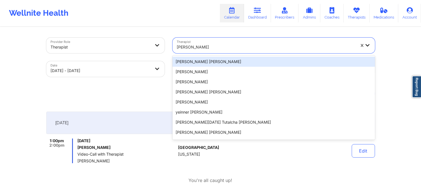
paste input "[PERSON_NAME]"
type input "[PERSON_NAME]"
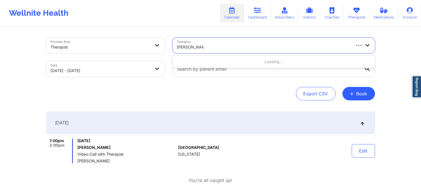
click at [206, 60] on div "Loading..." at bounding box center [274, 62] width 203 height 10
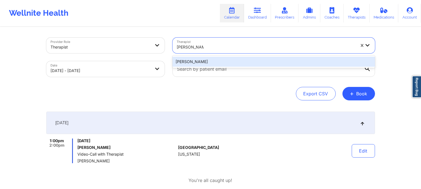
click at [206, 60] on div "[PERSON_NAME]" at bounding box center [274, 62] width 203 height 10
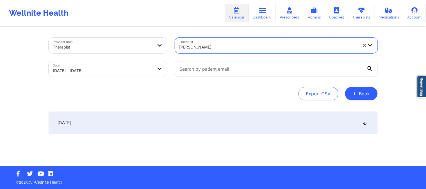
click at [216, 122] on div "[DATE]" at bounding box center [213, 123] width 329 height 22
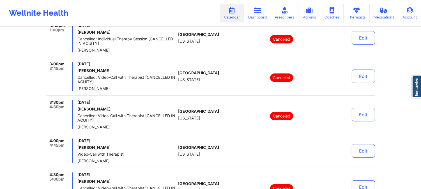
scroll to position [281, 0]
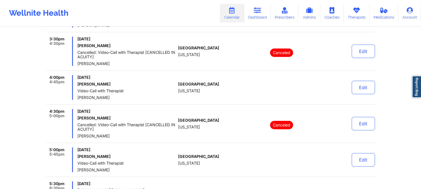
click at [213, 81] on div "[GEOGRAPHIC_DATA] [US_STATE]" at bounding box center [209, 87] width 62 height 25
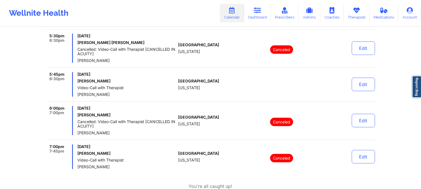
scroll to position [437, 0]
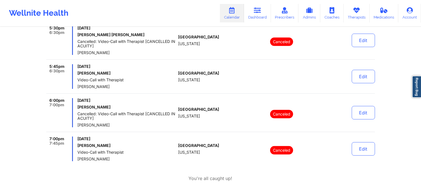
click at [246, 54] on div "Canceled" at bounding box center [282, 40] width 78 height 29
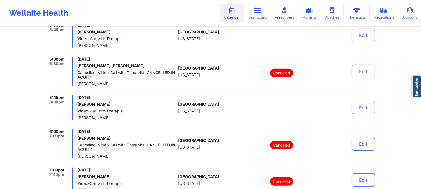
click at [299, 104] on div at bounding box center [282, 107] width 78 height 25
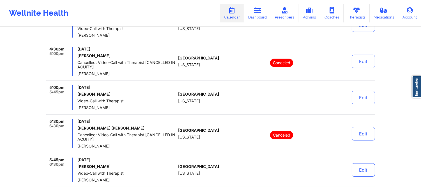
click at [296, 97] on div at bounding box center [282, 97] width 78 height 25
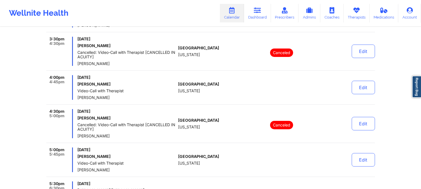
click at [295, 97] on div at bounding box center [282, 87] width 78 height 25
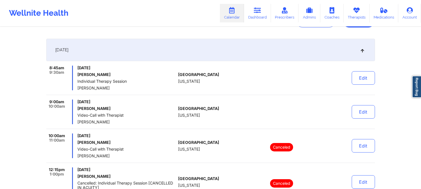
scroll to position [62, 0]
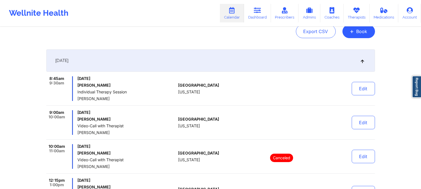
click at [277, 120] on div at bounding box center [282, 122] width 78 height 25
click at [288, 93] on div at bounding box center [282, 88] width 78 height 25
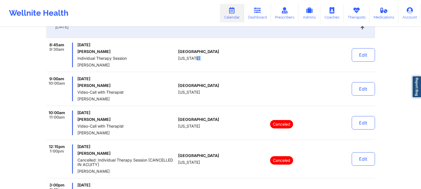
scroll to position [93, 0]
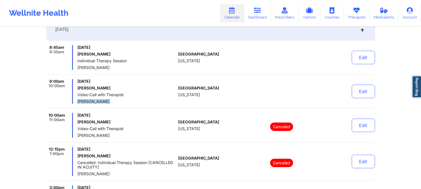
drag, startPoint x: 97, startPoint y: 99, endPoint x: 75, endPoint y: 99, distance: 21.9
click at [75, 99] on div "9:00am 10:00am [DATE] [PERSON_NAME] Video-Call with Therapist [PERSON_NAME]" at bounding box center [111, 91] width 130 height 25
copy span "[PERSON_NAME]"
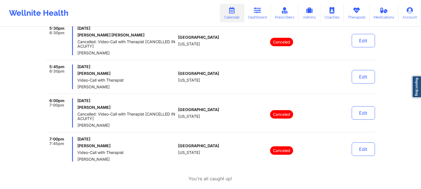
scroll to position [437, 0]
click at [156, 92] on div "5:45pm 6:30pm [DATE] [PERSON_NAME] Video-Call with Therapist [PERSON_NAME] [GEO…" at bounding box center [210, 78] width 329 height 29
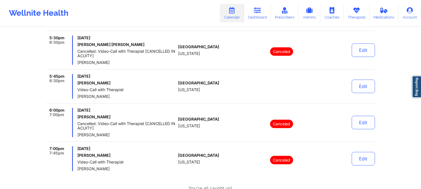
scroll to position [489, 0]
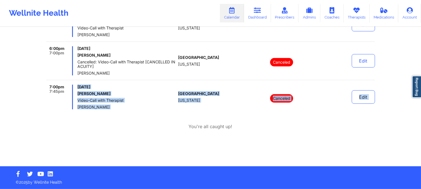
drag, startPoint x: 108, startPoint y: 110, endPoint x: 74, endPoint y: 107, distance: 33.9
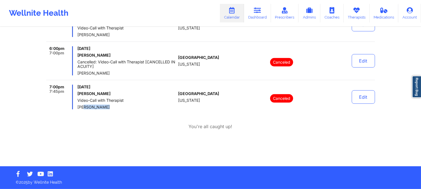
drag, startPoint x: 105, startPoint y: 108, endPoint x: 84, endPoint y: 108, distance: 20.8
click at [84, 108] on span "[PERSON_NAME]" at bounding box center [126, 107] width 99 height 4
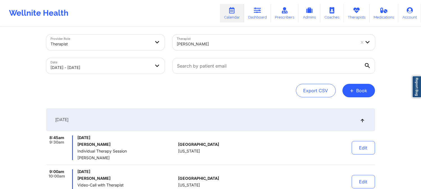
scroll to position [0, 0]
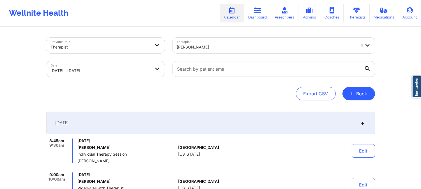
click at [231, 49] on div at bounding box center [266, 47] width 179 height 7
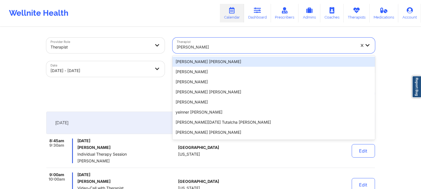
paste input "[PERSON_NAME]"
type input "[PERSON_NAME]"
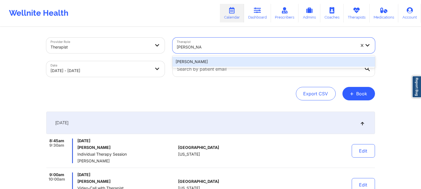
click at [227, 64] on div "[PERSON_NAME]" at bounding box center [274, 62] width 203 height 10
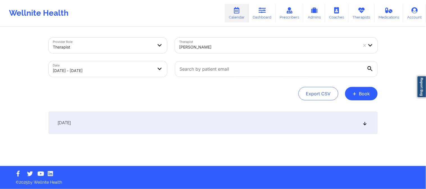
click at [216, 126] on div "[DATE]" at bounding box center [213, 123] width 329 height 22
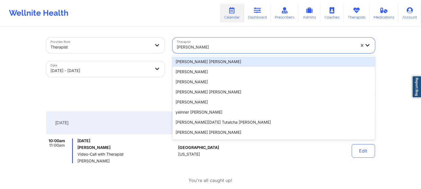
click at [233, 46] on div at bounding box center [266, 47] width 179 height 7
paste input "[PERSON_NAME]"
type input "[PERSON_NAME]"
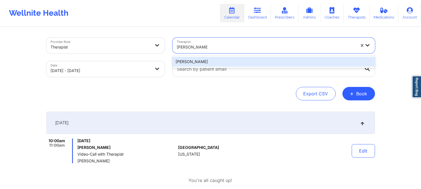
click at [222, 61] on div "[PERSON_NAME]" at bounding box center [274, 62] width 203 height 10
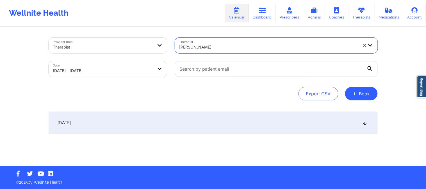
click at [224, 129] on div "[DATE]" at bounding box center [213, 123] width 329 height 22
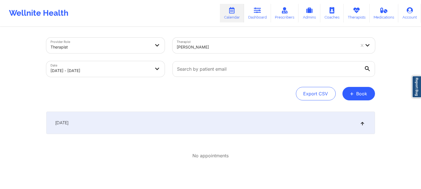
click at [214, 46] on div at bounding box center [266, 47] width 179 height 7
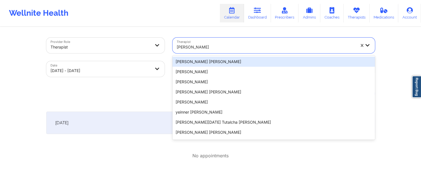
paste input "[PERSON_NAME]"
type input "[PERSON_NAME]"
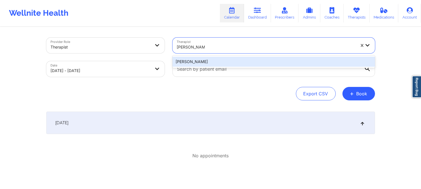
click at [215, 61] on div "[PERSON_NAME]" at bounding box center [274, 62] width 203 height 10
drag, startPoint x: 215, startPoint y: 60, endPoint x: 218, endPoint y: 67, distance: 7.4
click at [215, 61] on input "text" at bounding box center [274, 69] width 203 height 16
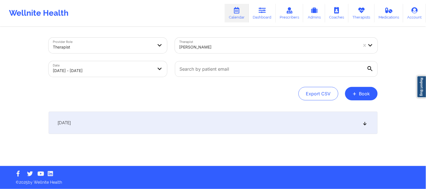
click at [223, 125] on div "[DATE]" at bounding box center [213, 123] width 329 height 22
click at [296, 128] on div "[DATE]" at bounding box center [213, 123] width 329 height 22
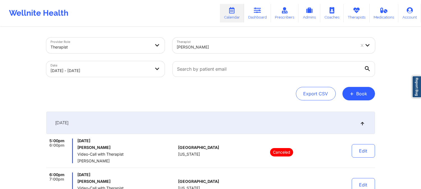
click at [230, 51] on div "[PERSON_NAME]" at bounding box center [266, 47] width 179 height 12
paste input "[PERSON_NAME]"
type input "[PERSON_NAME]"
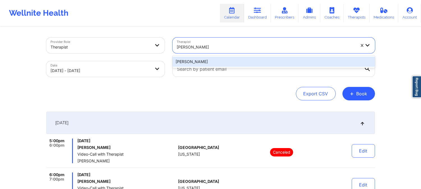
click at [226, 62] on div "[PERSON_NAME]" at bounding box center [274, 62] width 203 height 10
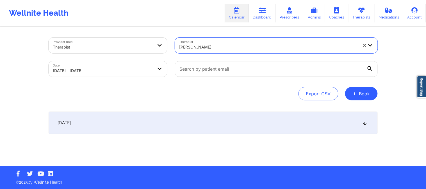
click at [236, 125] on div "[DATE]" at bounding box center [213, 123] width 329 height 22
click at [248, 128] on div "[DATE]" at bounding box center [213, 123] width 329 height 22
click at [307, 123] on div "[DATE]" at bounding box center [213, 123] width 329 height 22
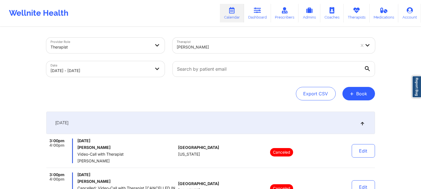
click at [230, 46] on div at bounding box center [266, 47] width 179 height 7
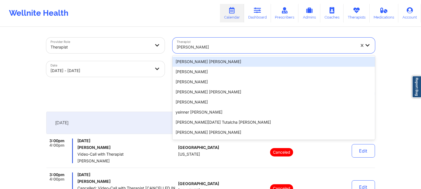
paste input "[PERSON_NAME]"
type input "[PERSON_NAME]"
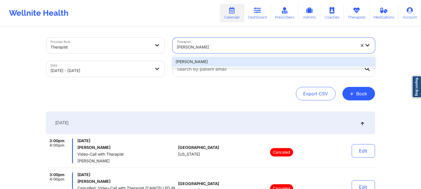
click at [230, 63] on div "[PERSON_NAME]" at bounding box center [274, 62] width 203 height 10
click at [230, 63] on input "text" at bounding box center [274, 69] width 203 height 16
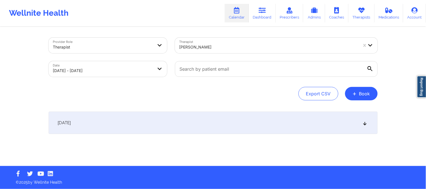
click at [232, 122] on div "[DATE]" at bounding box center [213, 123] width 329 height 22
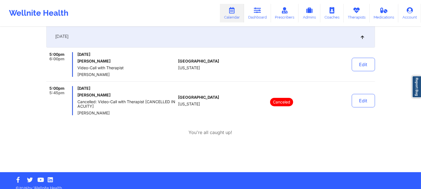
scroll to position [92, 0]
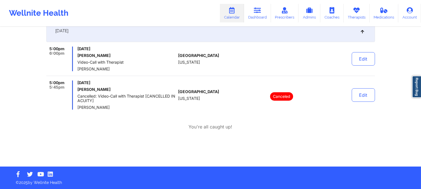
click at [226, 83] on div "[GEOGRAPHIC_DATA] [US_STATE]" at bounding box center [209, 95] width 62 height 29
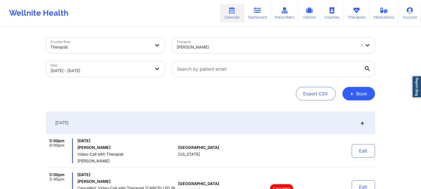
click at [223, 51] on div "[PERSON_NAME]" at bounding box center [266, 47] width 179 height 12
paste input "Stavros Delardas"
type input "Stavros Delardas"
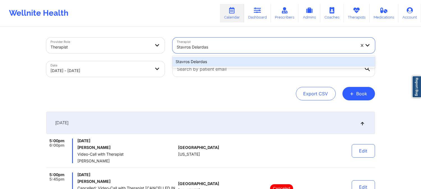
click at [225, 61] on div "Stavros Delardas" at bounding box center [274, 62] width 203 height 10
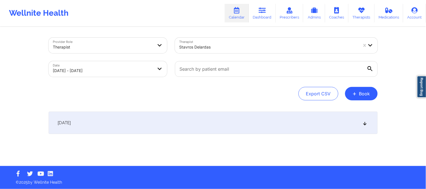
click at [223, 128] on div "[DATE]" at bounding box center [213, 123] width 329 height 22
click at [248, 125] on div "[DATE]" at bounding box center [213, 123] width 329 height 22
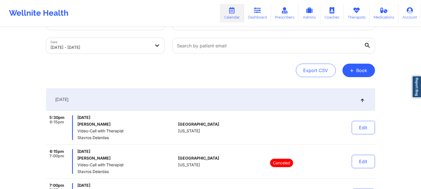
scroll to position [62, 0]
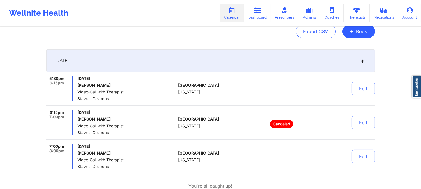
click at [225, 88] on div "[GEOGRAPHIC_DATA] [US_STATE]" at bounding box center [209, 88] width 62 height 25
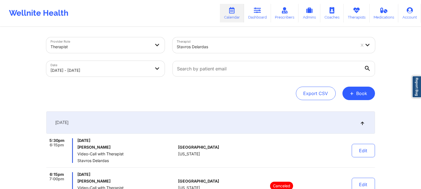
scroll to position [0, 0]
click at [223, 39] on div "Stavros Delardas" at bounding box center [265, 46] width 184 height 16
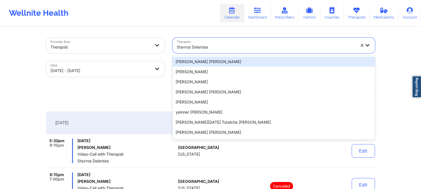
paste input "[PERSON_NAME]"
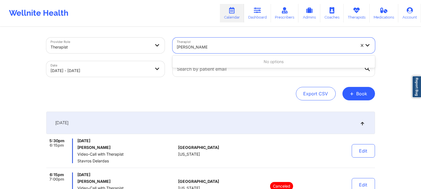
type input "[PERSON_NAME]"
click at [243, 44] on div at bounding box center [266, 47] width 179 height 7
paste input "[PERSON_NAME]"
type input "[PERSON_NAME]"
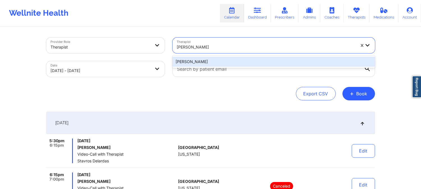
click at [240, 62] on div "[PERSON_NAME]" at bounding box center [274, 62] width 203 height 10
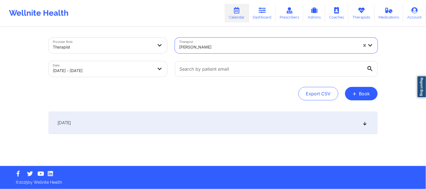
click at [233, 121] on div "[DATE]" at bounding box center [213, 123] width 329 height 22
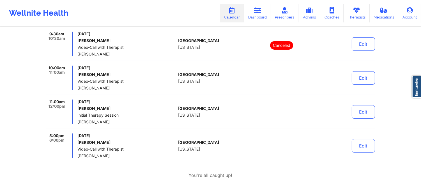
scroll to position [218, 0]
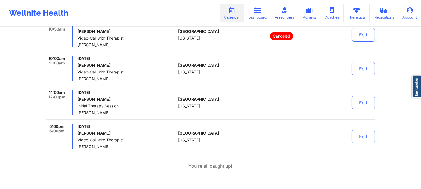
click at [165, 70] on span "Video-Call with Therapist" at bounding box center [126, 72] width 99 height 4
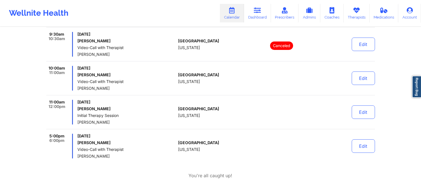
scroll to position [195, 0]
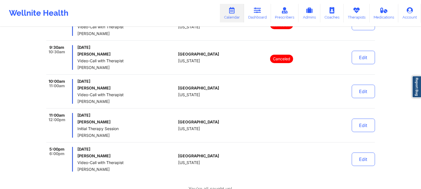
click at [207, 130] on div "[GEOGRAPHIC_DATA] [US_STATE]" at bounding box center [209, 125] width 62 height 25
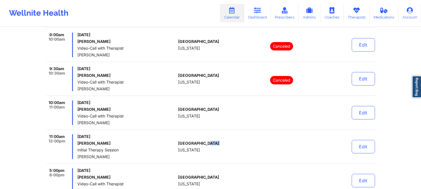
scroll to position [164, 0]
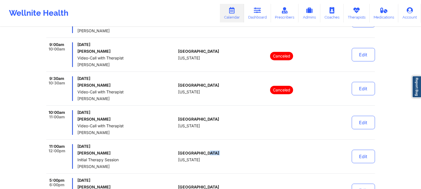
drag, startPoint x: 111, startPoint y: 100, endPoint x: 75, endPoint y: 96, distance: 36.4
click at [75, 96] on div "9:30am 10:30am [DATE] [PERSON_NAME] Video-Call with Therapist [PERSON_NAME]" at bounding box center [111, 88] width 130 height 25
copy div "[DATE] [PERSON_NAME] Video-Call with Therapist [PERSON_NAME]"
click at [150, 74] on div "8:00am 9:00am [DATE] [PERSON_NAME] Video-Call with Therapist [PERSON_NAME] [GEO…" at bounding box center [210, 88] width 329 height 229
drag, startPoint x: 115, startPoint y: 97, endPoint x: 79, endPoint y: 97, distance: 36.8
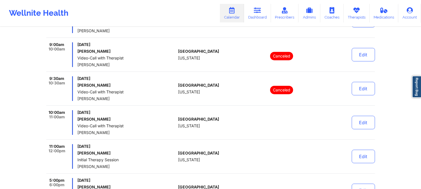
click at [79, 97] on span "[PERSON_NAME]" at bounding box center [126, 99] width 99 height 4
drag, startPoint x: 106, startPoint y: 99, endPoint x: 77, endPoint y: 99, distance: 28.9
click at [77, 99] on div "9:30am 10:30am [DATE] [PERSON_NAME] Video-Call with Therapist [PERSON_NAME] [GE…" at bounding box center [210, 90] width 329 height 29
copy span "[PERSON_NAME]"
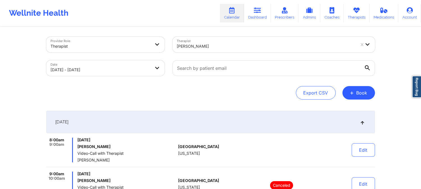
scroll to position [0, 0]
click at [239, 41] on div "[PERSON_NAME]" at bounding box center [266, 47] width 179 height 12
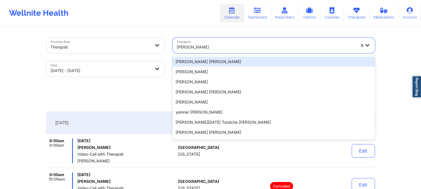
paste input "[PERSON_NAME]"
type input "[PERSON_NAME]"
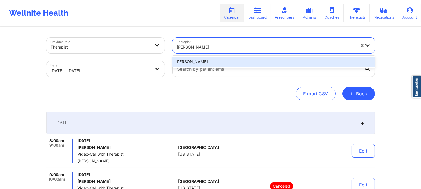
click at [229, 60] on div "[PERSON_NAME]" at bounding box center [274, 62] width 203 height 10
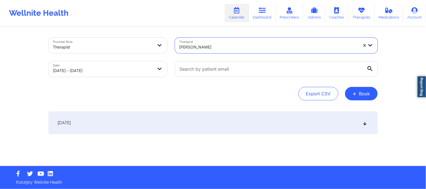
click at [234, 130] on div "[DATE]" at bounding box center [213, 123] width 329 height 22
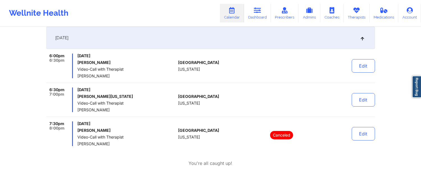
scroll to position [93, 0]
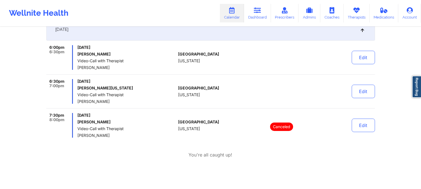
click at [112, 87] on h6 "[PERSON_NAME][US_STATE]" at bounding box center [126, 88] width 99 height 4
click at [211, 133] on div "[GEOGRAPHIC_DATA] [US_STATE]" at bounding box center [209, 125] width 62 height 25
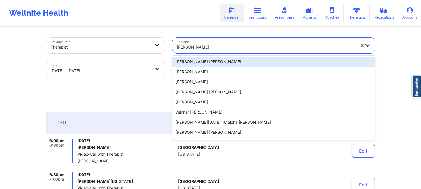
click at [250, 48] on div at bounding box center [266, 47] width 179 height 7
paste input "[PERSON_NAME]"
type input "[PERSON_NAME]"
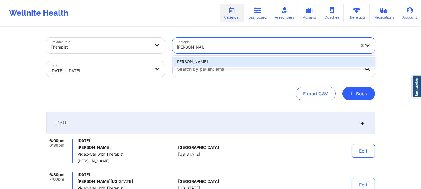
click at [246, 63] on div "[PERSON_NAME]" at bounding box center [274, 62] width 203 height 10
click at [246, 63] on input "text" at bounding box center [274, 69] width 203 height 16
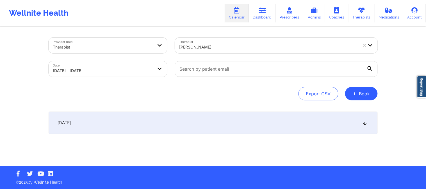
click at [246, 123] on div "[DATE]" at bounding box center [213, 123] width 329 height 22
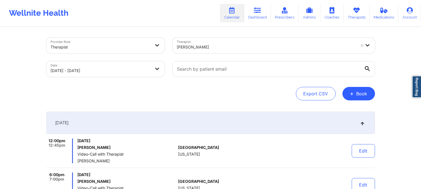
click at [229, 42] on div "[PERSON_NAME]" at bounding box center [266, 47] width 179 height 12
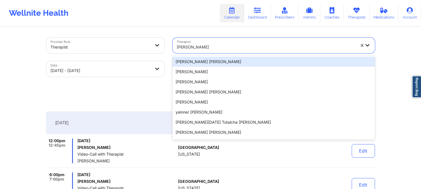
paste input "[PERSON_NAME]"
type input "[PERSON_NAME]"
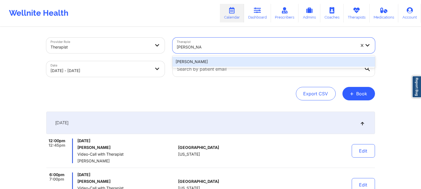
click at [227, 61] on div "[PERSON_NAME]" at bounding box center [274, 62] width 203 height 10
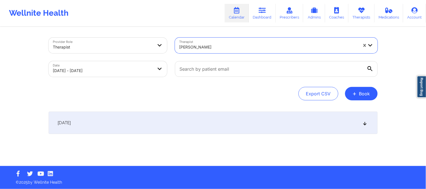
click at [221, 129] on div "[DATE]" at bounding box center [213, 123] width 329 height 22
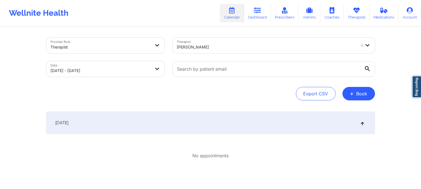
click at [220, 56] on div "Therapist [PERSON_NAME]" at bounding box center [274, 46] width 211 height 24
click at [219, 48] on div at bounding box center [266, 47] width 179 height 7
paste input "[PERSON_NAME]"
type input "[PERSON_NAME]"
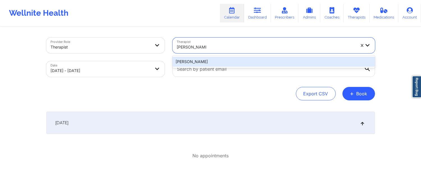
click at [218, 60] on div "[PERSON_NAME]" at bounding box center [274, 62] width 203 height 10
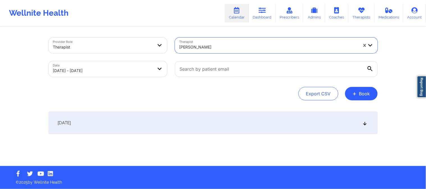
click at [201, 126] on div "[DATE]" at bounding box center [213, 123] width 329 height 22
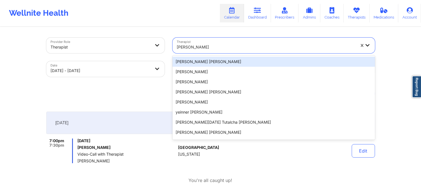
click at [202, 46] on div at bounding box center [266, 47] width 179 height 7
paste input "[PERSON_NAME]"
type input "[PERSON_NAME]"
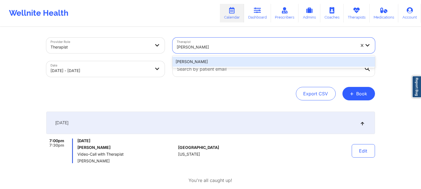
click at [227, 63] on div "[PERSON_NAME]" at bounding box center [274, 62] width 203 height 10
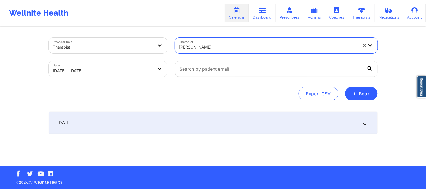
click at [234, 134] on div "[DATE]" at bounding box center [213, 123] width 329 height 22
click at [243, 125] on div "[DATE]" at bounding box center [213, 123] width 329 height 22
click at [247, 121] on div "[DATE]" at bounding box center [213, 123] width 329 height 22
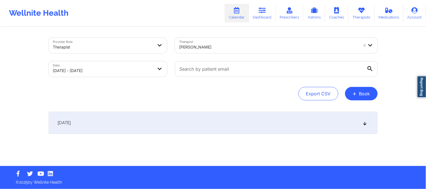
click at [248, 121] on div "[DATE]" at bounding box center [213, 123] width 329 height 22
click at [257, 122] on div "[DATE]" at bounding box center [213, 123] width 329 height 22
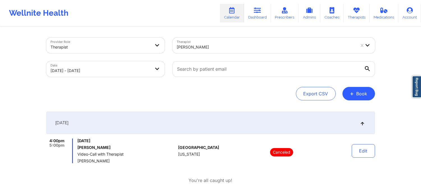
click at [206, 45] on div at bounding box center [266, 47] width 179 height 7
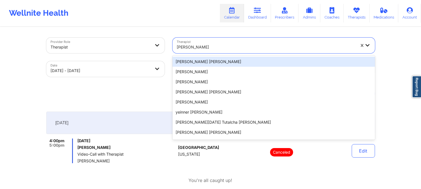
paste input "[US_STATE][PERSON_NAME]"
type input "[US_STATE][PERSON_NAME]"
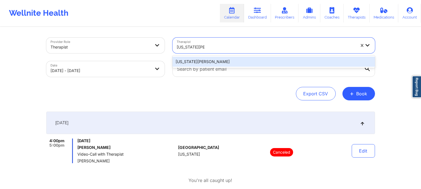
click at [228, 60] on div "[US_STATE][PERSON_NAME]" at bounding box center [274, 62] width 203 height 10
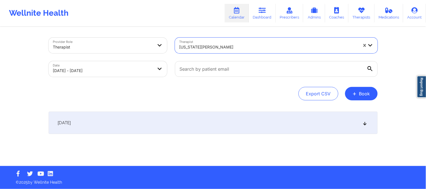
click at [248, 128] on div "[DATE]" at bounding box center [213, 123] width 329 height 22
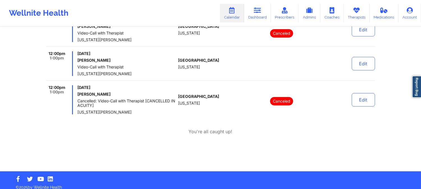
scroll to position [276, 0]
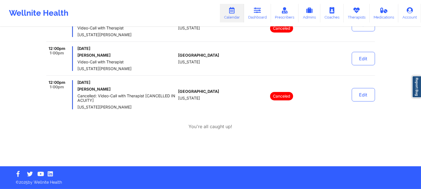
click at [157, 105] on span "[US_STATE][PERSON_NAME]" at bounding box center [126, 107] width 99 height 4
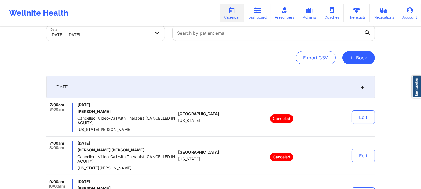
scroll to position [0, 0]
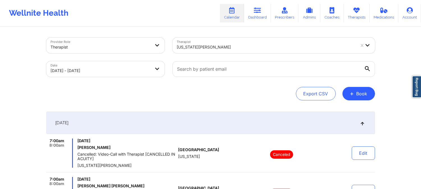
click at [237, 49] on div at bounding box center [266, 47] width 179 height 7
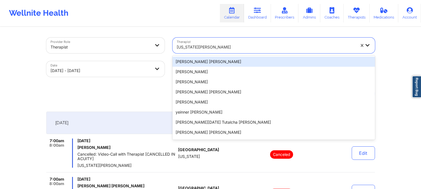
paste input "Vitus Chibuike Onusuru"
type input "Vitus Chibuike Onusuru"
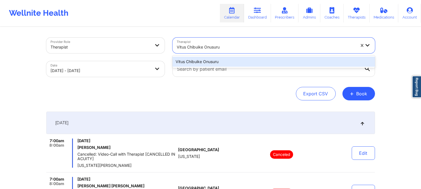
click at [230, 60] on div "Vitus Chibuike Onusuru" at bounding box center [274, 62] width 203 height 10
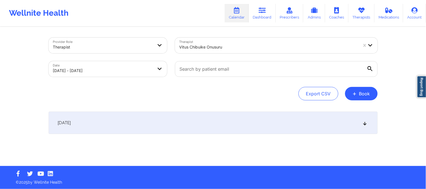
click at [222, 112] on div "[DATE]" at bounding box center [213, 123] width 329 height 22
click at [239, 116] on div "[DATE]" at bounding box center [213, 123] width 329 height 22
click at [240, 119] on div "[DATE]" at bounding box center [213, 123] width 329 height 22
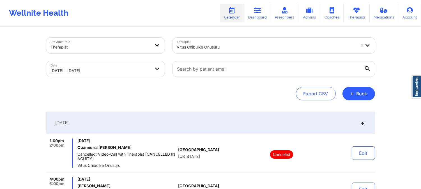
click at [222, 44] on div at bounding box center [266, 47] width 179 height 7
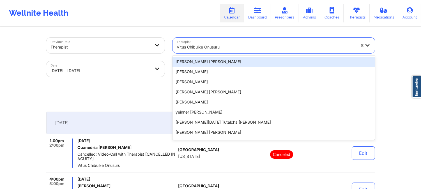
paste input "[PERSON_NAME]"
type input "[PERSON_NAME]"
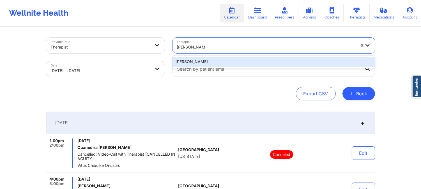
click at [231, 60] on div "[PERSON_NAME]" at bounding box center [274, 62] width 203 height 10
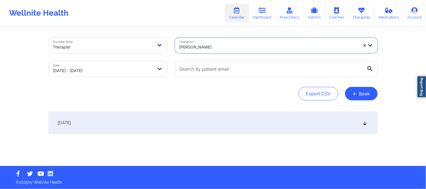
click at [237, 127] on div "[DATE]" at bounding box center [213, 123] width 329 height 22
click at [238, 126] on div "[DATE]" at bounding box center [213, 123] width 329 height 22
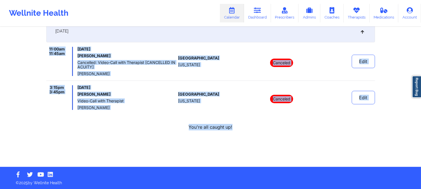
scroll to position [92, 0]
